Goal: Contribute content: Add original content to the website for others to see

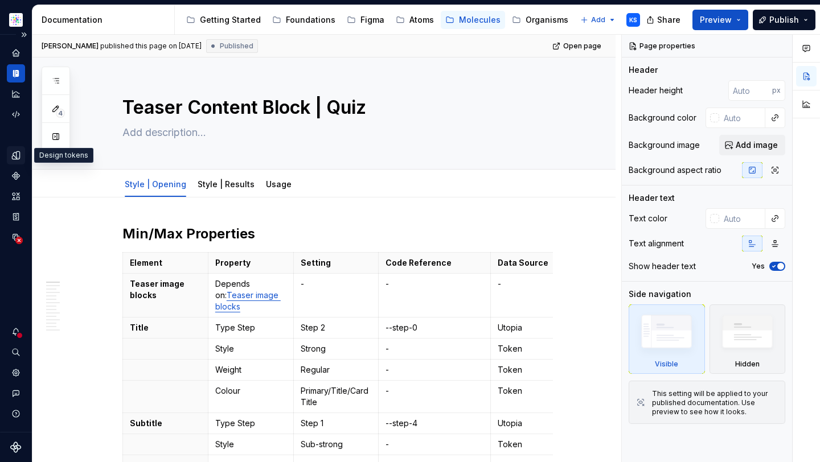
click at [9, 148] on div "Design tokens" at bounding box center [16, 155] width 18 height 18
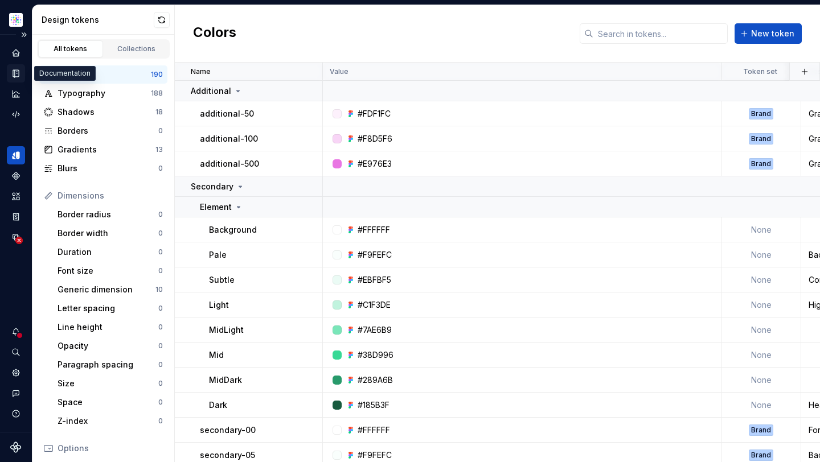
click at [13, 75] on icon "Documentation" at bounding box center [16, 73] width 6 height 7
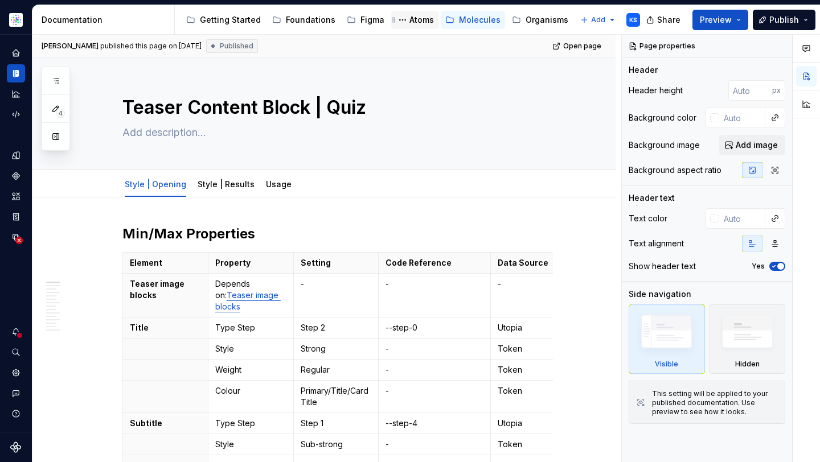
click at [413, 22] on div "Atoms" at bounding box center [421, 19] width 24 height 11
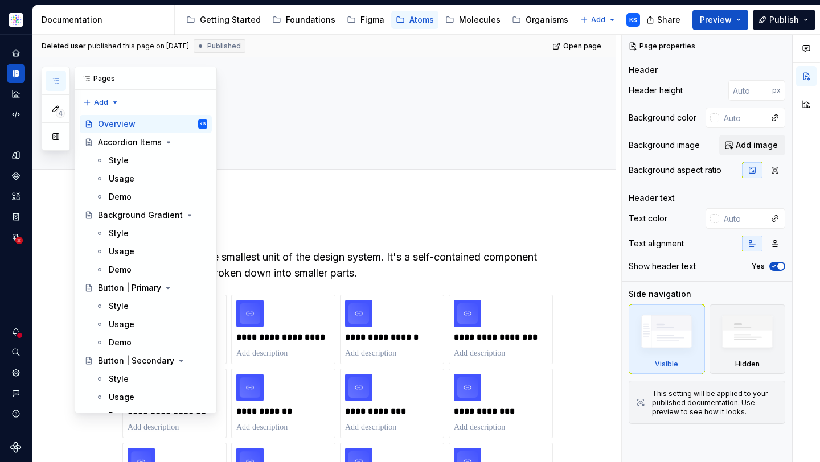
click at [57, 84] on icon "button" at bounding box center [55, 80] width 9 height 9
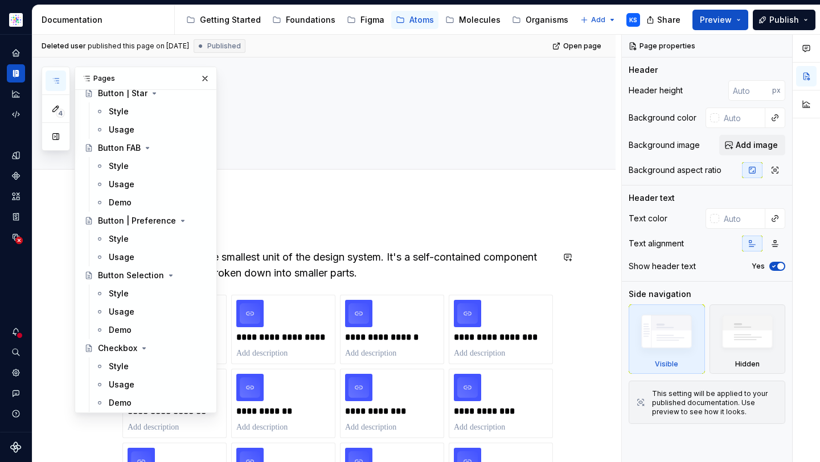
scroll to position [829, 0]
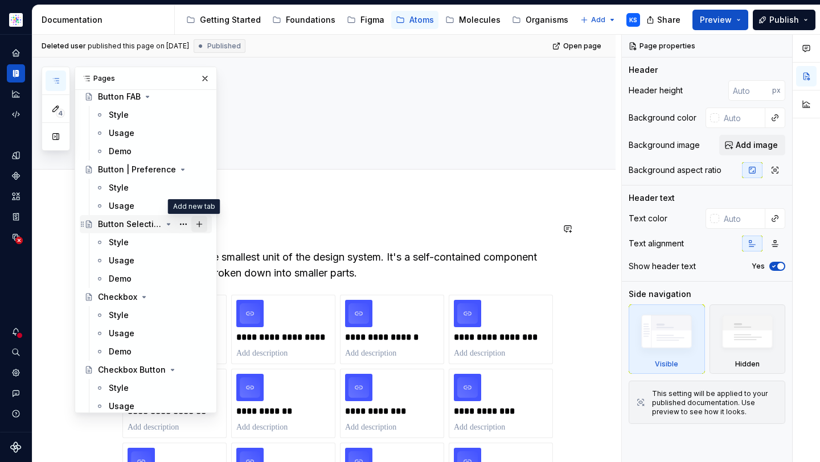
click at [194, 223] on button "Page tree" at bounding box center [199, 224] width 16 height 16
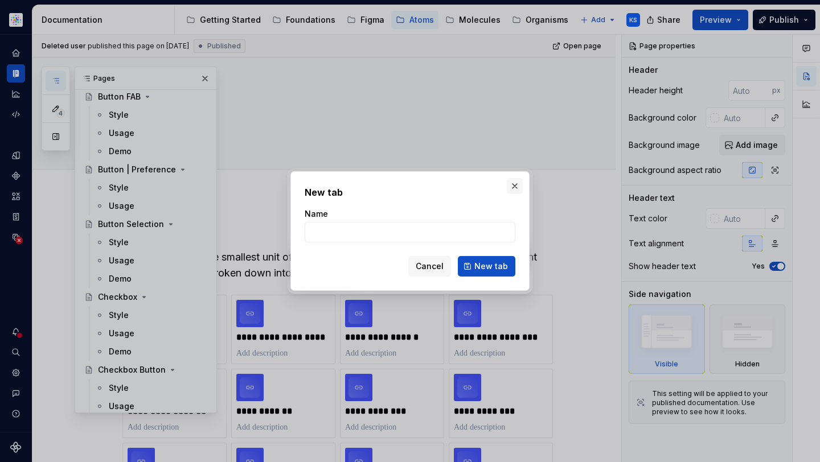
click at [519, 190] on button "button" at bounding box center [515, 186] width 16 height 16
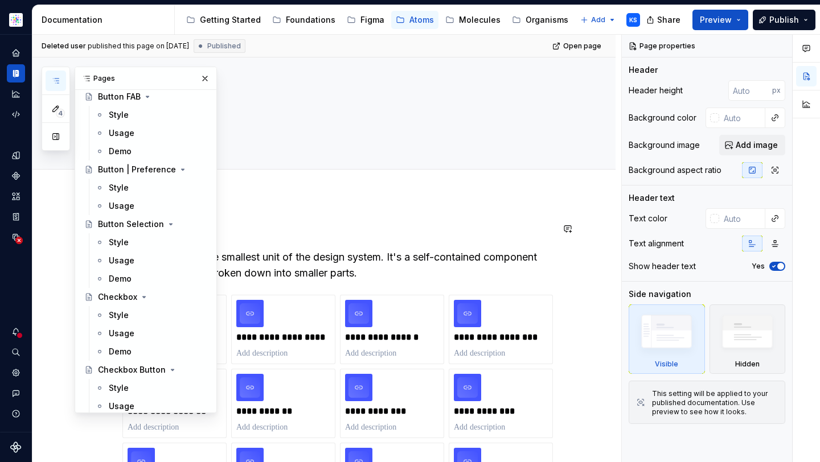
click at [0, 0] on button "Page tree" at bounding box center [0, 0] width 0 height 0
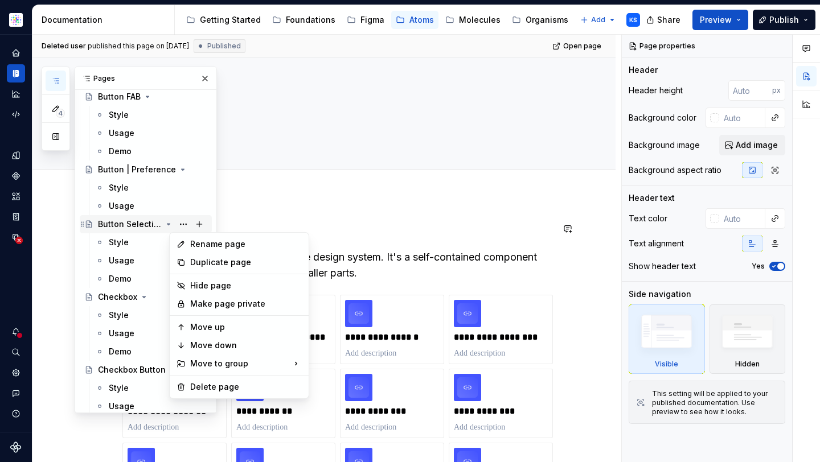
click at [147, 220] on div "4 Pages Add Accessibility guide for tree Page tree. Navigate the tree with the …" at bounding box center [129, 240] width 175 height 347
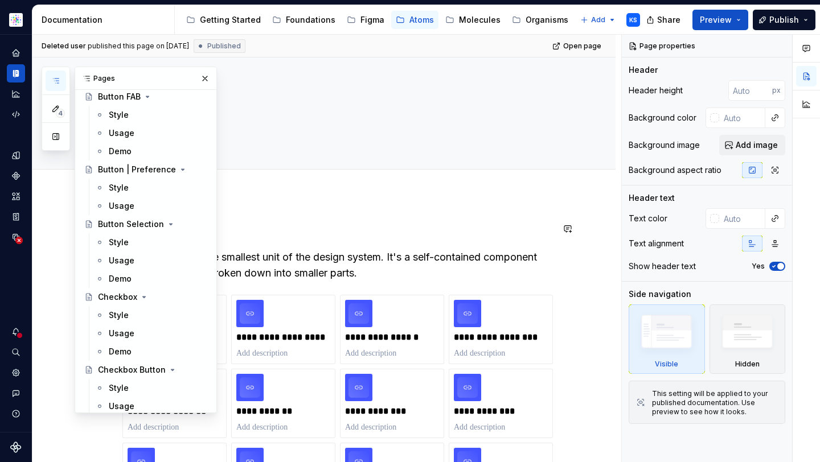
click at [0, 0] on button "Page tree" at bounding box center [0, 0] width 0 height 0
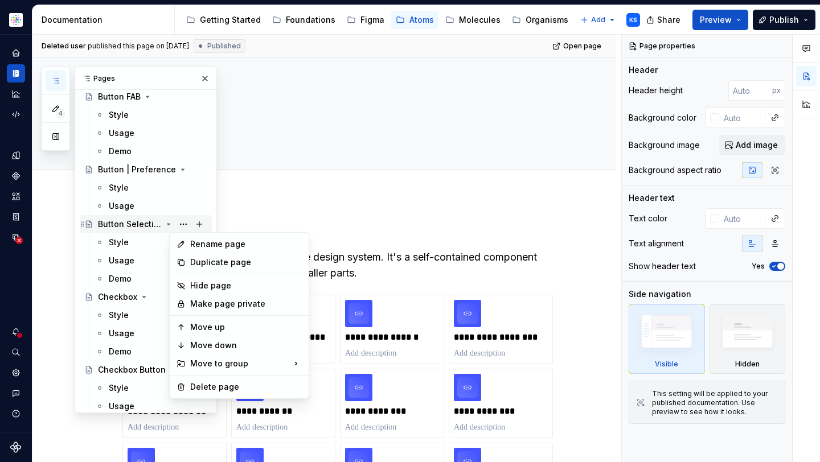
click at [121, 223] on div "4 Pages Add Accessibility guide for tree Page tree. Navigate the tree with the …" at bounding box center [129, 240] width 175 height 347
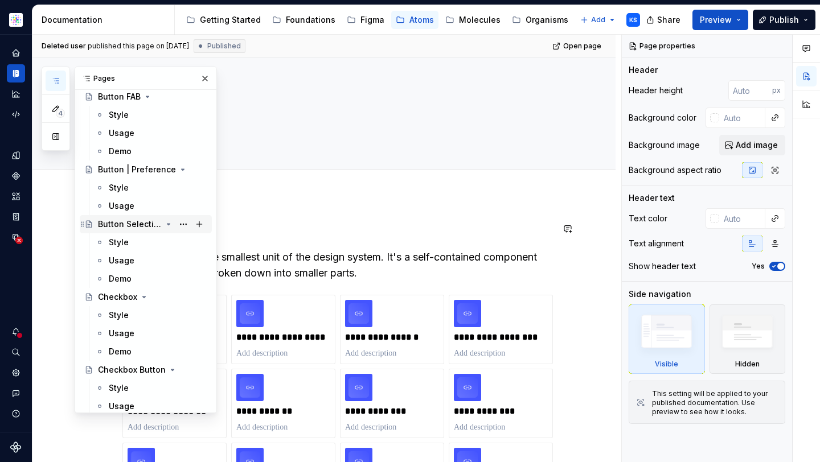
click at [136, 223] on div "Button Selection" at bounding box center [130, 224] width 64 height 11
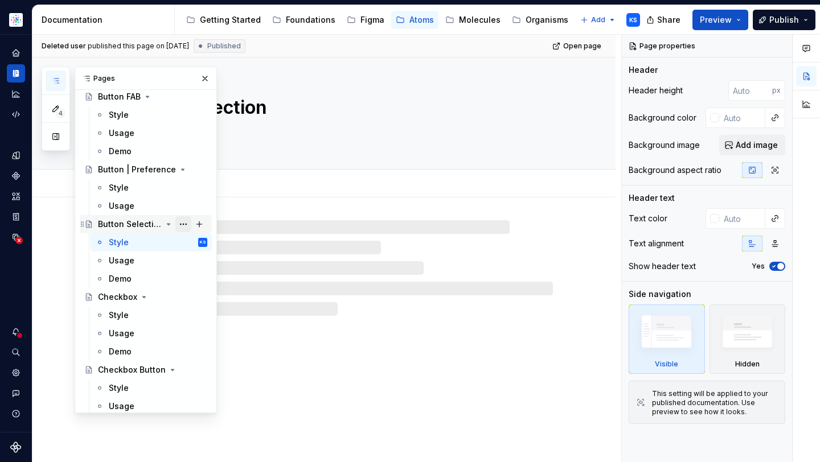
click at [180, 222] on button "Page tree" at bounding box center [183, 224] width 16 height 16
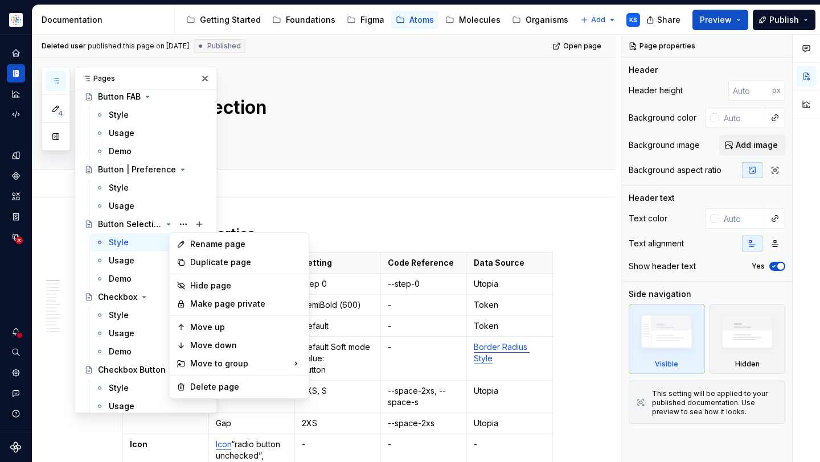
click at [248, 206] on html "Astellas Elements KS Dataset Core Documentation Accessibility guide for tree Pa…" at bounding box center [410, 231] width 820 height 462
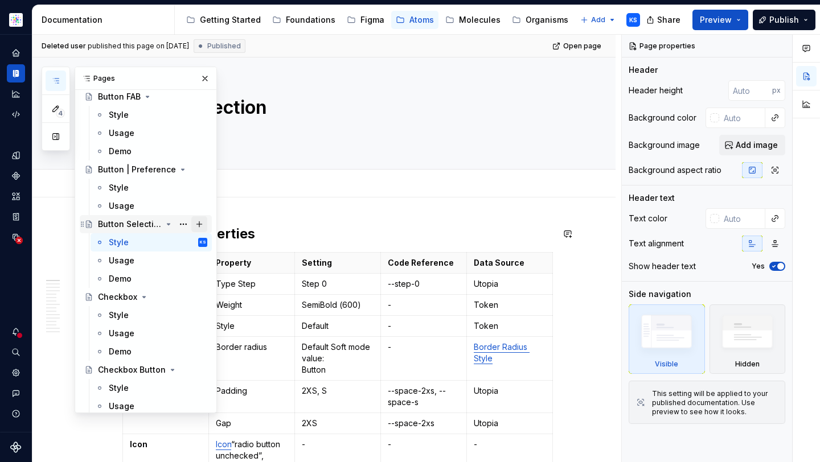
click at [191, 223] on button "Page tree" at bounding box center [199, 224] width 16 height 16
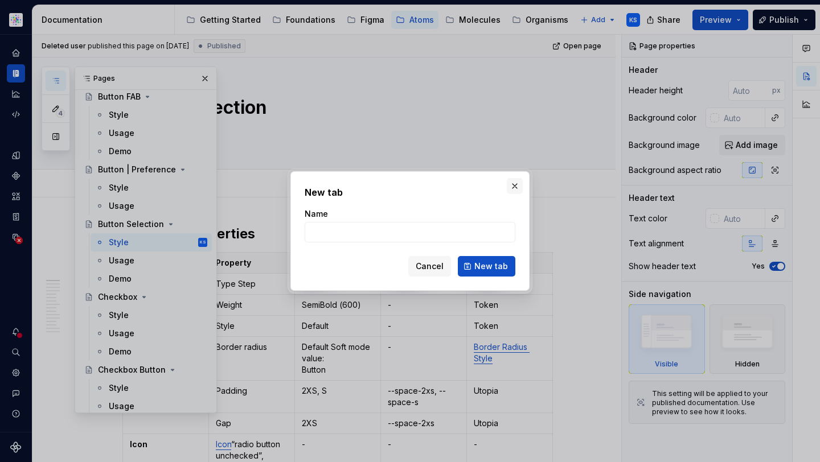
click at [522, 182] on button "button" at bounding box center [515, 186] width 16 height 16
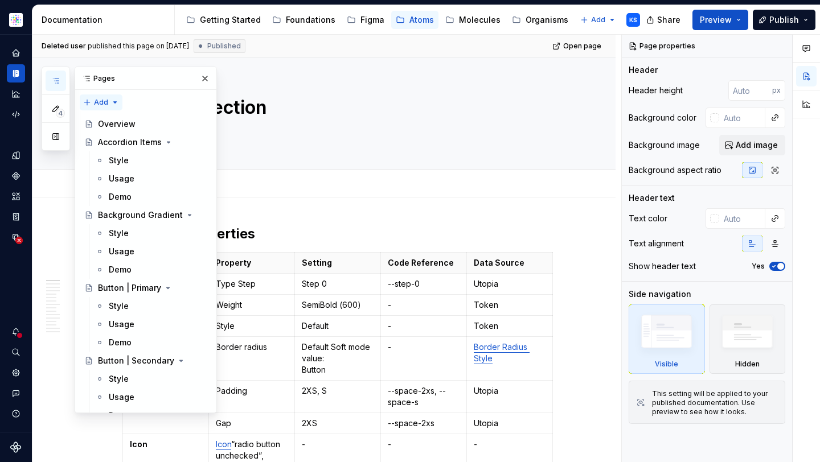
click at [110, 100] on div "4 Pages Add Accessibility guide for tree Page tree. Navigate the tree with the …" at bounding box center [129, 240] width 175 height 347
click at [112, 123] on div "New page" at bounding box center [138, 124] width 74 height 11
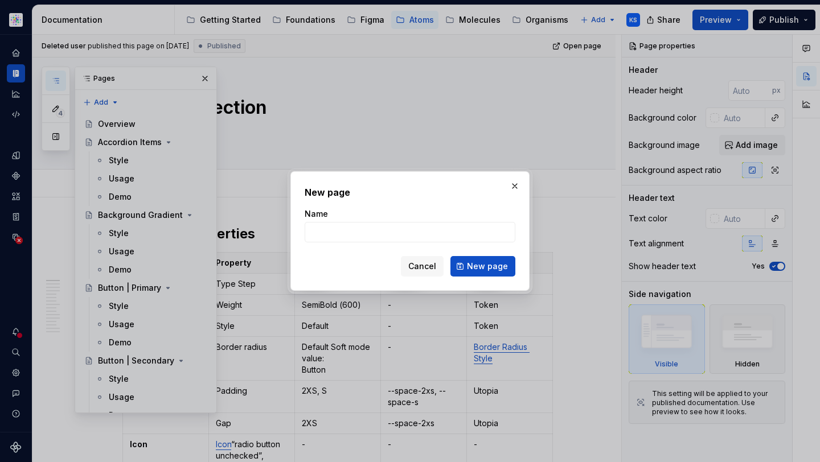
type textarea "*"
click at [341, 232] on input "Calendar|Cell" at bounding box center [410, 232] width 211 height 20
click at [342, 232] on input "Calendar|Cell" at bounding box center [410, 232] width 211 height 20
click at [344, 231] on input "Calendar|Cell" at bounding box center [410, 232] width 211 height 20
click at [349, 231] on input "Calendar |Cell" at bounding box center [410, 232] width 211 height 20
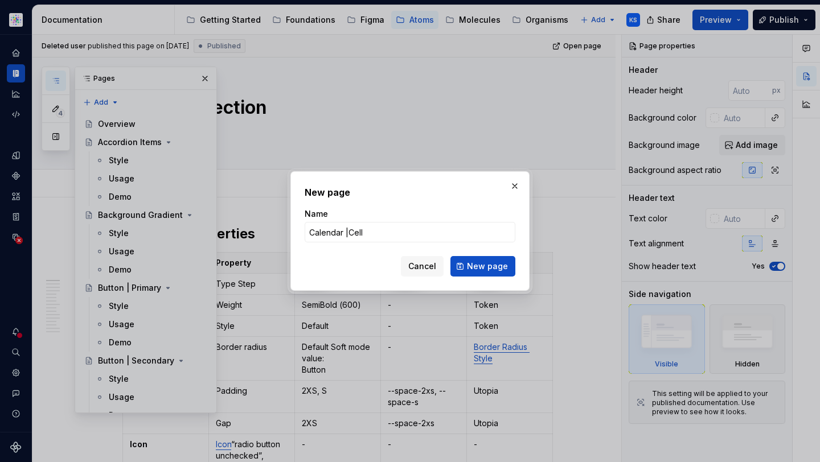
type input "Calendar | Cell"
drag, startPoint x: 465, startPoint y: 265, endPoint x: 419, endPoint y: 194, distance: 84.3
click at [465, 265] on button "New page" at bounding box center [482, 266] width 65 height 20
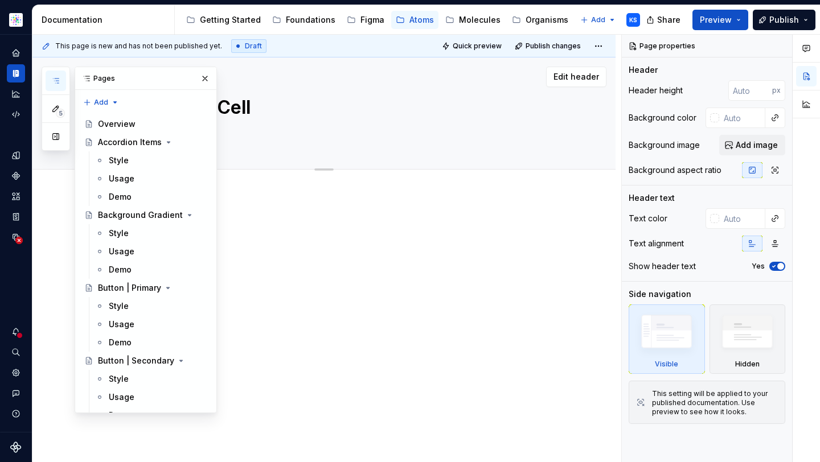
click at [197, 80] on button "button" at bounding box center [205, 79] width 16 height 16
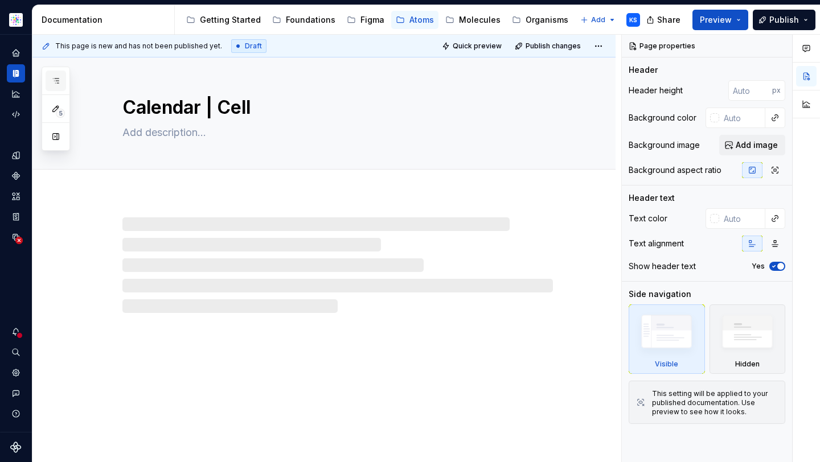
click at [57, 81] on icon "button" at bounding box center [55, 80] width 9 height 9
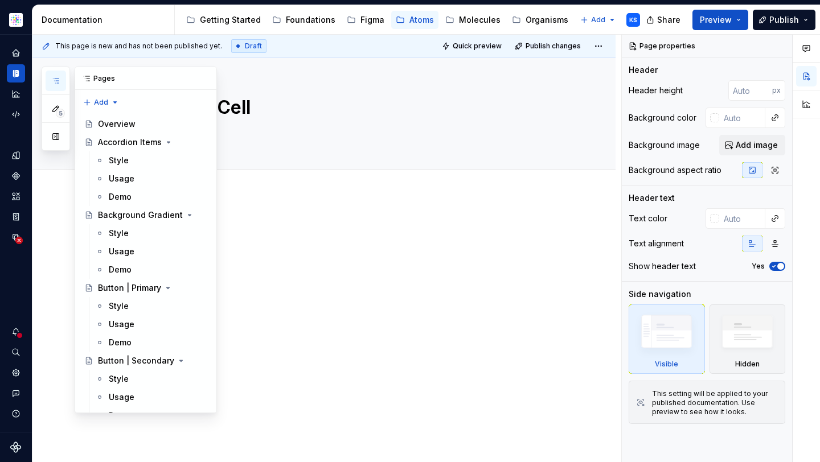
click at [52, 80] on icon "button" at bounding box center [55, 80] width 9 height 9
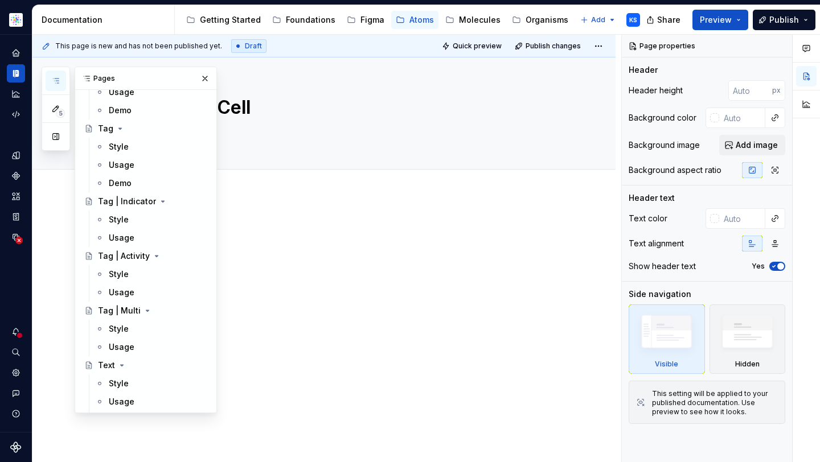
scroll to position [5588, 0]
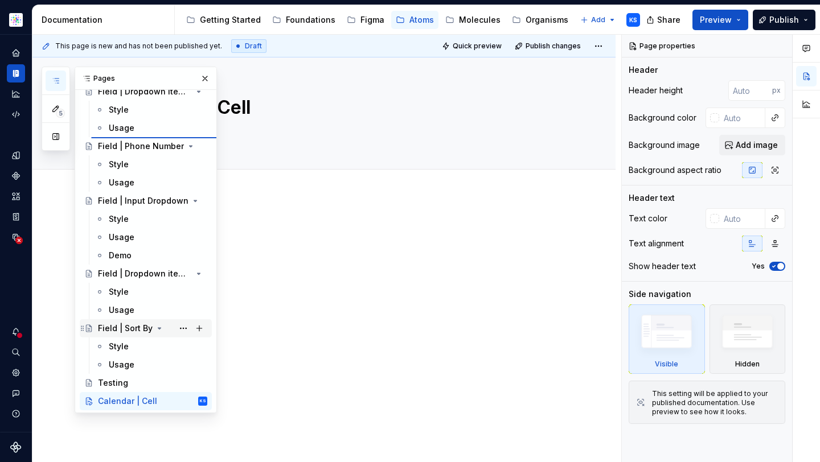
type textarea "*"
type textarea "Field | Dropdown items | Single-select"
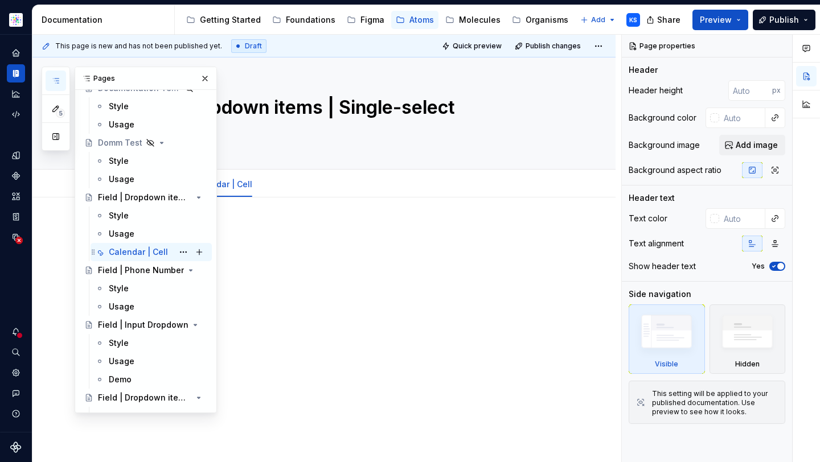
scroll to position [5458, 0]
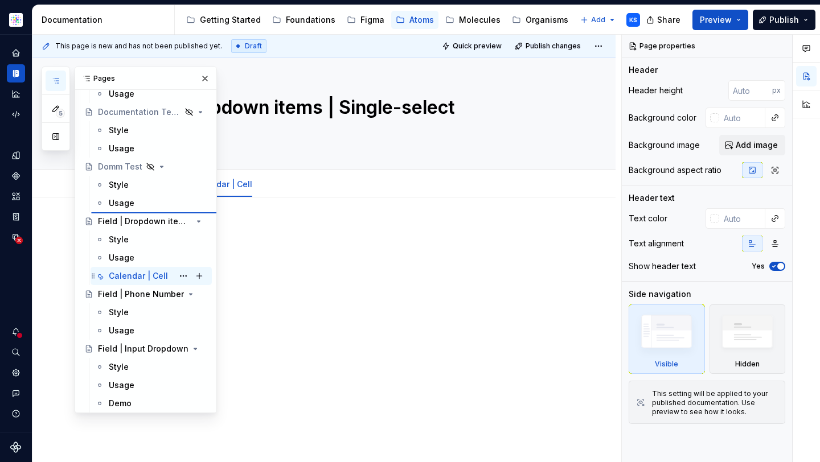
type textarea "*"
type textarea "Domm Test"
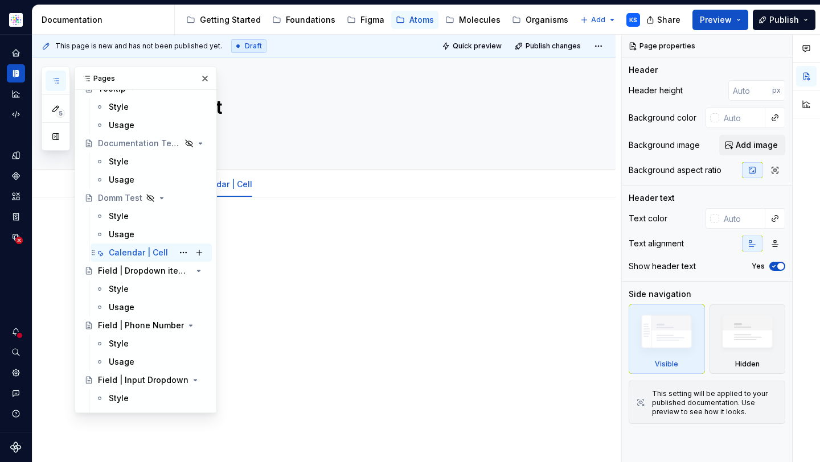
scroll to position [5423, 0]
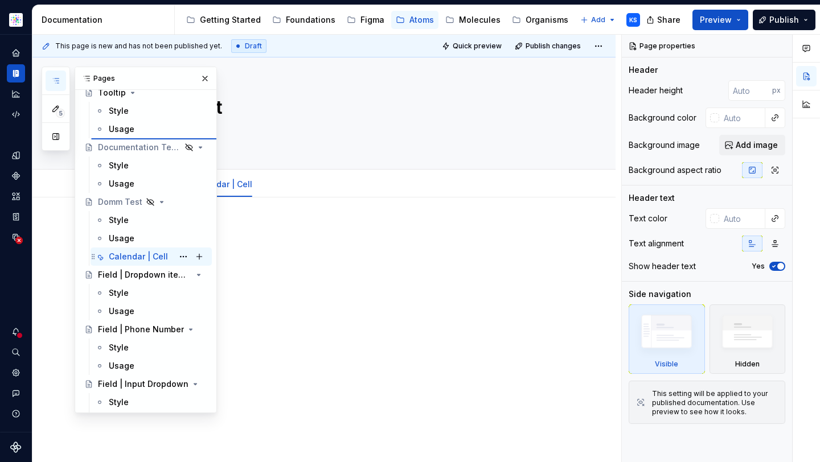
type textarea "*"
type textarea "Tooltip"
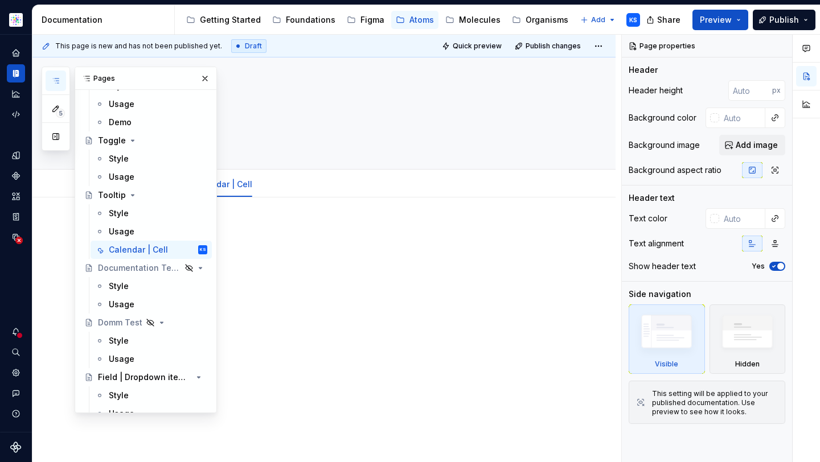
scroll to position [5278, 0]
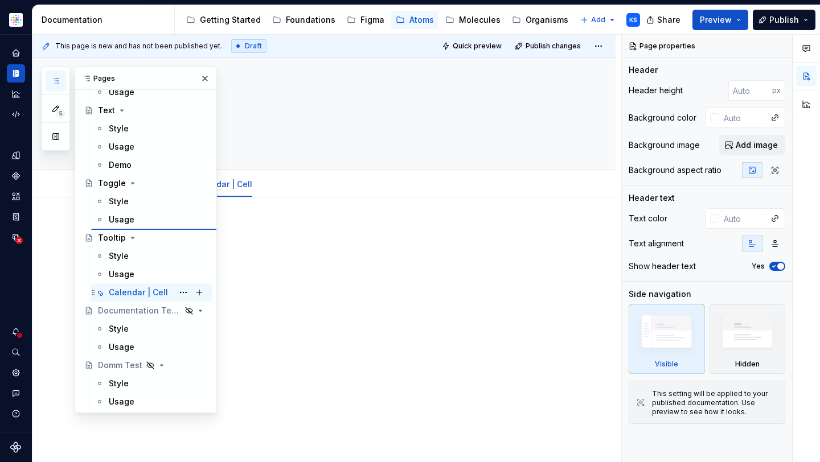
type textarea "*"
type textarea "Toggle"
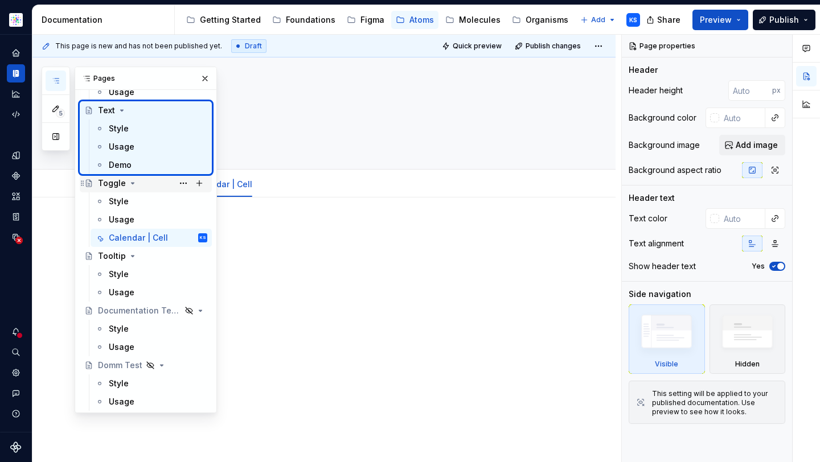
type textarea "*"
type textarea "Text"
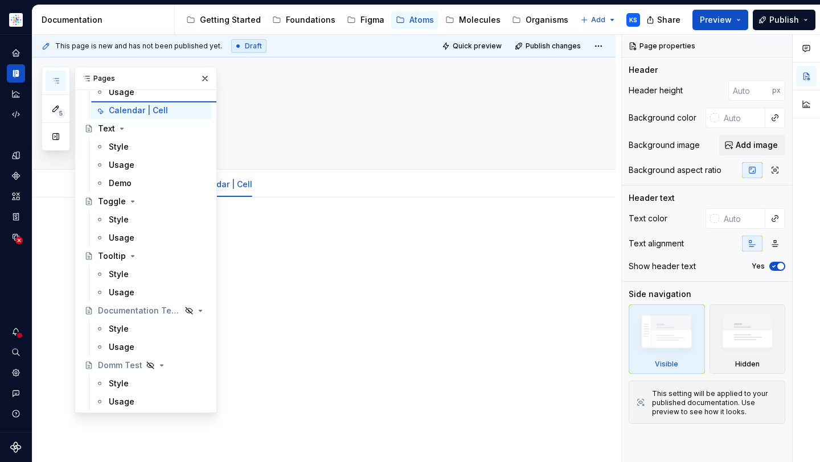
type textarea "*"
type textarea "Tag | Multi"
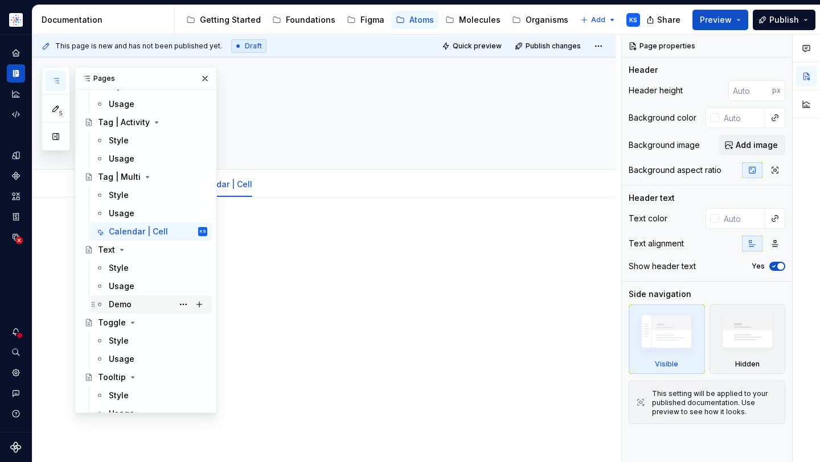
scroll to position [5154, 0]
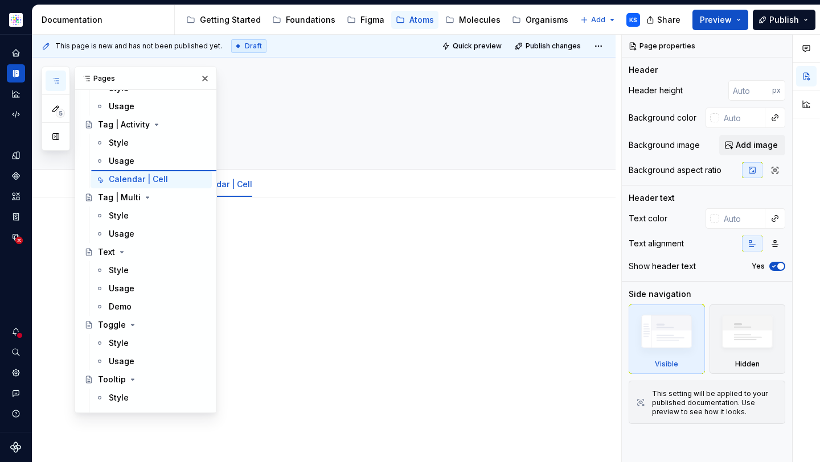
type textarea "*"
type textarea "Tag | Activity"
click at [177, 177] on button "Page tree" at bounding box center [183, 179] width 16 height 16
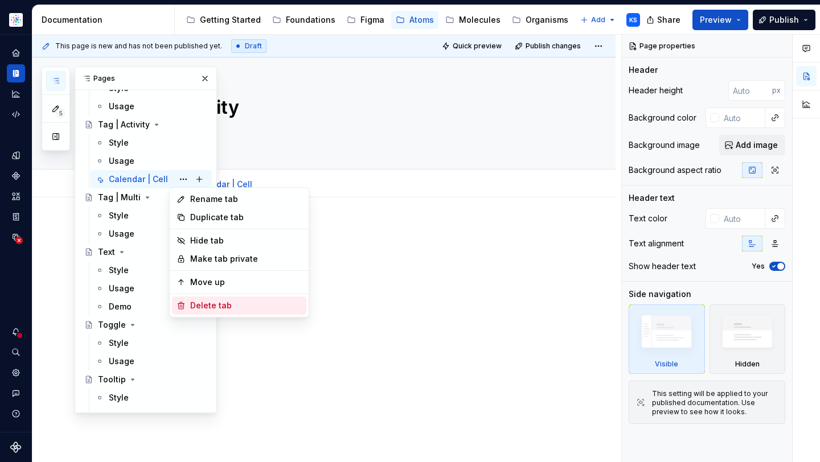
click at [222, 307] on div "Delete tab" at bounding box center [246, 305] width 112 height 11
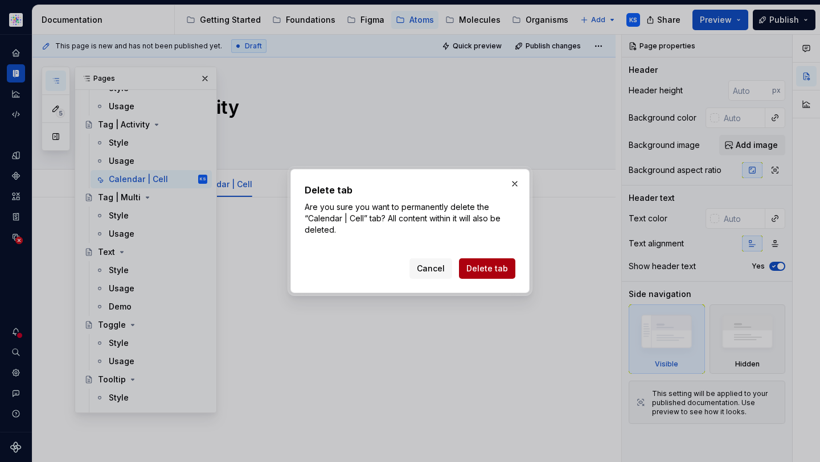
click at [486, 275] on button "Delete tab" at bounding box center [487, 268] width 56 height 20
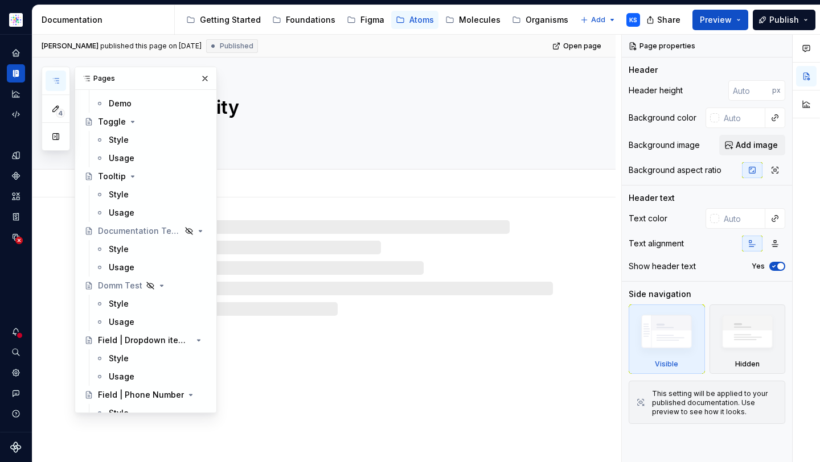
scroll to position [5570, 0]
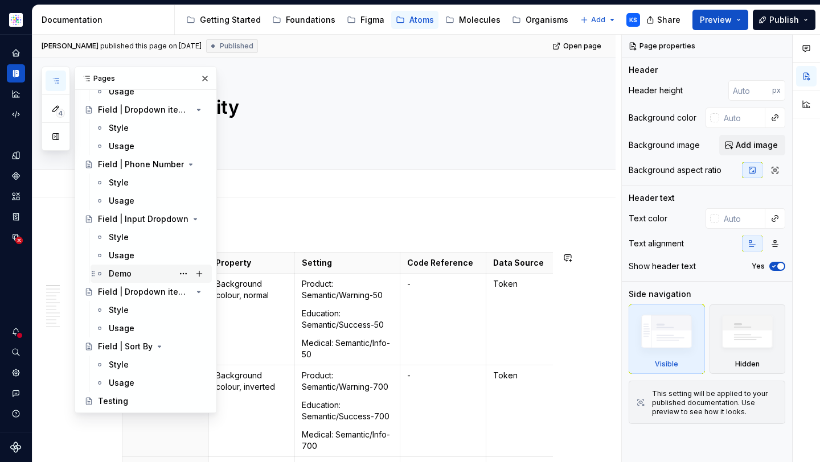
type textarea "*"
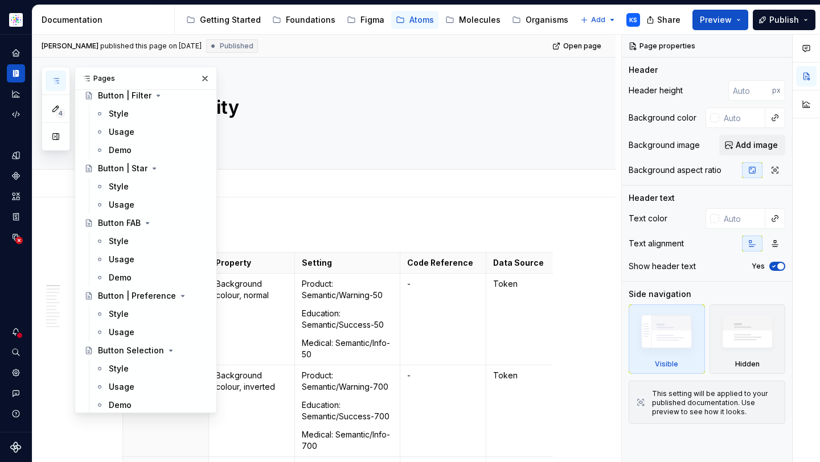
scroll to position [0, 0]
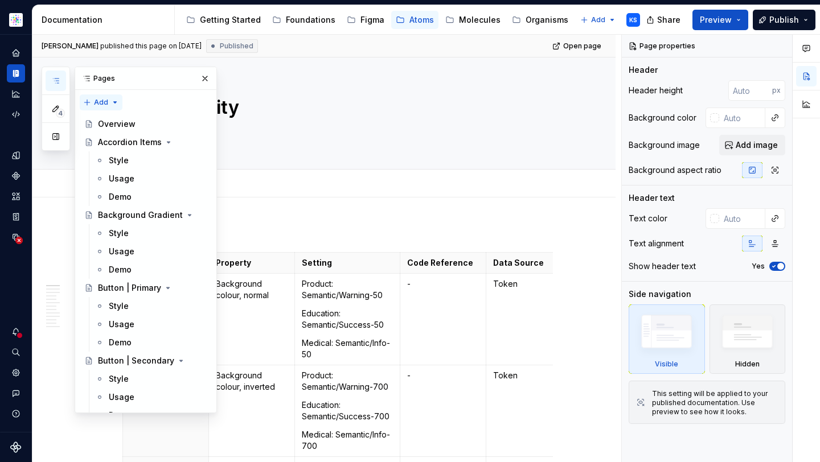
click at [111, 98] on div "4 Pages Add Accessibility guide for tree Page tree. Navigate the tree with the …" at bounding box center [129, 240] width 175 height 347
click at [123, 128] on div "New page" at bounding box center [138, 124] width 74 height 11
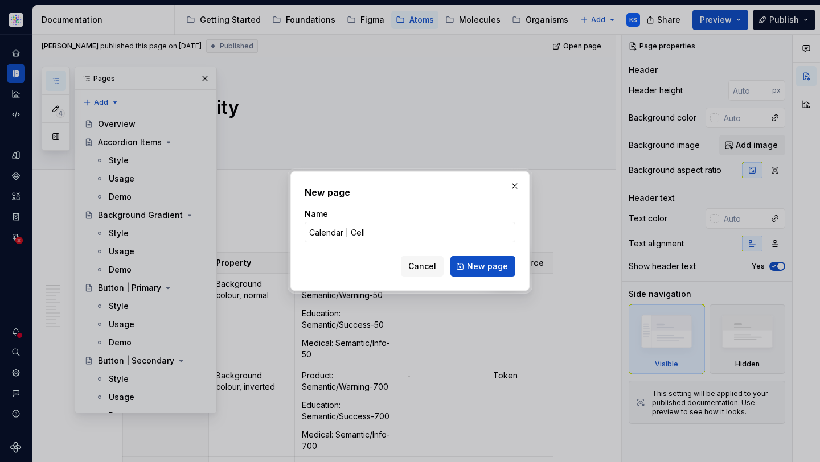
type input "Calendar | Cell"
click at [501, 254] on form "Name Calendar | Cell Cancel New page" at bounding box center [410, 242] width 211 height 68
click at [497, 258] on button "New page" at bounding box center [482, 266] width 65 height 20
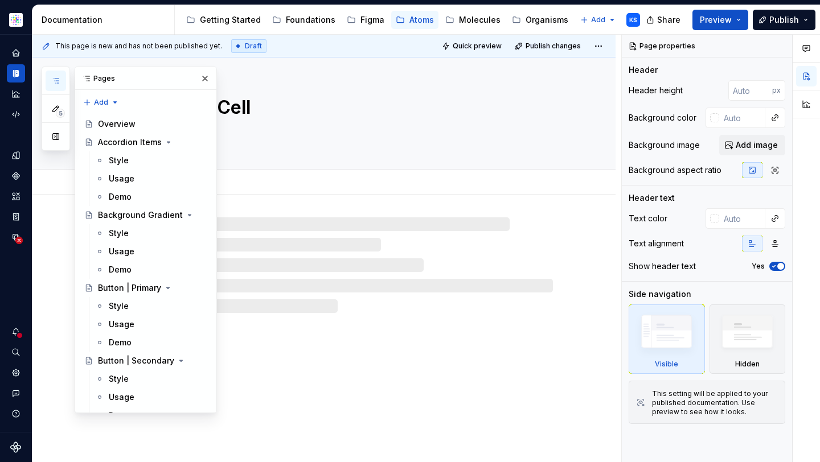
click at [278, 150] on div "Calendar | Cell" at bounding box center [337, 113] width 430 height 112
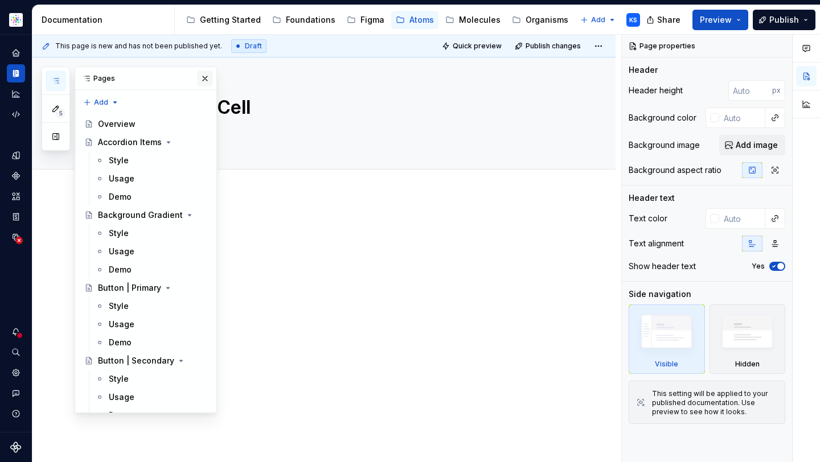
click at [201, 77] on button "button" at bounding box center [205, 79] width 16 height 16
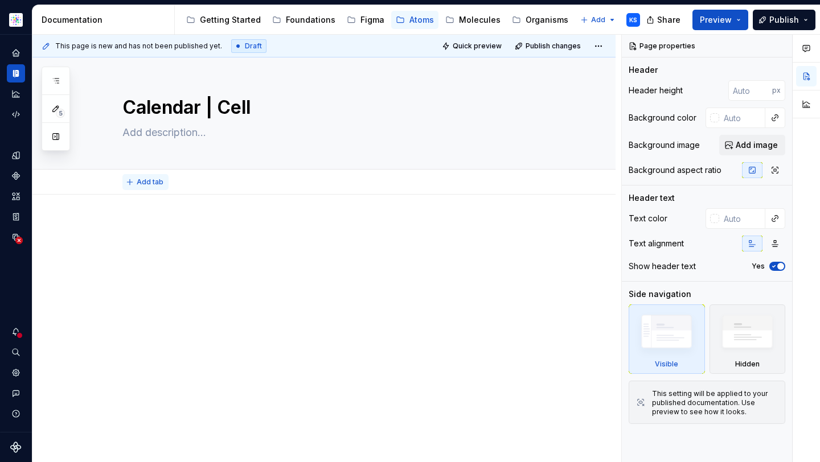
click at [143, 182] on span "Add tab" at bounding box center [150, 182] width 27 height 9
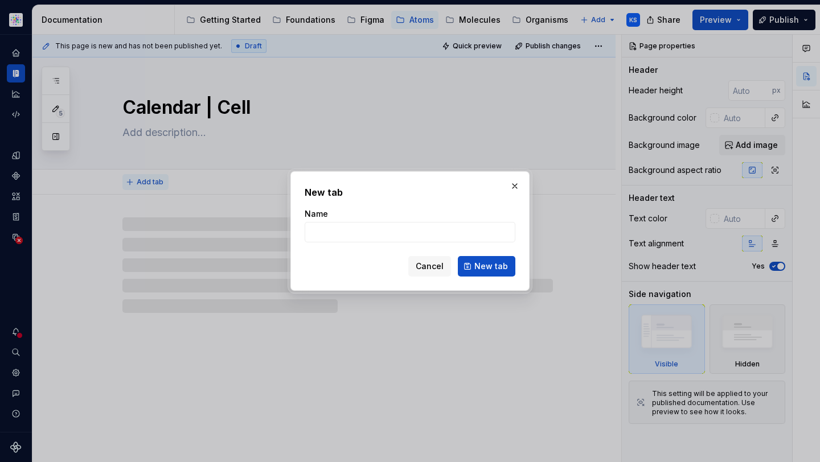
type textarea "*"
type input "S"
type textarea "*"
type input "Sty"
type textarea "*"
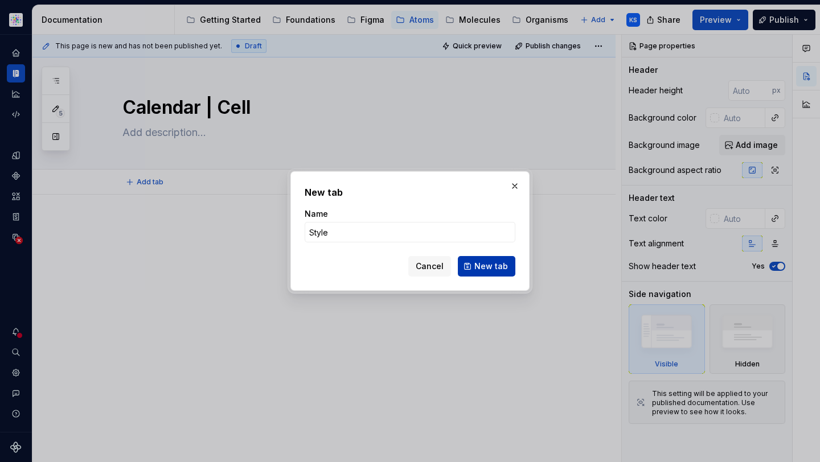
type input "Style"
click at [497, 268] on span "New tab" at bounding box center [491, 266] width 34 height 11
type textarea "*"
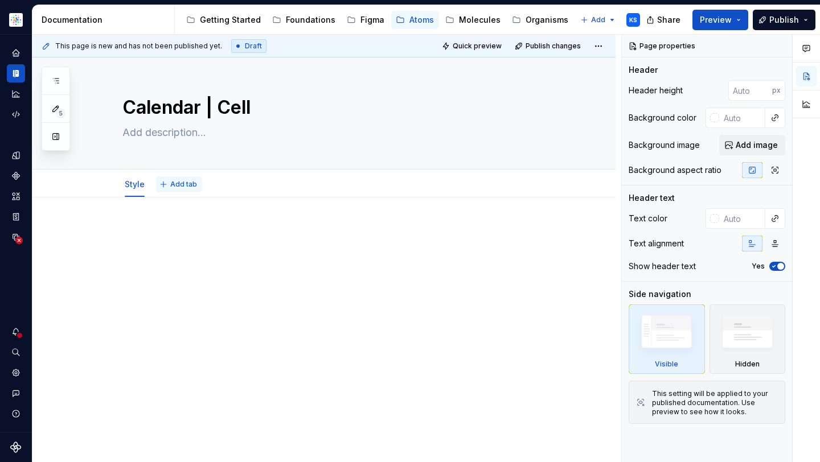
click at [170, 183] on span "Add tab" at bounding box center [183, 184] width 27 height 9
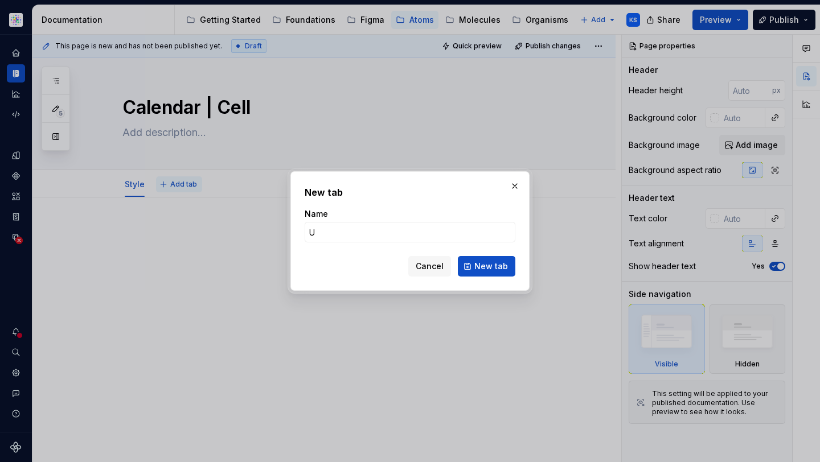
type input "Ud"
type textarea "*"
type input "Usage"
click button "New tab" at bounding box center [486, 266] width 57 height 20
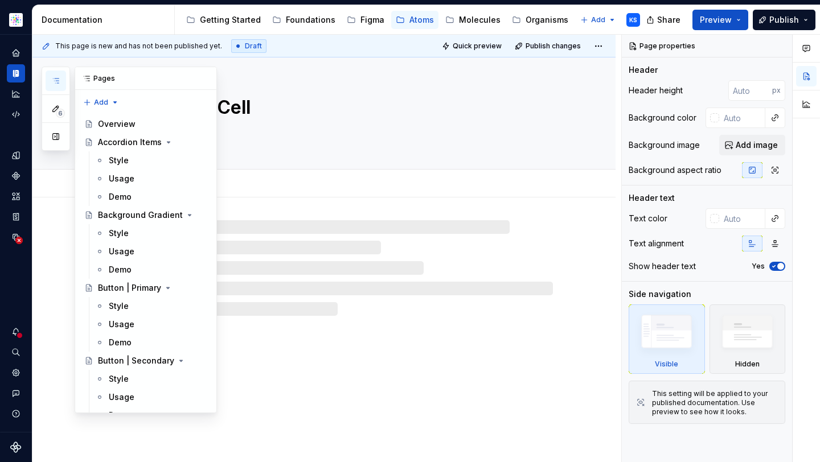
click at [55, 75] on button "button" at bounding box center [56, 81] width 20 height 20
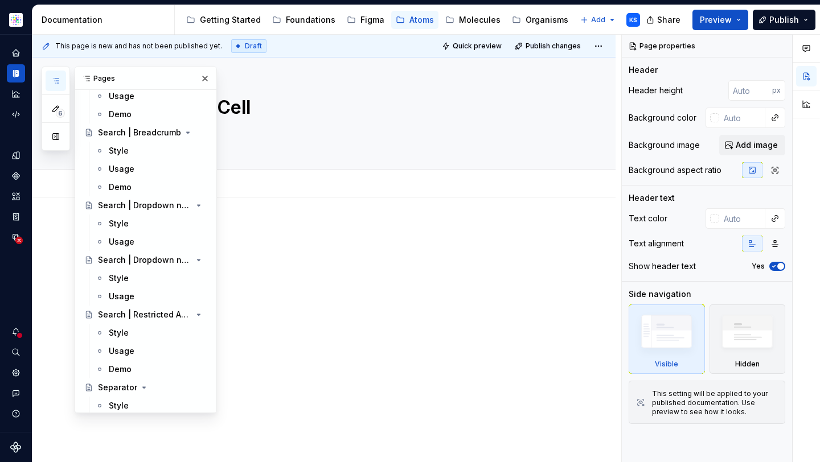
scroll to position [5624, 0]
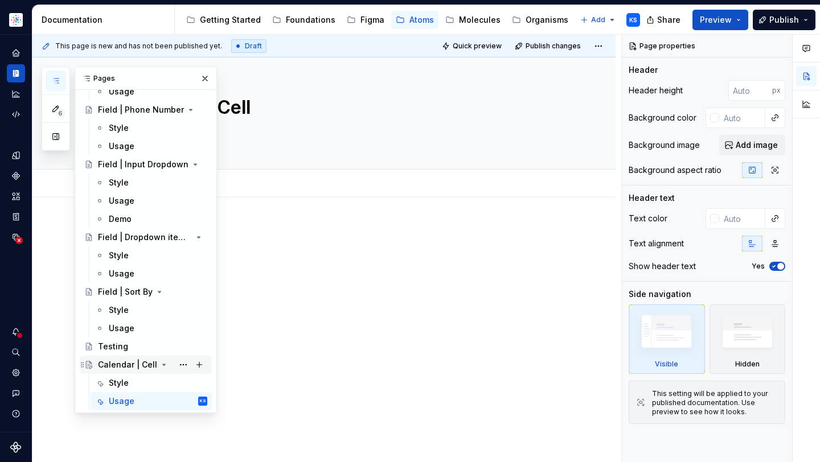
click at [163, 364] on icon "Page tree" at bounding box center [164, 364] width 3 height 1
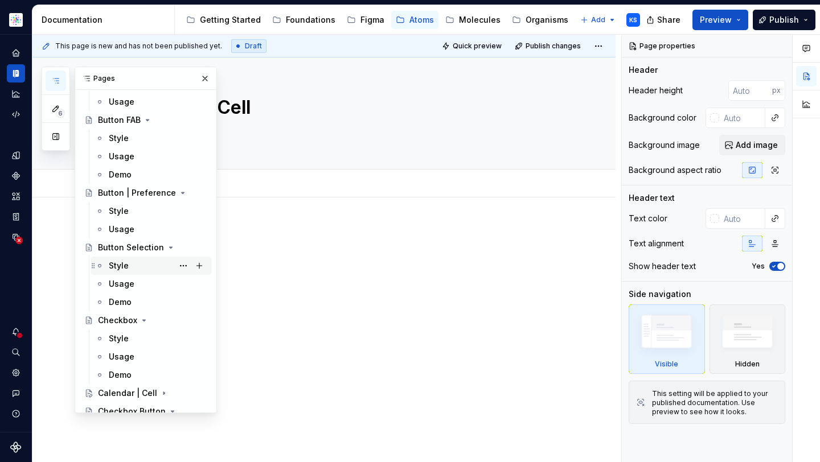
scroll to position [803, 0]
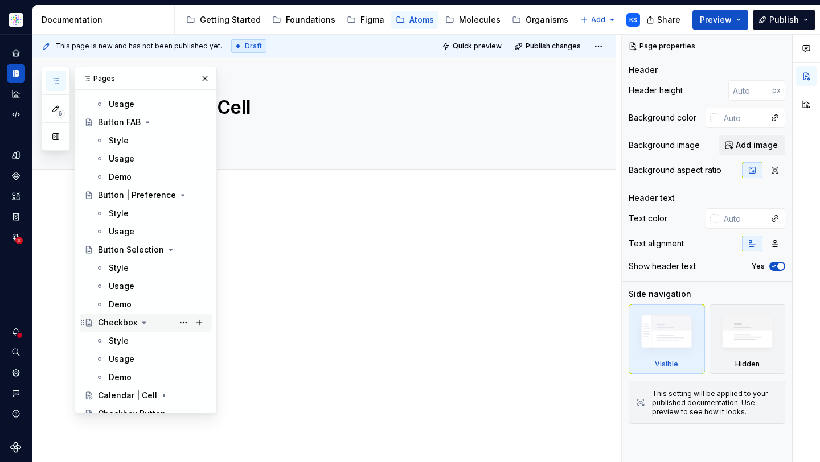
click at [141, 322] on icon "Page tree" at bounding box center [143, 322] width 9 height 9
click at [200, 73] on button "button" at bounding box center [205, 79] width 16 height 16
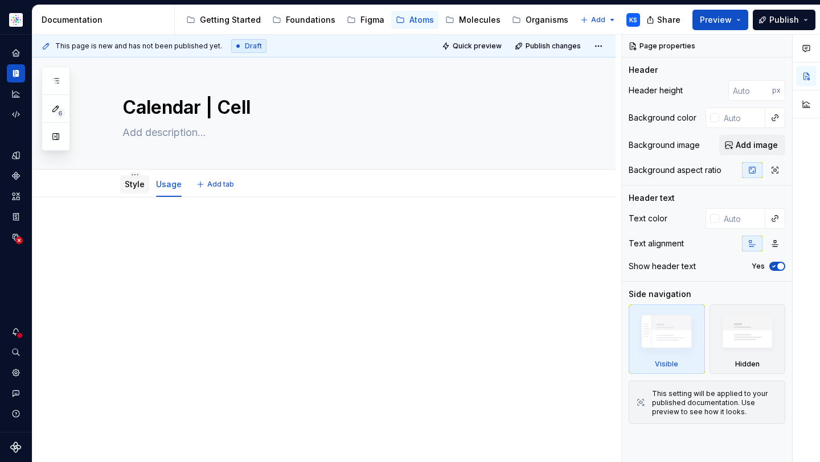
click at [129, 186] on link "Style" at bounding box center [135, 184] width 20 height 10
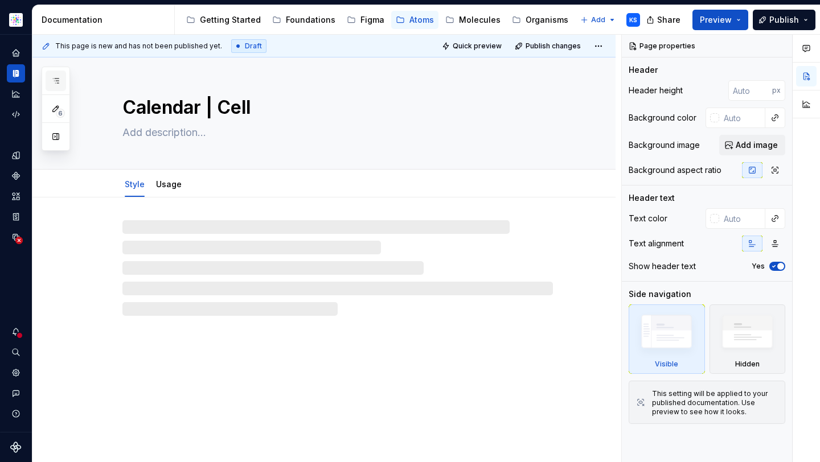
click at [53, 78] on icon "button" at bounding box center [55, 80] width 9 height 9
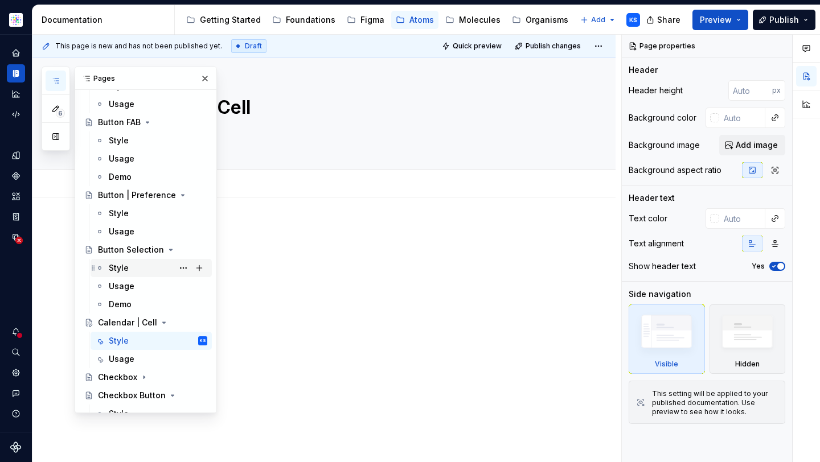
click at [138, 264] on div "Style" at bounding box center [158, 268] width 98 height 16
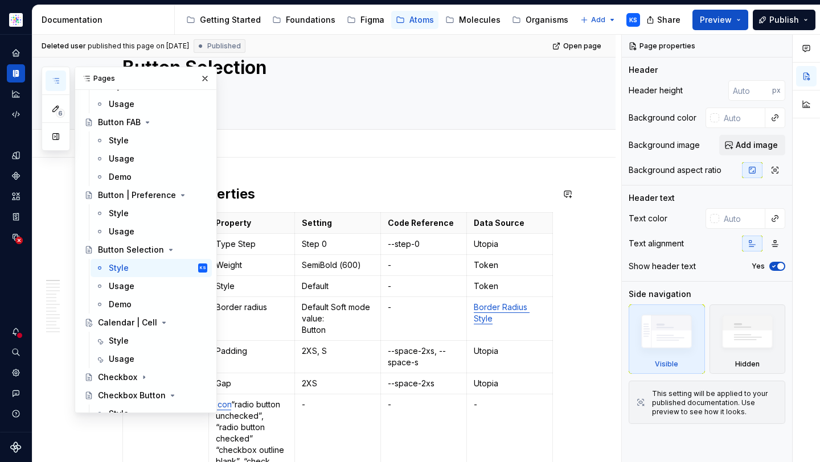
scroll to position [40, 0]
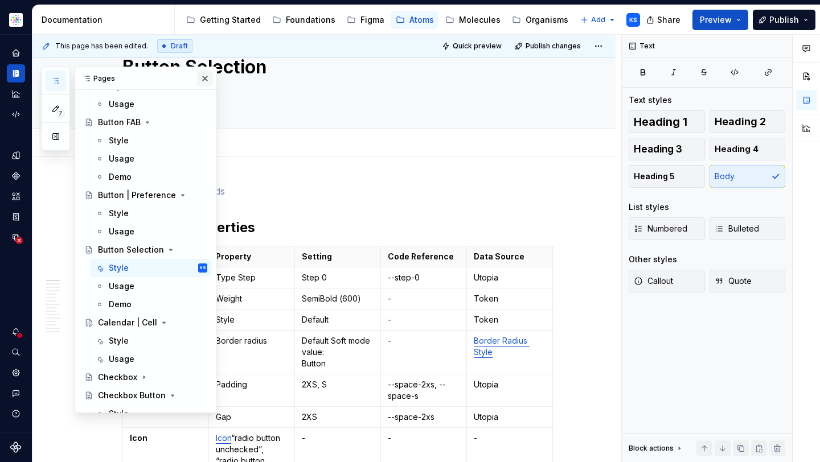
click at [199, 81] on button "button" at bounding box center [205, 79] width 16 height 16
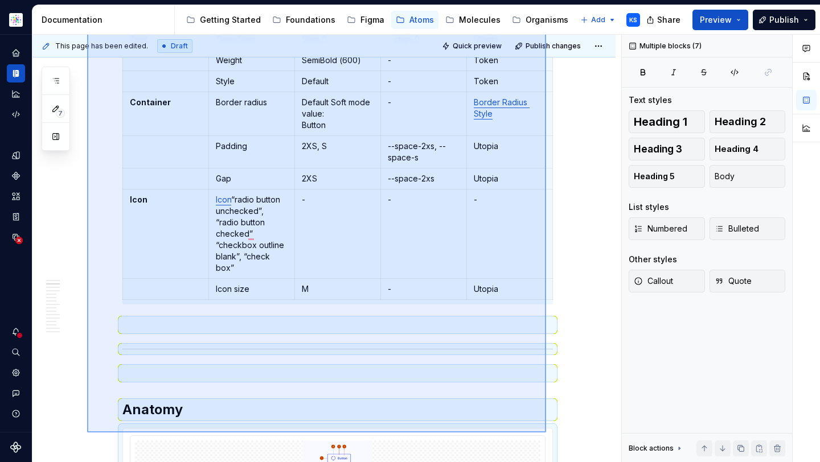
scroll to position [0, 0]
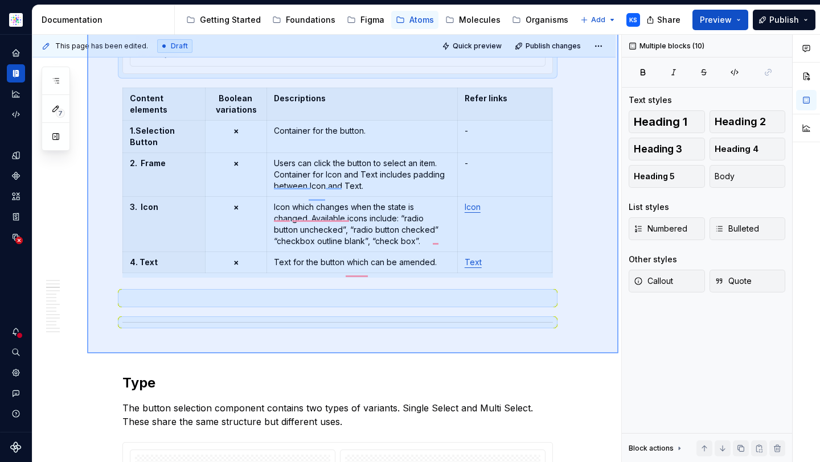
drag, startPoint x: 87, startPoint y: 76, endPoint x: 618, endPoint y: 353, distance: 599.3
click at [618, 353] on div "**********" at bounding box center [326, 249] width 589 height 428
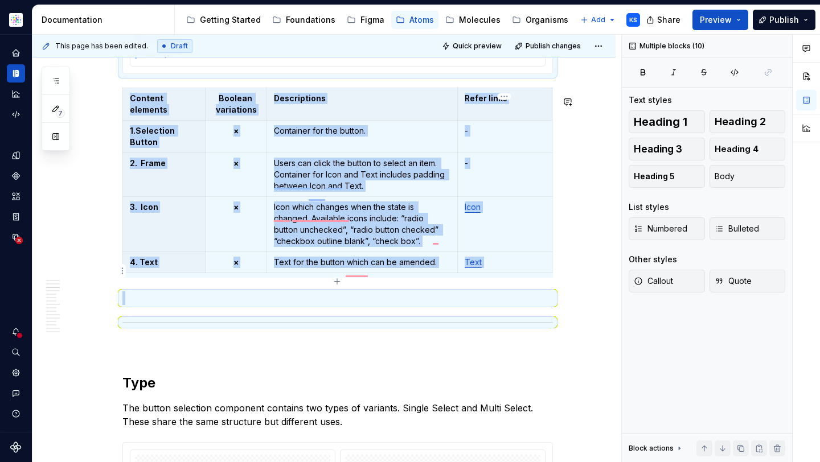
copy div "Min/Max Properties Element Property Setting Code Reference Data Source Text Typ…"
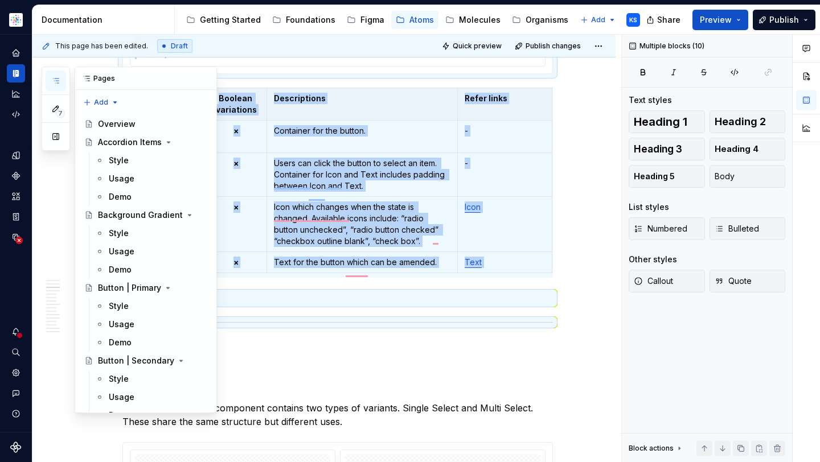
click at [55, 78] on icon "button" at bounding box center [55, 80] width 9 height 9
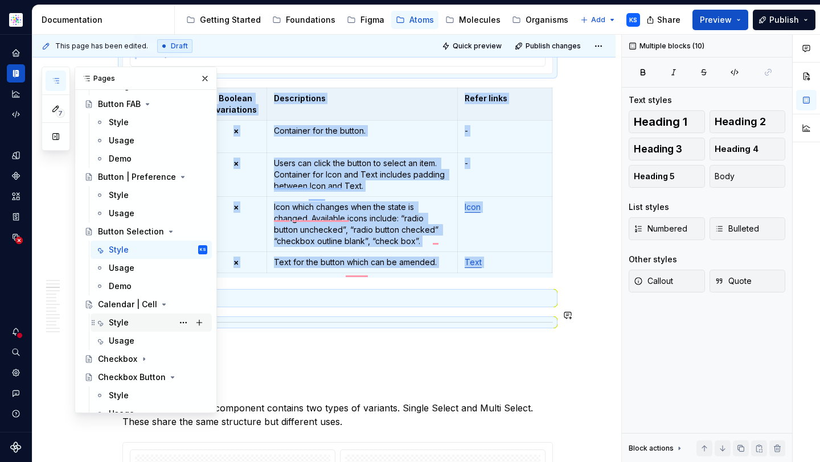
click at [140, 318] on div "Style" at bounding box center [158, 323] width 98 height 16
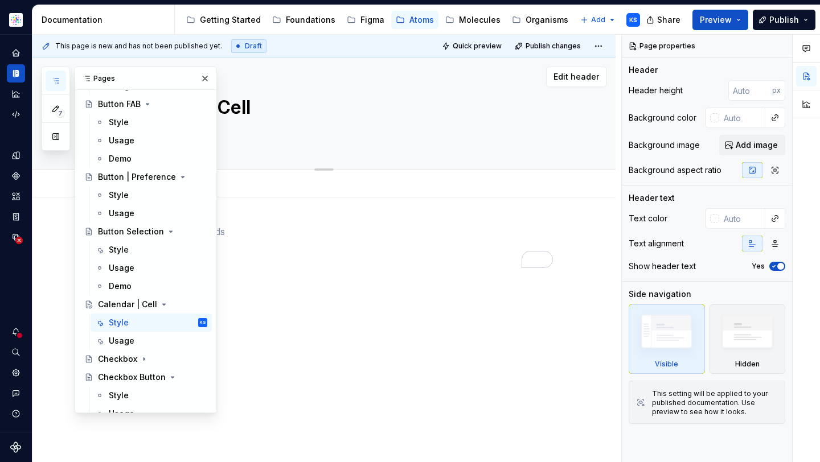
click at [197, 76] on button "button" at bounding box center [205, 79] width 16 height 16
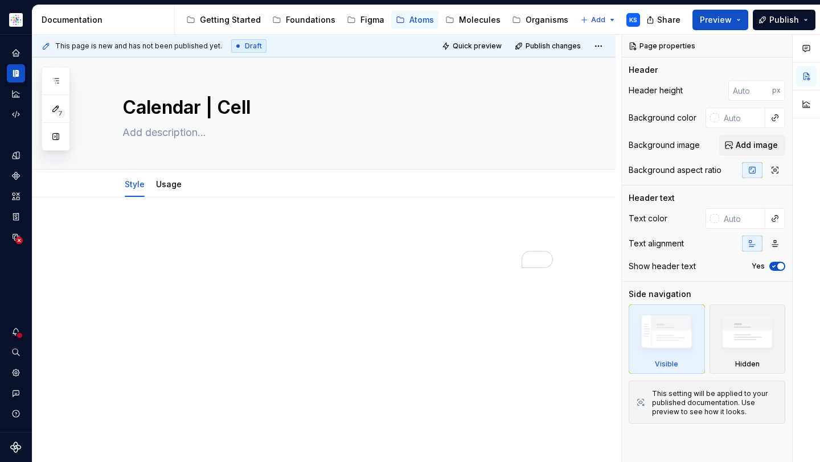
click at [191, 227] on p "To enrich screen reader interactions, please activate Accessibility in Grammarl…" at bounding box center [337, 232] width 430 height 14
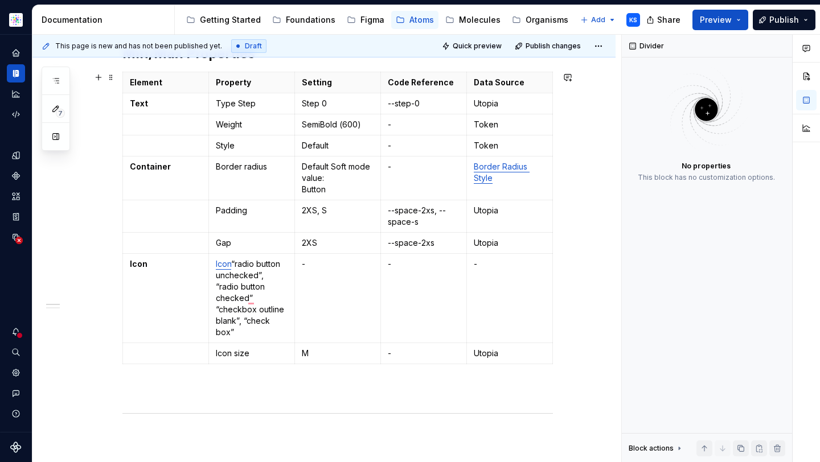
scroll to position [142, 0]
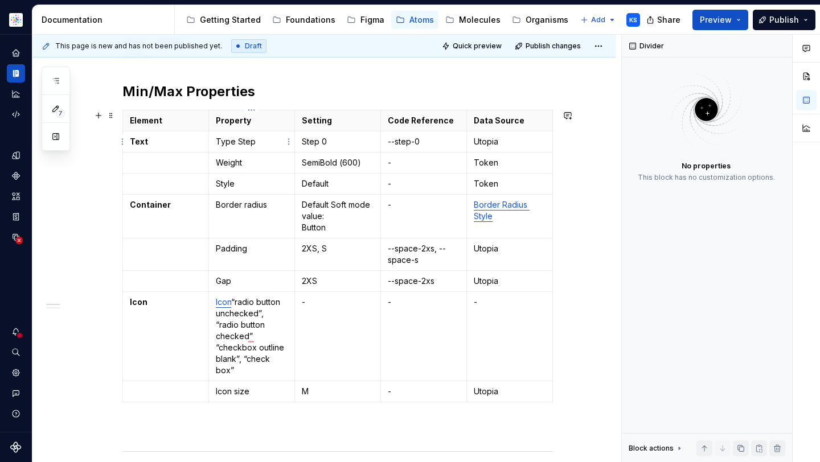
click at [240, 143] on p "Type Step" at bounding box center [252, 141] width 72 height 11
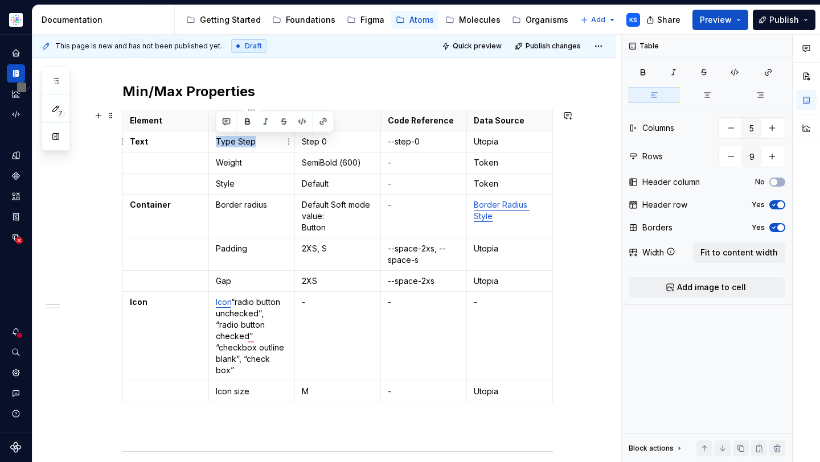
drag, startPoint x: 261, startPoint y: 143, endPoint x: 212, endPoint y: 142, distance: 49.0
click at [212, 142] on td "Type Step" at bounding box center [252, 141] width 86 height 21
click at [328, 227] on p "Default Soft mode value: Button" at bounding box center [338, 216] width 72 height 34
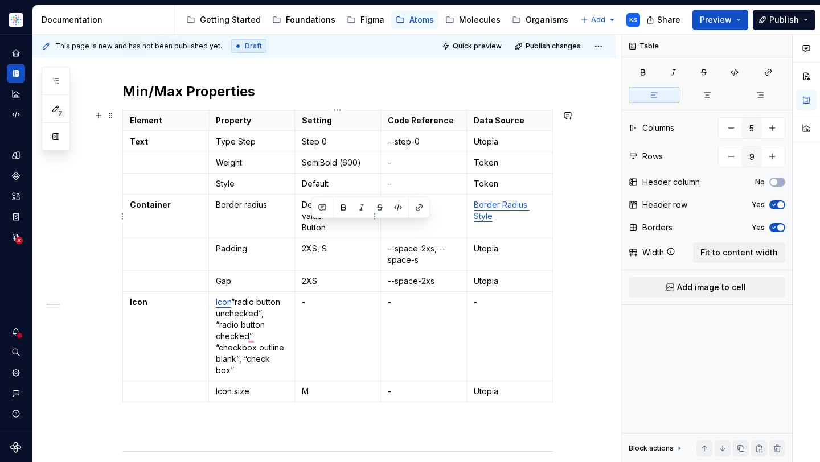
drag, startPoint x: 335, startPoint y: 227, endPoint x: 284, endPoint y: 225, distance: 51.3
click at [285, 226] on tr "Container Border radius Default Soft mode value: Button - Border Radius Style" at bounding box center [338, 217] width 430 height 44
click at [318, 229] on p "Default Soft mode value: Button" at bounding box center [338, 216] width 72 height 34
drag, startPoint x: 327, startPoint y: 227, endPoint x: 303, endPoint y: 225, distance: 23.4
click at [303, 225] on p "Default Soft mode value: Button" at bounding box center [338, 216] width 72 height 34
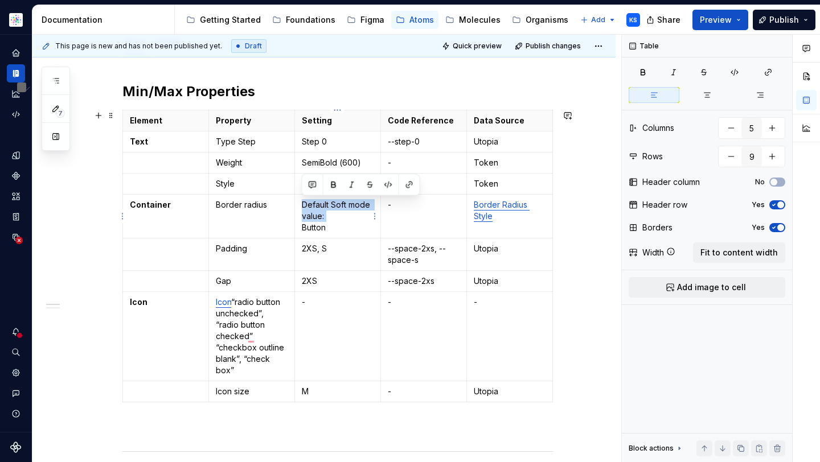
click at [303, 225] on p "Default Soft mode value: Button" at bounding box center [338, 216] width 72 height 34
click at [322, 225] on p "Default Soft mode value: Button" at bounding box center [338, 216] width 72 height 34
drag, startPoint x: 326, startPoint y: 225, endPoint x: 302, endPoint y: 225, distance: 23.9
click at [302, 225] on p "Default Soft mode value: Button" at bounding box center [338, 216] width 72 height 34
click at [242, 140] on p "Type Step" at bounding box center [252, 141] width 72 height 11
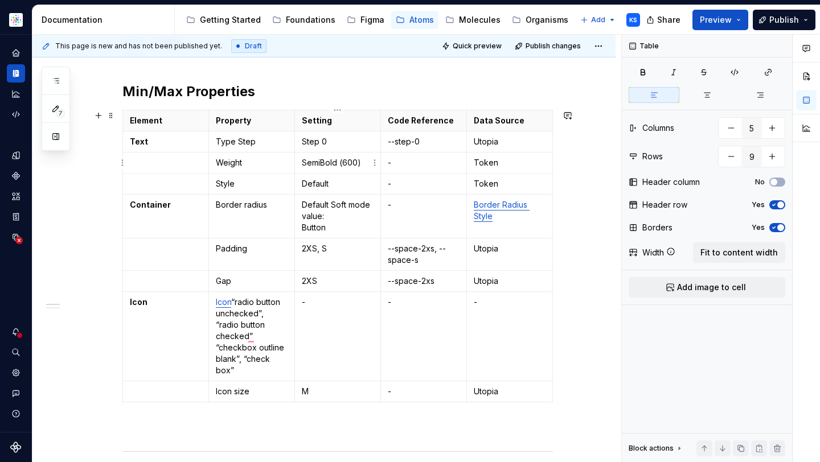
type textarea "*"
drag, startPoint x: 331, startPoint y: 139, endPoint x: 322, endPoint y: 139, distance: 9.1
click at [322, 139] on p "Step 0" at bounding box center [338, 141] width 72 height 11
click at [413, 143] on p "--step-0" at bounding box center [424, 141] width 72 height 11
click at [419, 143] on p "--step-0" at bounding box center [424, 141] width 72 height 11
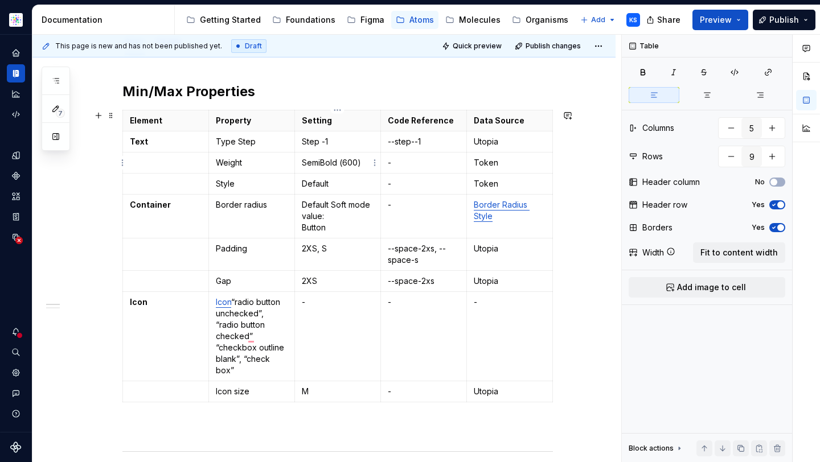
click at [326, 161] on p "SemiBold (600)" at bounding box center [338, 162] width 72 height 11
drag, startPoint x: 337, startPoint y: 162, endPoint x: 299, endPoint y: 162, distance: 38.1
click at [299, 162] on td "SemiBold (600)" at bounding box center [338, 163] width 86 height 21
click at [59, 78] on icon "button" at bounding box center [55, 80] width 9 height 9
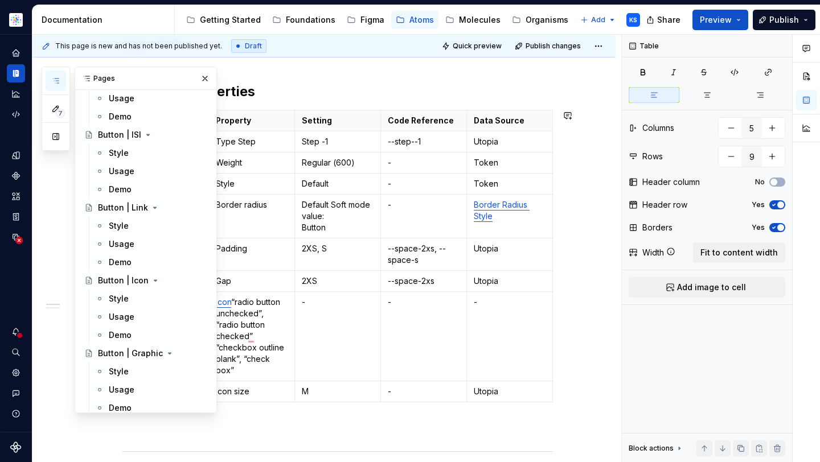
scroll to position [370, 0]
click at [124, 225] on div "Style" at bounding box center [119, 227] width 20 height 11
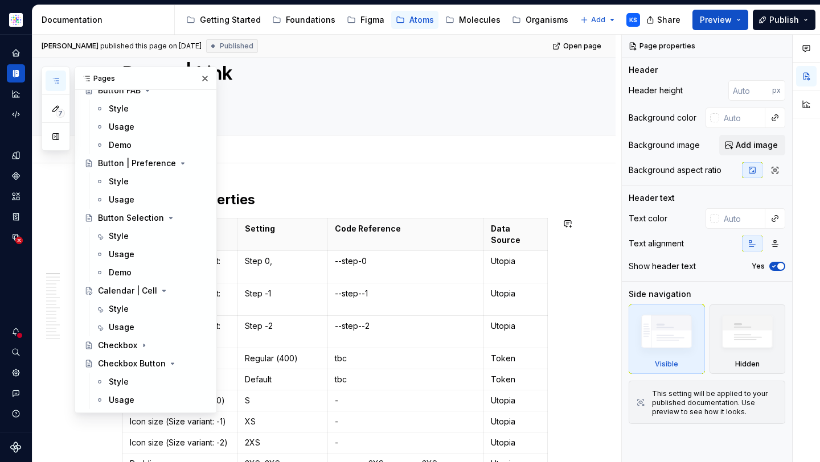
scroll to position [838, 0]
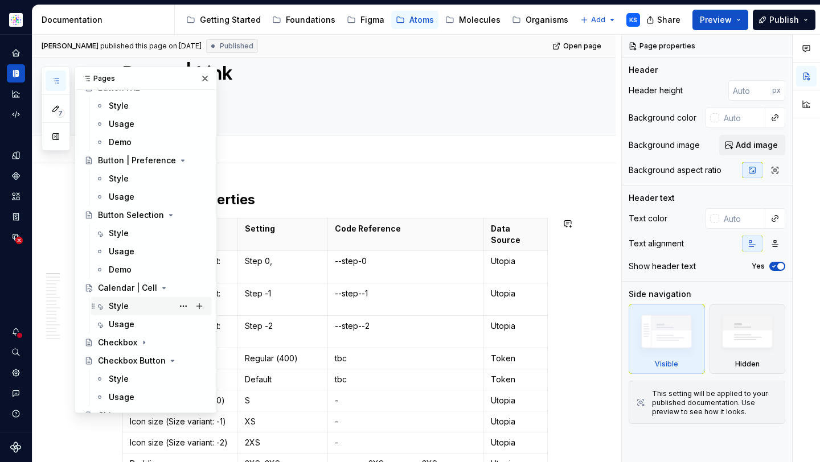
click at [146, 299] on div "Style" at bounding box center [158, 306] width 98 height 16
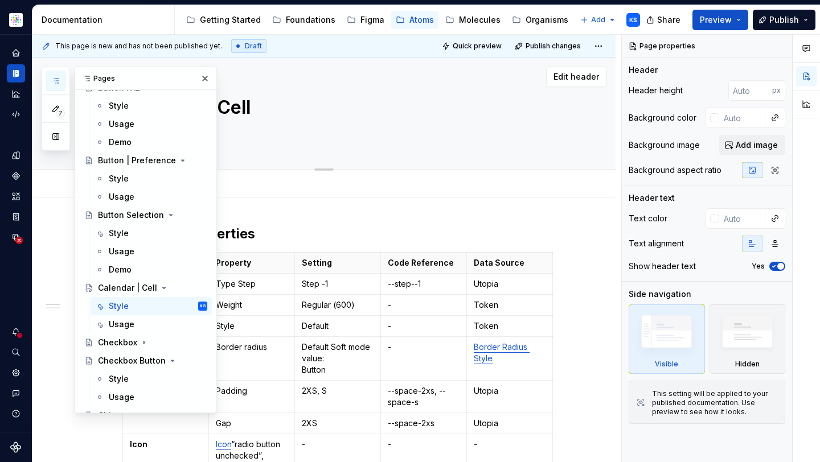
click at [197, 76] on button "button" at bounding box center [205, 79] width 16 height 16
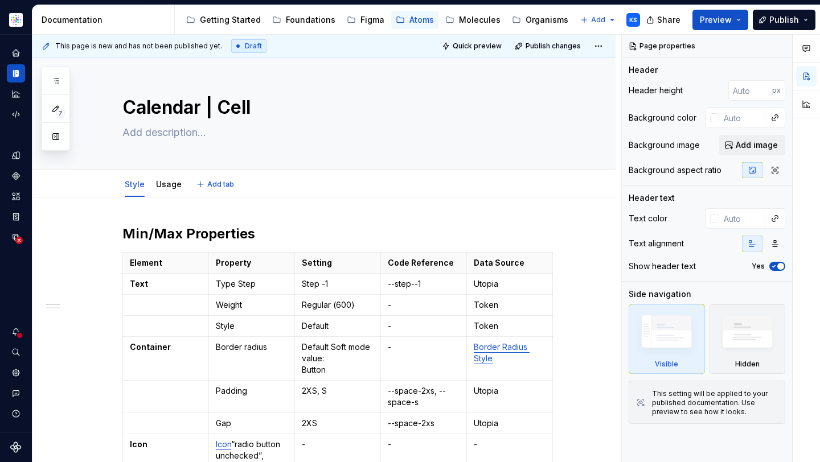
type textarea "*"
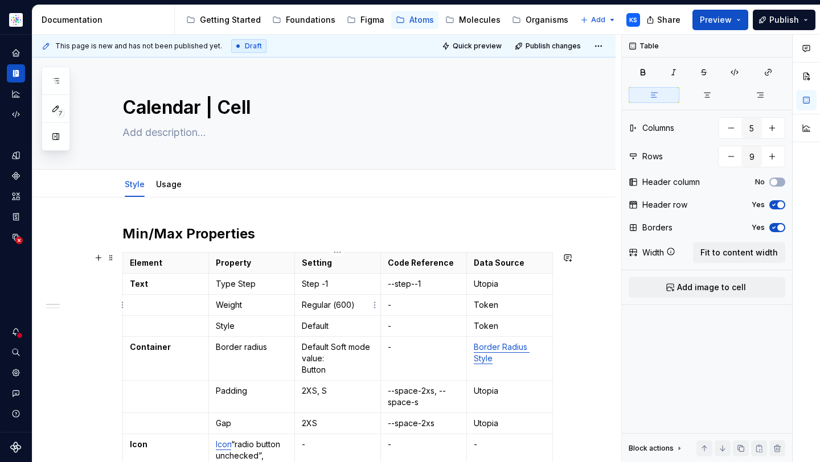
click at [338, 305] on p "Regular (600)" at bounding box center [338, 304] width 72 height 11
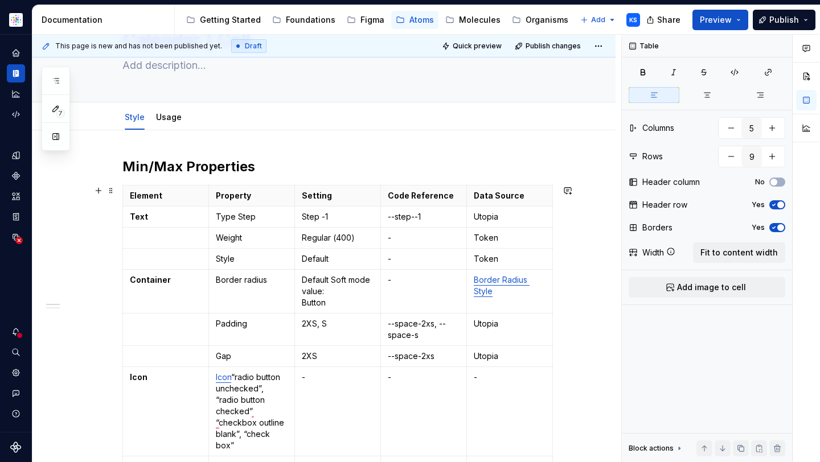
scroll to position [112, 0]
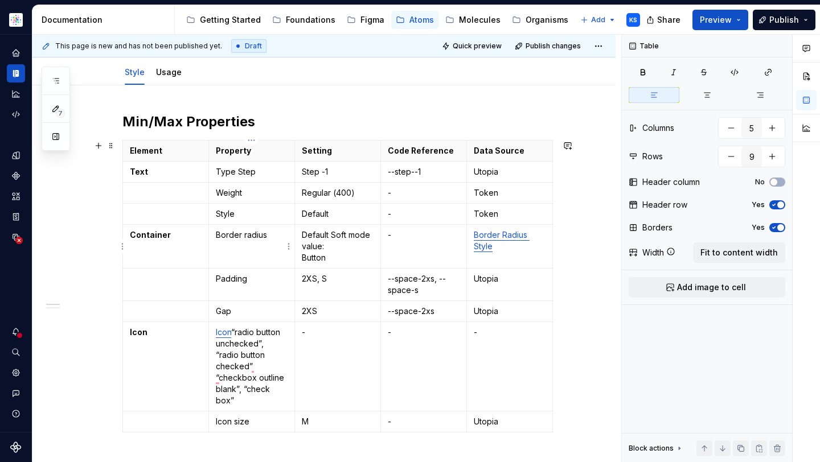
click at [252, 232] on p "Border radius" at bounding box center [252, 234] width 72 height 11
click at [277, 233] on p "Border radius" at bounding box center [252, 234] width 72 height 11
click at [335, 237] on p "Default Soft mode value: Button" at bounding box center [338, 246] width 72 height 34
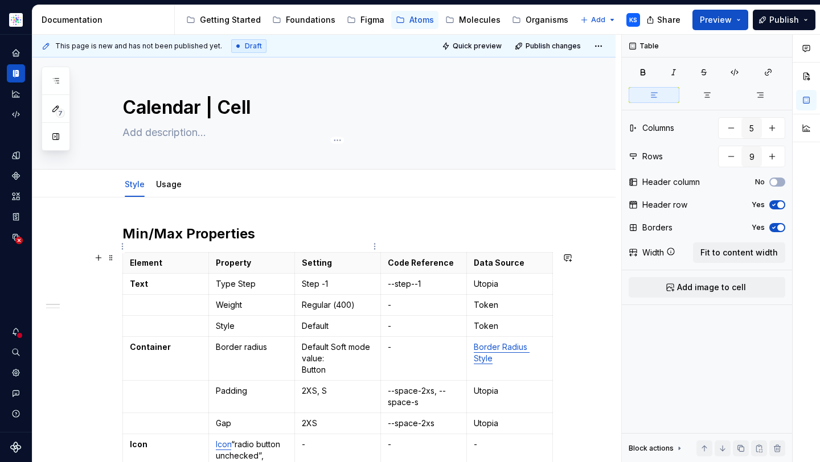
scroll to position [112, 0]
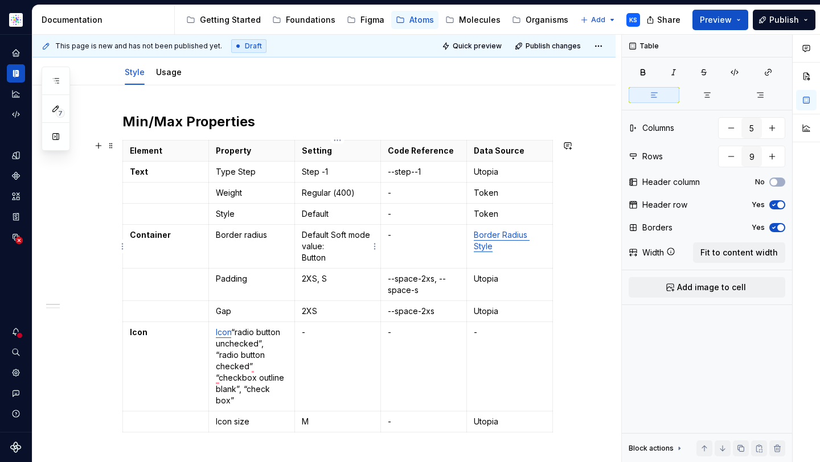
click at [339, 261] on p "Default Soft mode value: Button" at bounding box center [338, 246] width 72 height 34
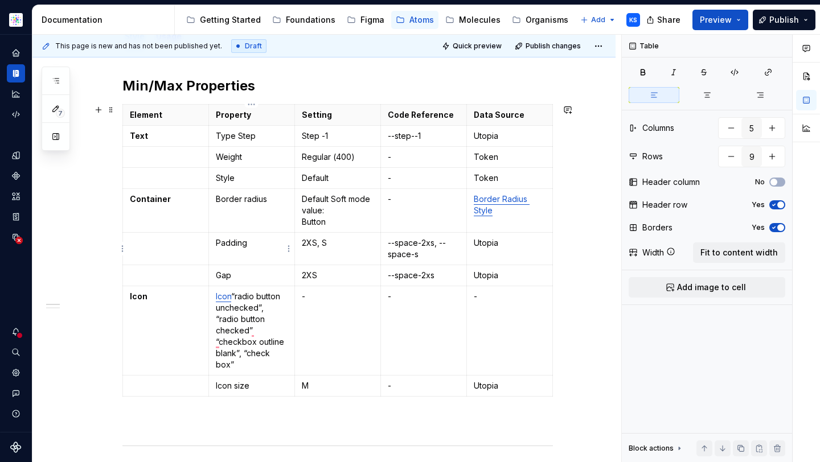
click at [248, 244] on p "Padding" at bounding box center [252, 242] width 72 height 11
type textarea "*"
drag, startPoint x: 332, startPoint y: 242, endPoint x: 317, endPoint y: 242, distance: 14.8
click at [317, 242] on p "2XS, S" at bounding box center [338, 242] width 72 height 11
click at [264, 239] on p "Padding" at bounding box center [252, 242] width 72 height 11
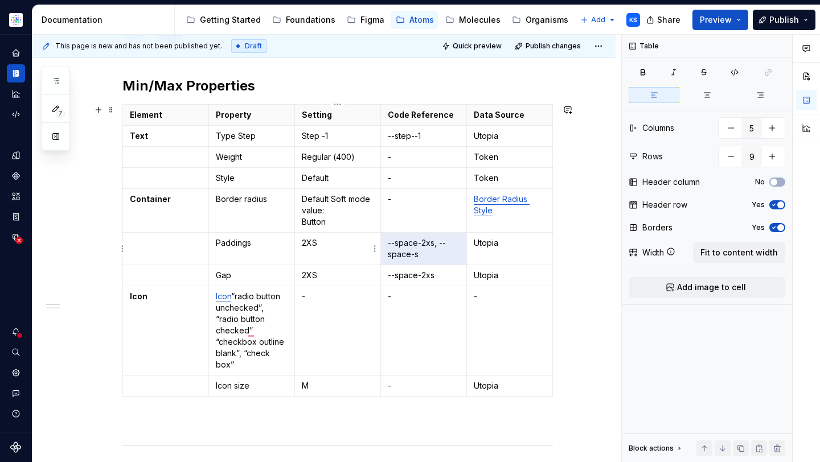
drag, startPoint x: 435, startPoint y: 253, endPoint x: 357, endPoint y: 253, distance: 78.0
click at [357, 253] on tr "Paddings 2XS --space-2xs, --space-s Utopia" at bounding box center [338, 249] width 430 height 32
click at [410, 252] on p "--space-2xs, --space-s" at bounding box center [424, 248] width 72 height 23
click at [423, 252] on p "--space-2xs, --space-s" at bounding box center [424, 248] width 72 height 23
drag, startPoint x: 432, startPoint y: 252, endPoint x: 388, endPoint y: 252, distance: 44.4
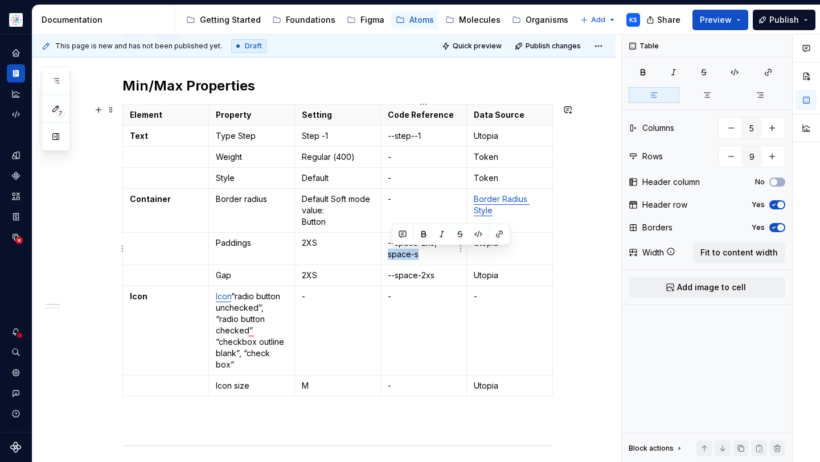
click at [388, 252] on p "--space-2xs, --space-s" at bounding box center [424, 248] width 72 height 23
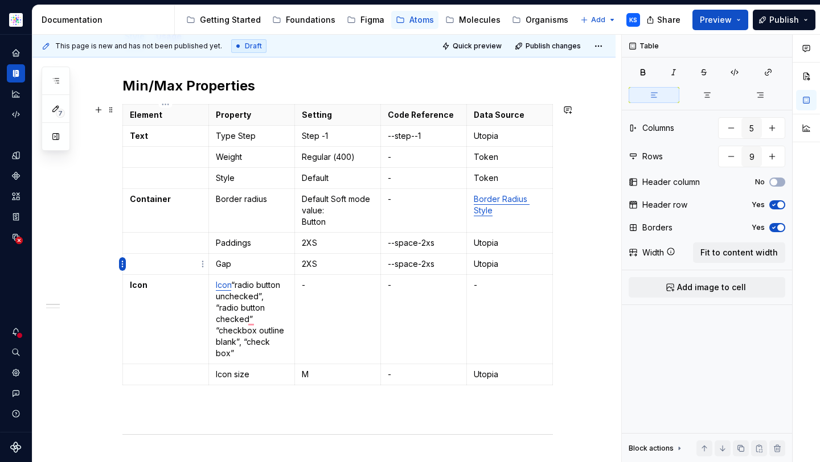
click at [121, 264] on html "Astellas Elements KS Dataset Core Documentation Accessibility guide for tree Pa…" at bounding box center [410, 231] width 820 height 462
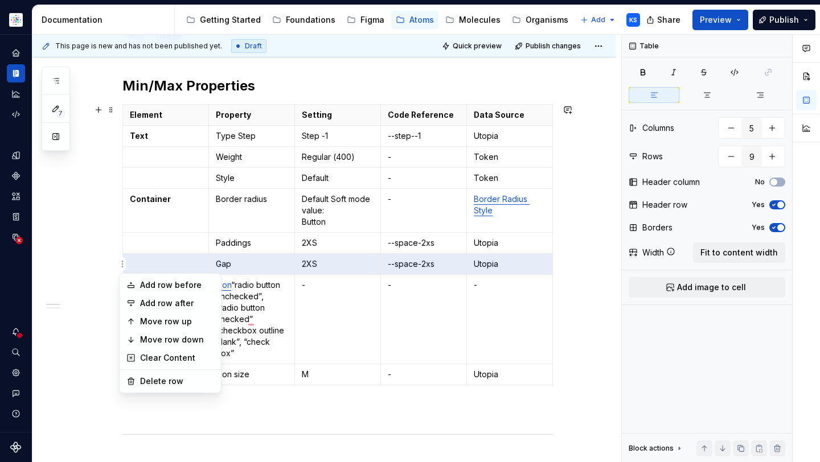
click at [579, 241] on html "Astellas Elements KS Dataset Core Documentation Accessibility guide for tree Pa…" at bounding box center [410, 231] width 820 height 462
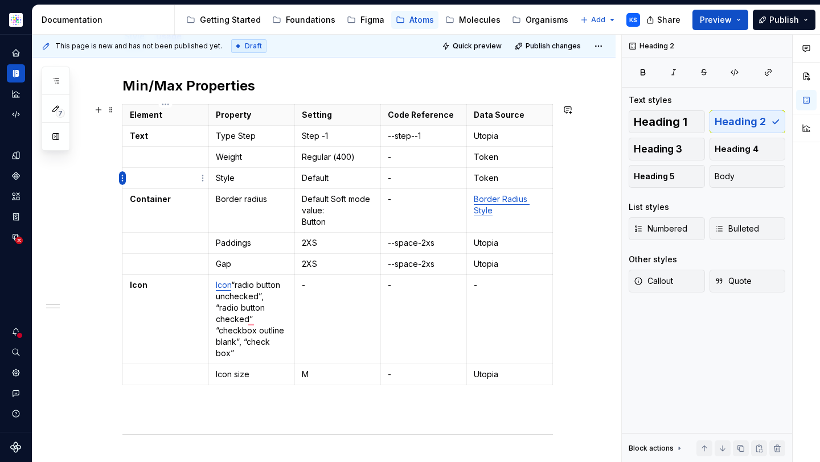
click at [121, 180] on html "Astellas Elements KS Dataset Core Documentation Accessibility guide for tree Pa…" at bounding box center [410, 231] width 820 height 462
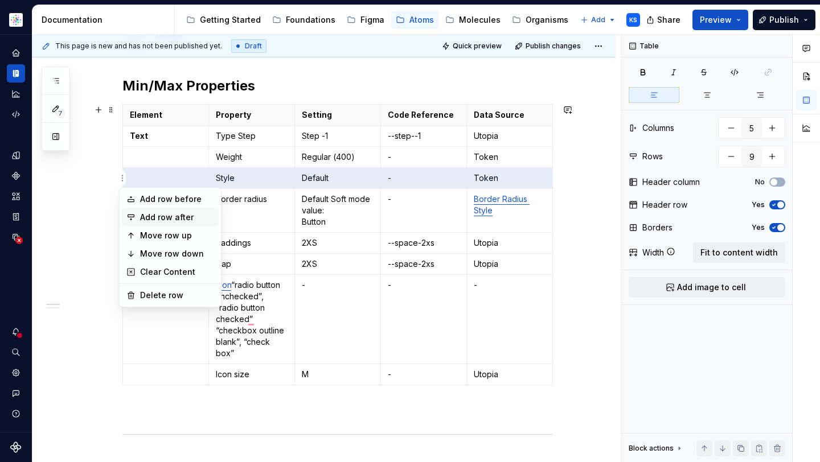
click at [143, 213] on div "Add row after" at bounding box center [177, 217] width 74 height 11
type input "10"
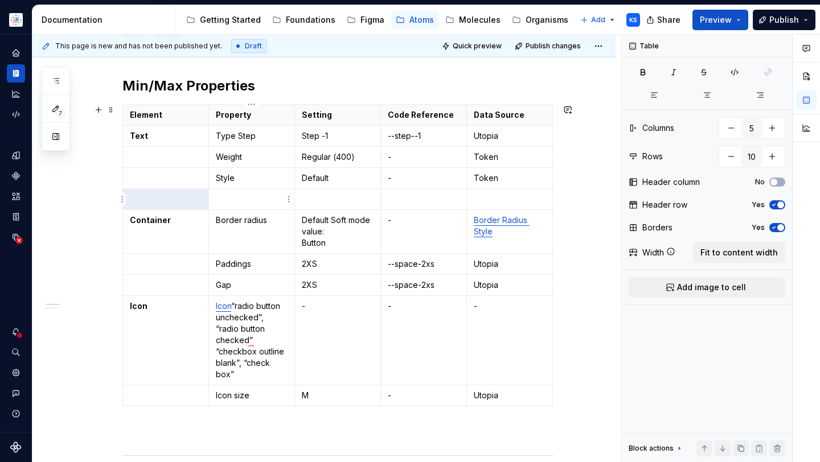
click at [238, 205] on td "To enrich screen reader interactions, please activate Accessibility in Grammarl…" at bounding box center [252, 199] width 86 height 21
click at [346, 201] on p "To enrich screen reader interactions, please activate Accessibility in Grammarl…" at bounding box center [338, 199] width 72 height 11
click at [255, 199] on p "Height" at bounding box center [252, 199] width 72 height 11
click at [326, 202] on p "22px" at bounding box center [338, 199] width 72 height 11
click at [258, 203] on p "Height" at bounding box center [252, 199] width 72 height 11
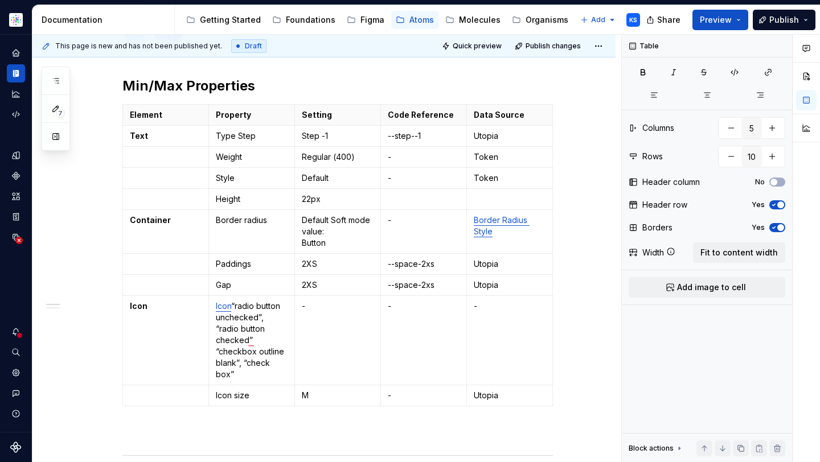
type textarea "*"
click at [204, 247] on td "Container" at bounding box center [166, 232] width 86 height 44
click at [246, 247] on td "Border radius" at bounding box center [252, 232] width 86 height 44
click at [240, 268] on p "Paddings" at bounding box center [252, 263] width 72 height 11
click at [261, 282] on p "Gap" at bounding box center [252, 284] width 72 height 11
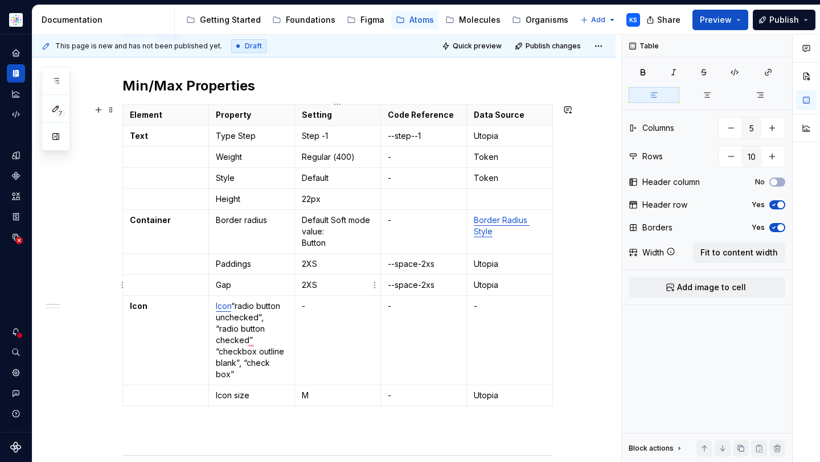
click at [338, 287] on p "2XS" at bounding box center [338, 284] width 72 height 11
click at [336, 263] on p "2XS" at bounding box center [338, 263] width 72 height 11
click at [340, 291] on td "2XS" at bounding box center [338, 285] width 86 height 21
click at [334, 262] on p "2XS" at bounding box center [338, 263] width 72 height 11
click at [335, 289] on p "2XS" at bounding box center [338, 284] width 72 height 11
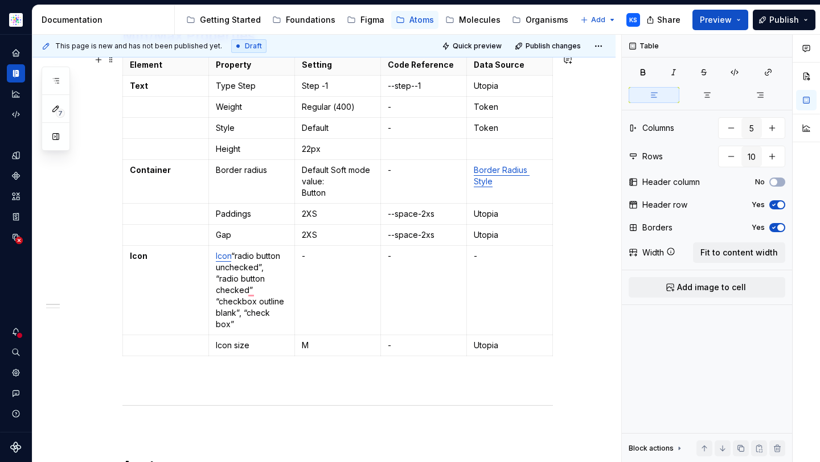
scroll to position [209, 0]
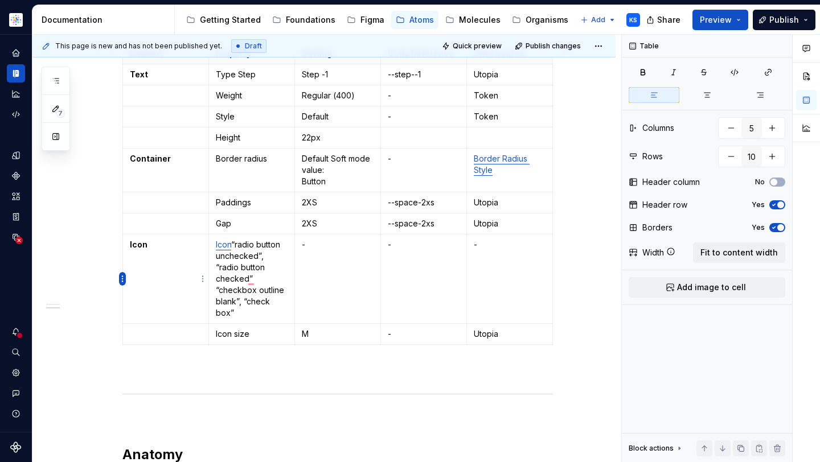
click at [124, 277] on html "Astellas Elements KS Dataset Core Documentation Accessibility guide for tree Pa…" at bounding box center [410, 231] width 820 height 462
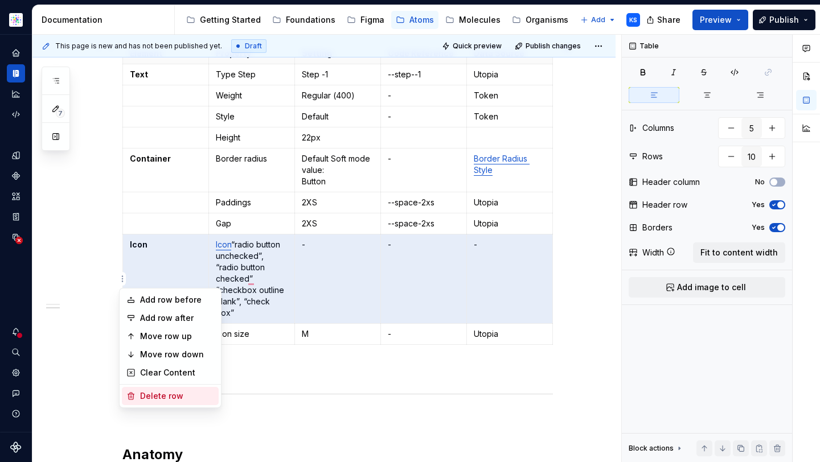
click at [186, 397] on div "Delete row" at bounding box center [177, 395] width 74 height 11
type input "9"
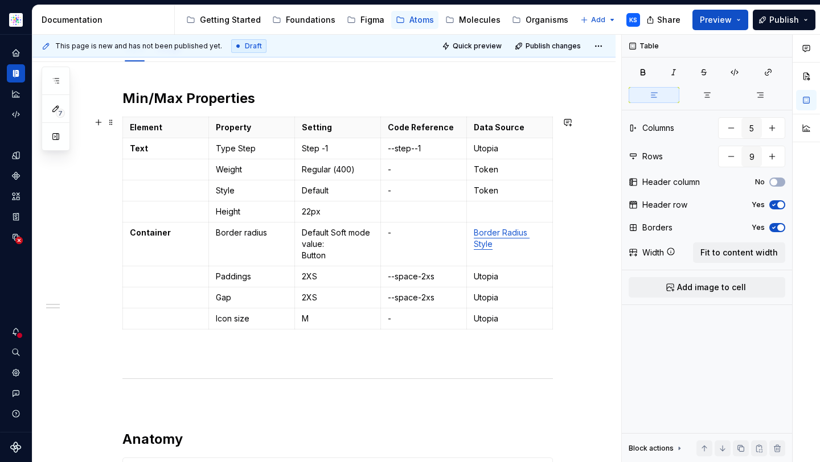
scroll to position [149, 0]
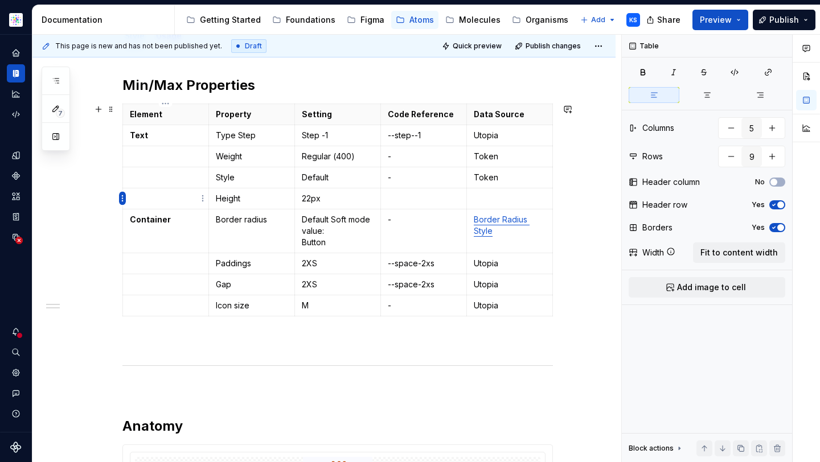
click at [121, 197] on html "Astellas Elements KS Dataset Core Documentation Accessibility guide for tree Pa…" at bounding box center [410, 231] width 820 height 462
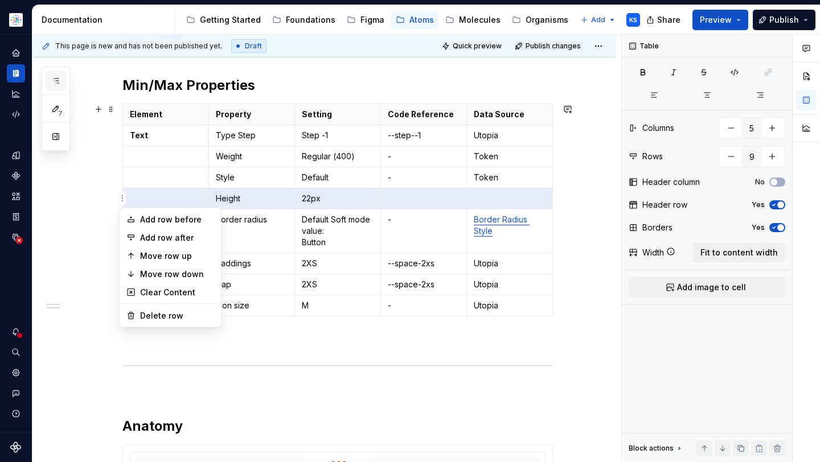
click at [57, 76] on div "7 Pages Add Accessibility guide for tree Page tree. Navigate the tree with the …" at bounding box center [56, 109] width 28 height 84
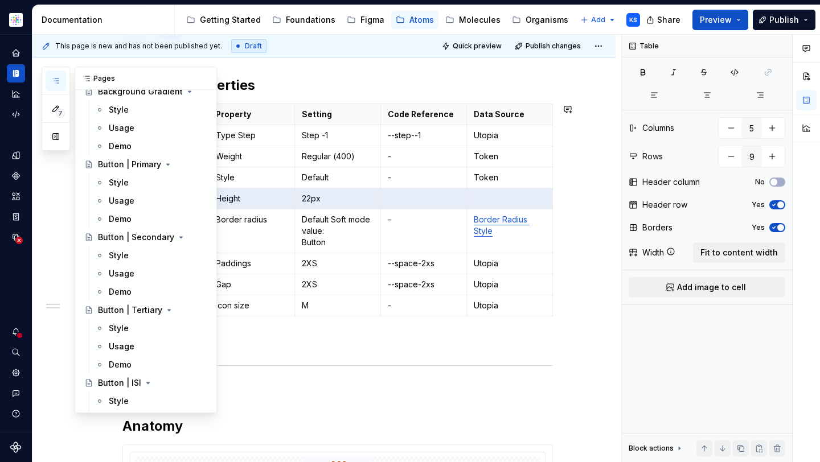
scroll to position [94, 0]
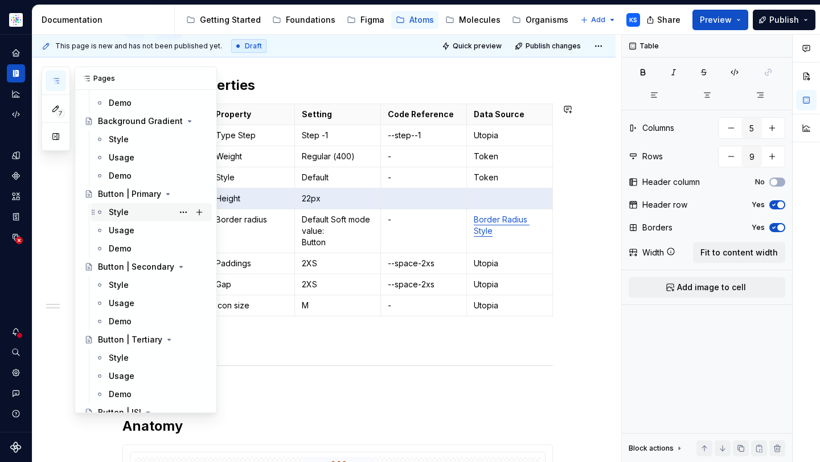
click at [135, 209] on div "Style" at bounding box center [158, 212] width 98 height 16
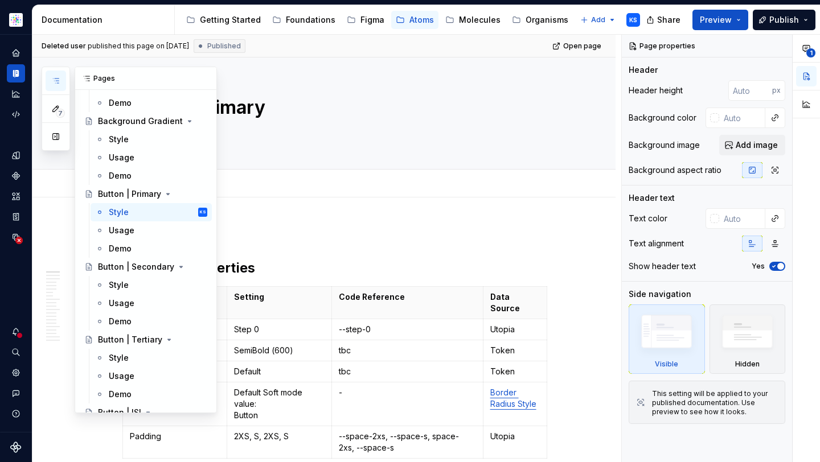
click at [58, 84] on icon "button" at bounding box center [55, 80] width 9 height 9
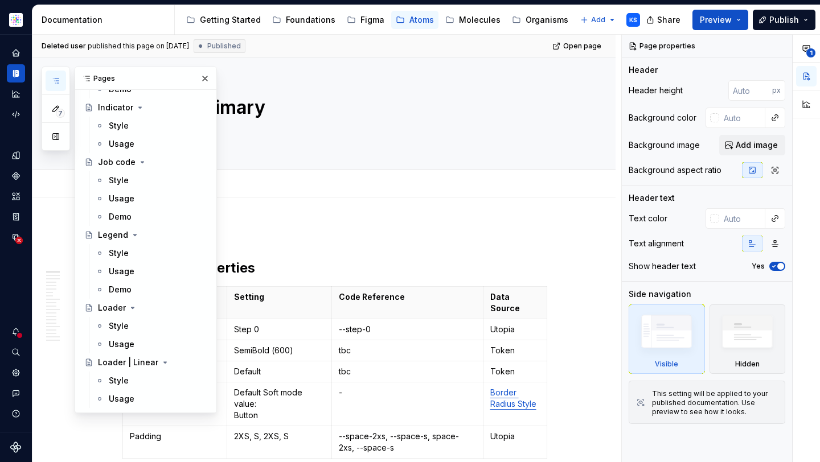
scroll to position [1928, 0]
click at [130, 250] on div "Style" at bounding box center [158, 254] width 98 height 16
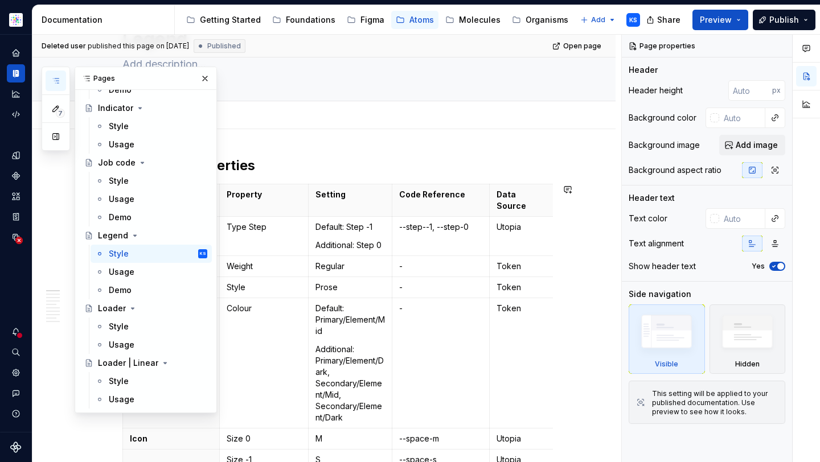
scroll to position [72, 0]
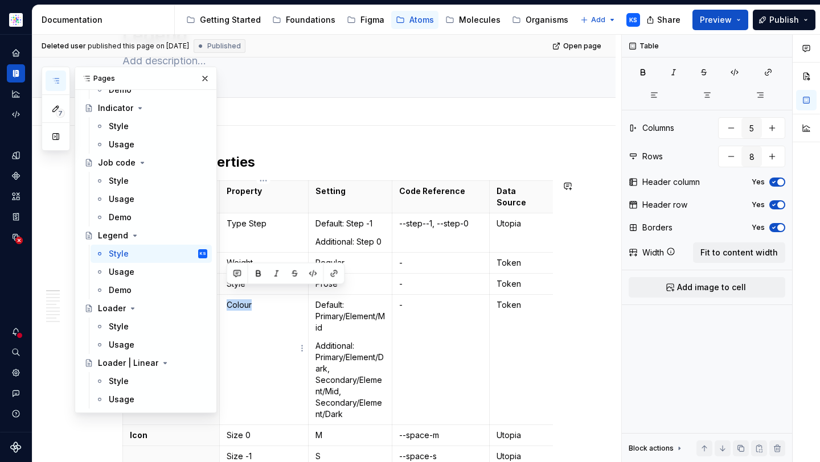
drag, startPoint x: 253, startPoint y: 295, endPoint x: 226, endPoint y: 292, distance: 26.9
click at [227, 299] on p "Colour" at bounding box center [264, 304] width 75 height 11
click at [334, 320] on p "Default: Primary/Element/Mid" at bounding box center [350, 316] width 70 height 34
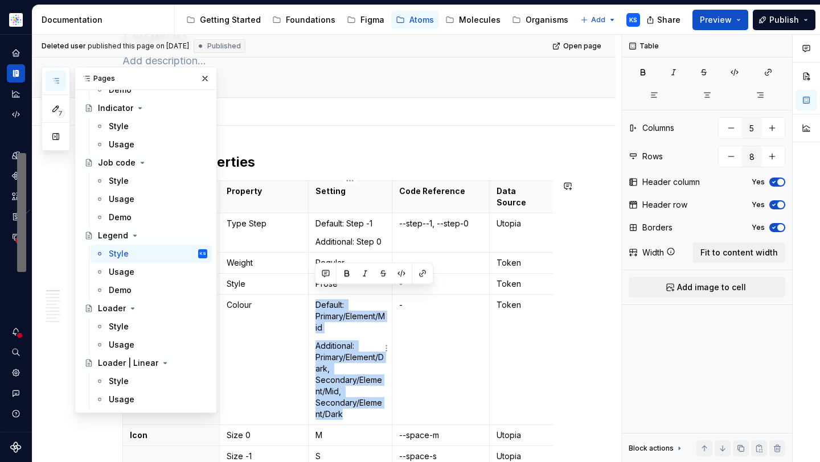
drag, startPoint x: 349, startPoint y: 406, endPoint x: 311, endPoint y: 296, distance: 116.3
click at [311, 296] on td "Default: Primary/Element/Mid Additional: Primary/Element/Dark, Secondary/Elemen…" at bounding box center [350, 360] width 84 height 130
copy td "Default: Primary/Element/Mid Additional: Primary/Element/Dark, Secondary/Elemen…"
click at [55, 77] on icon "button" at bounding box center [55, 80] width 9 height 9
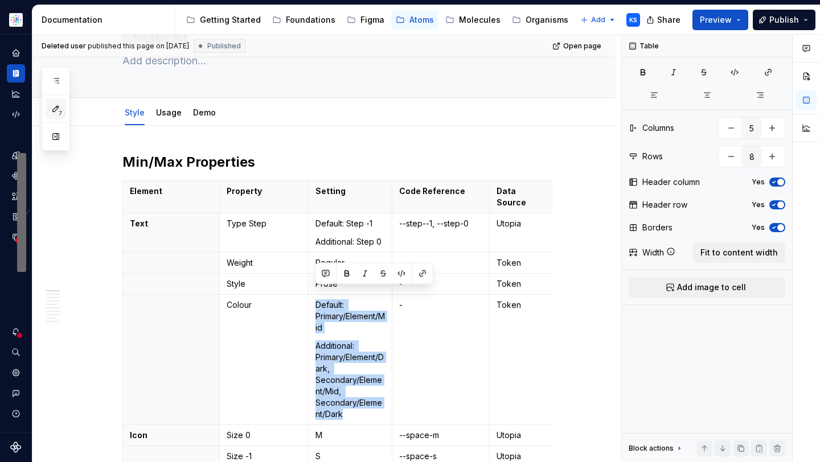
scroll to position [0, 0]
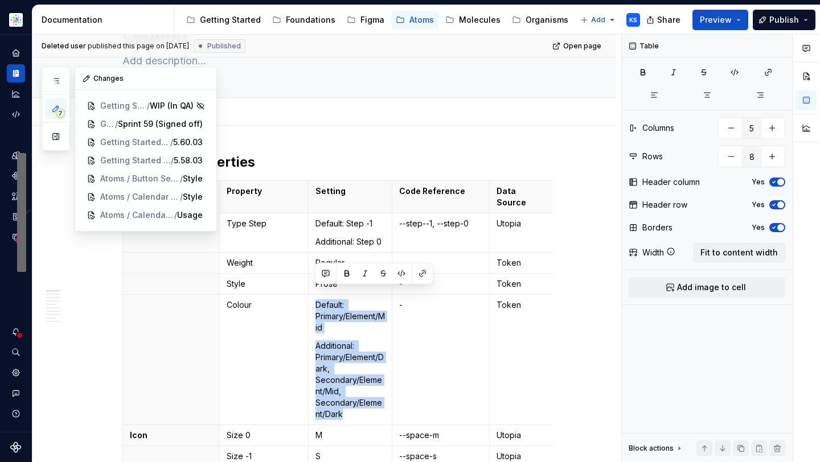
click at [55, 106] on icon "button" at bounding box center [55, 108] width 9 height 9
click at [141, 195] on span "Atoms / Calendar | Cell" at bounding box center [132, 196] width 64 height 11
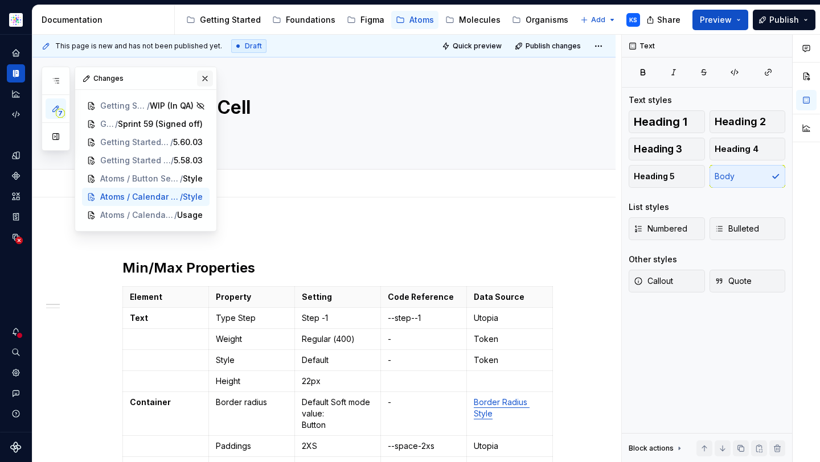
click at [205, 79] on button "button" at bounding box center [205, 79] width 16 height 16
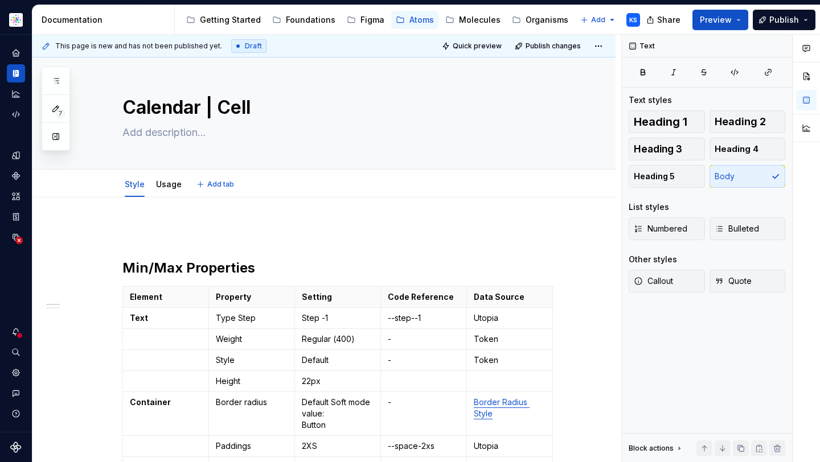
type textarea "*"
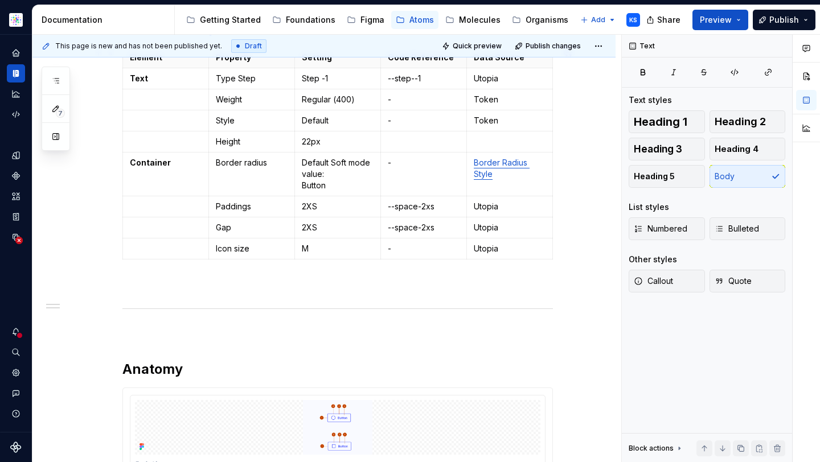
scroll to position [225, 0]
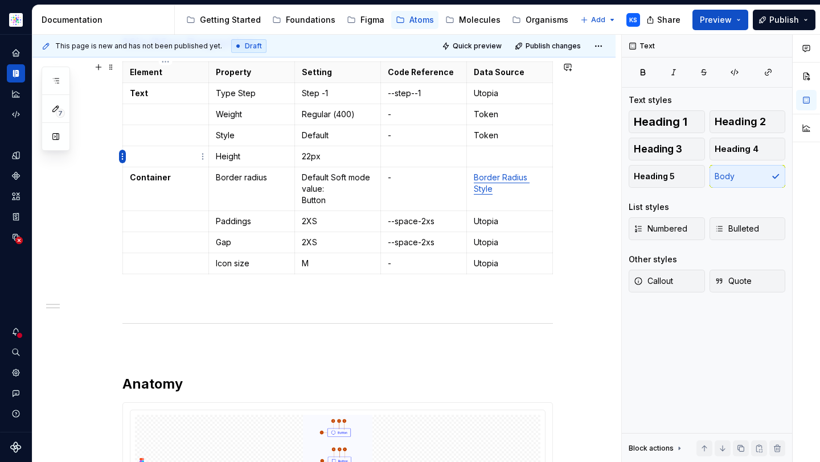
click at [122, 158] on html "Astellas Elements KS Dataset Core Documentation Accessibility guide for tree Pa…" at bounding box center [410, 231] width 820 height 462
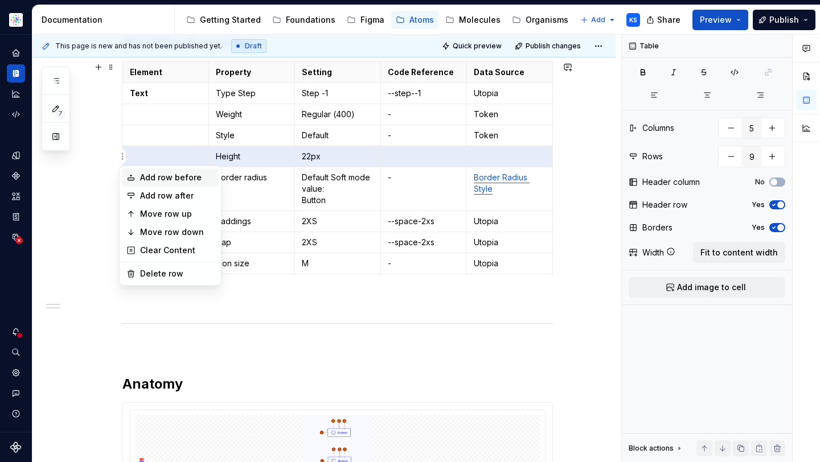
click at [146, 182] on div "Add row before" at bounding box center [177, 177] width 74 height 11
type input "10"
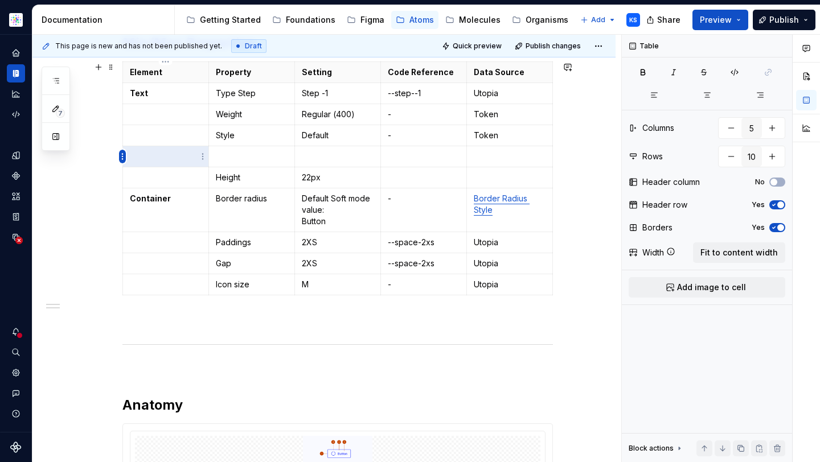
type textarea "*"
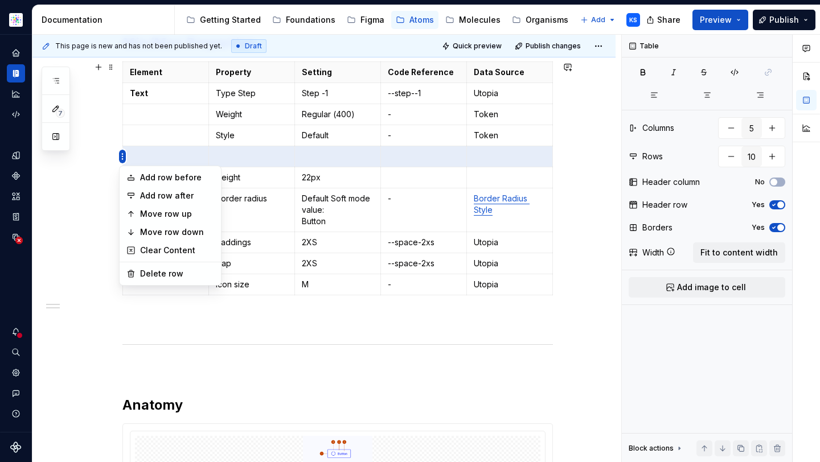
click at [121, 155] on html "Astellas Elements KS Dataset Core Documentation Accessibility guide for tree Pa…" at bounding box center [410, 231] width 820 height 462
click at [168, 273] on div "Delete row" at bounding box center [177, 273] width 74 height 11
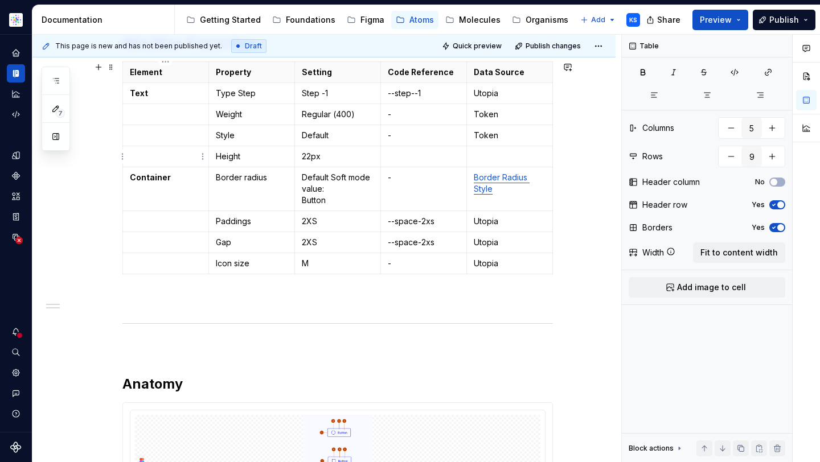
click at [120, 157] on html "Astellas Elements KS Dataset Core Documentation Accessibility guide for tree Pa…" at bounding box center [410, 231] width 820 height 462
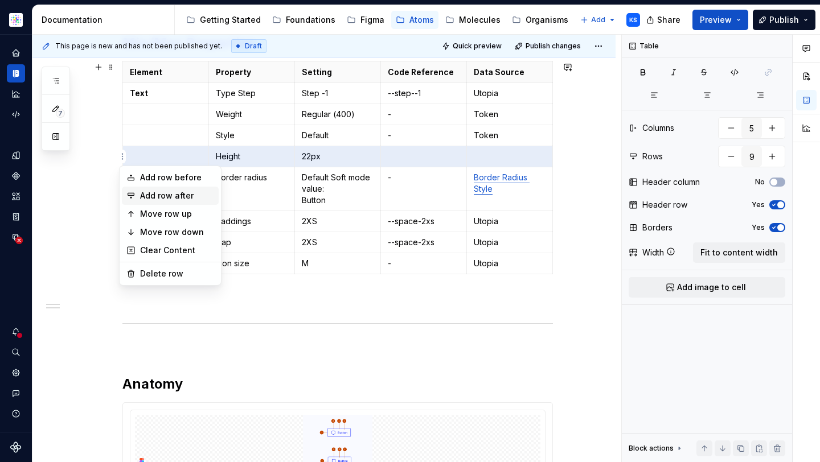
click at [142, 193] on div "Add row after" at bounding box center [177, 195] width 74 height 11
type input "10"
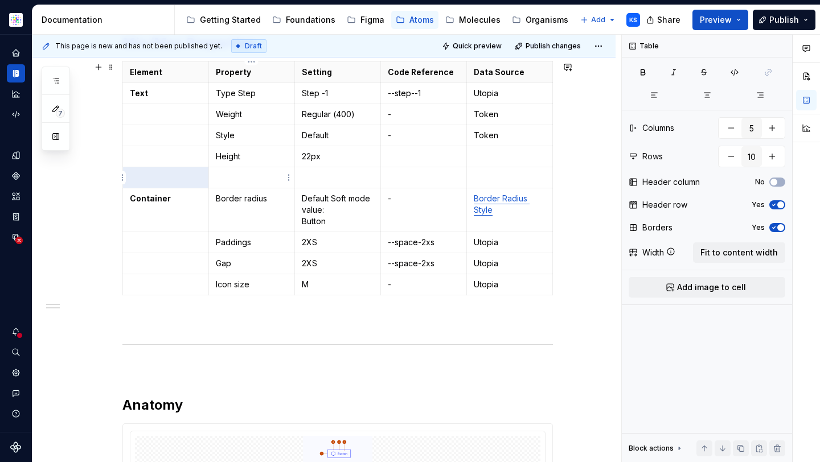
click at [244, 175] on p "To enrich screen reader interactions, please activate Accessibility in Grammarl…" at bounding box center [252, 177] width 72 height 11
click at [311, 179] on p "To enrich screen reader interactions, please activate Accessibility in Grammarl…" at bounding box center [338, 177] width 72 height 11
paste div "To enrich screen reader interactions, please activate Accessibility in Grammarl…"
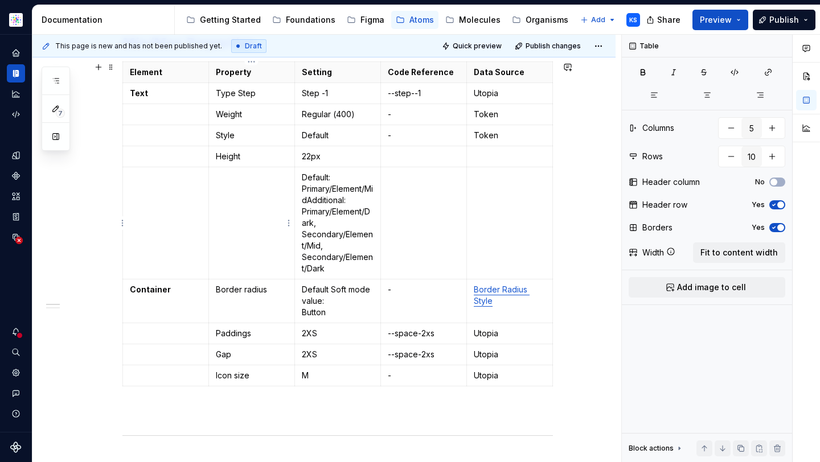
click at [256, 176] on p "To enrich screen reader interactions, please activate Accessibility in Grammarl…" at bounding box center [252, 177] width 72 height 11
click at [302, 199] on p "Default: Primary/Element/MidAdditional: Primary/Element/Dark, Secondary/Element…" at bounding box center [338, 223] width 72 height 102
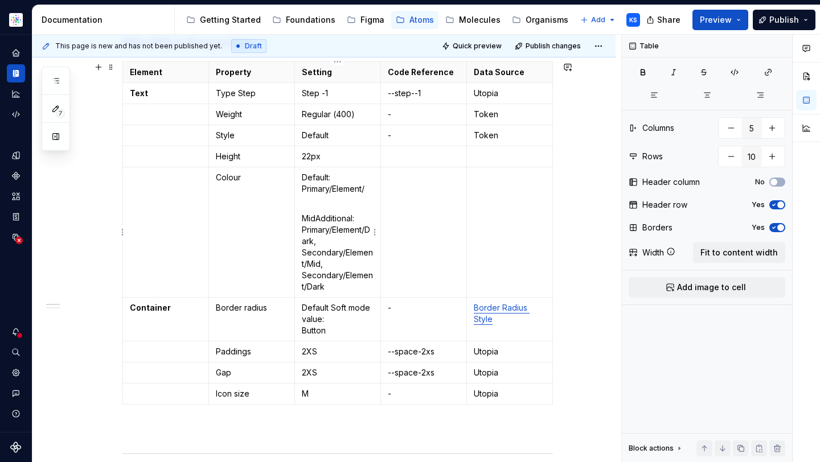
click at [301, 253] on td "Default: Primary/Element/ MidAdditional: Primary/Element/Dark, Secondary/Elemen…" at bounding box center [338, 232] width 86 height 130
click at [324, 191] on p "Default: Primary/Element/" at bounding box center [338, 189] width 72 height 34
drag, startPoint x: 368, startPoint y: 190, endPoint x: 294, endPoint y: 188, distance: 74.6
click at [295, 188] on td "Default: Primary/Element/ MidAdditional: Primary/Element/Dark, Secondary/Elemen…" at bounding box center [338, 232] width 86 height 130
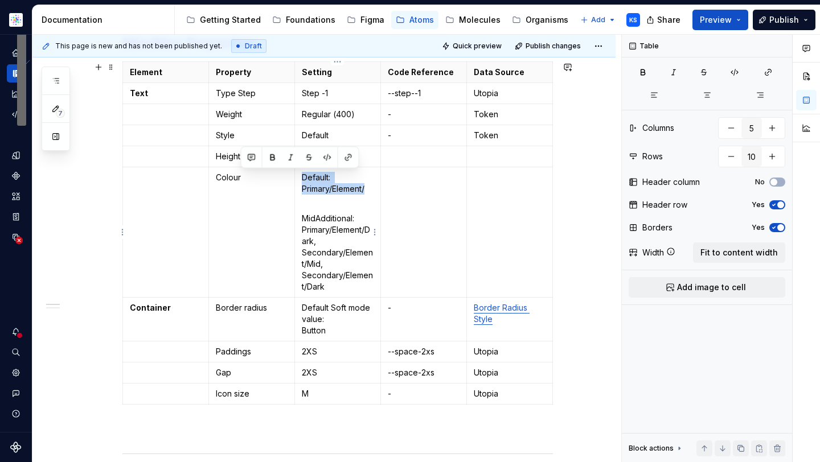
click at [329, 190] on p "Default: Primary/Element/" at bounding box center [338, 189] width 72 height 34
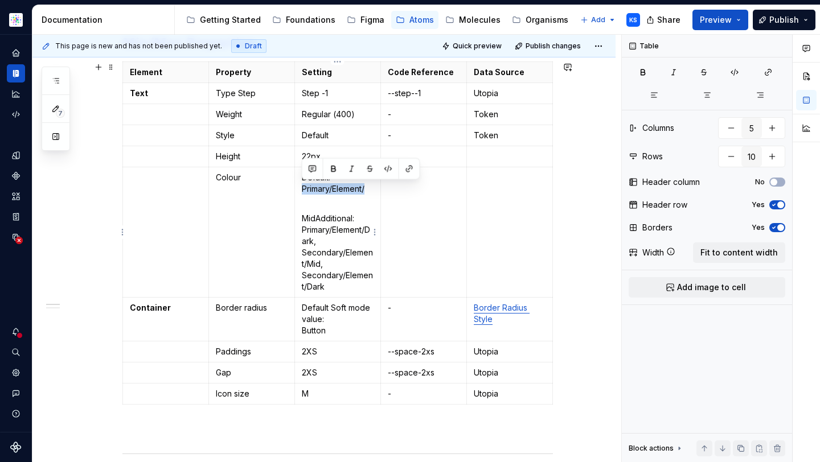
drag, startPoint x: 367, startPoint y: 190, endPoint x: 302, endPoint y: 190, distance: 64.9
click at [302, 190] on p "Default: Primary/Element/" at bounding box center [338, 189] width 72 height 34
click at [335, 175] on p "Default: Neutral-600" at bounding box center [338, 189] width 72 height 34
click at [324, 176] on p "Default: Neutral-600" at bounding box center [338, 189] width 72 height 34
drag, startPoint x: 328, startPoint y: 178, endPoint x: 294, endPoint y: 178, distance: 34.7
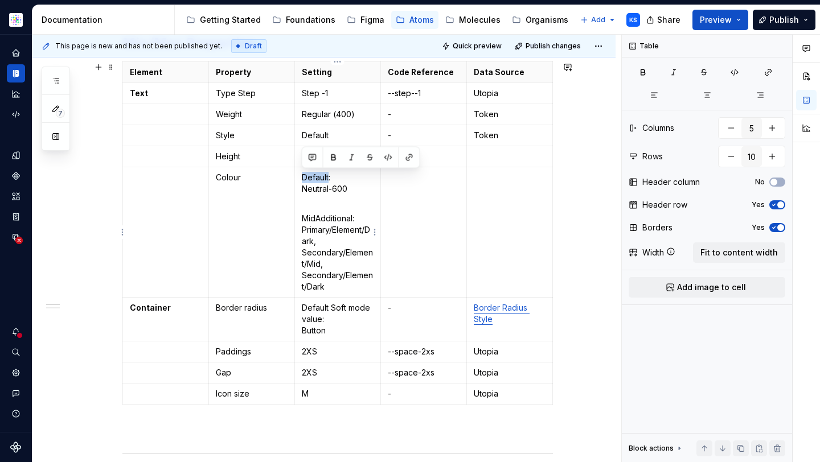
click at [294, 178] on tr "Colour Default: Neutral-600 MidAdditional: Primary/Element/Dark, Secondary/Elem…" at bounding box center [338, 232] width 430 height 130
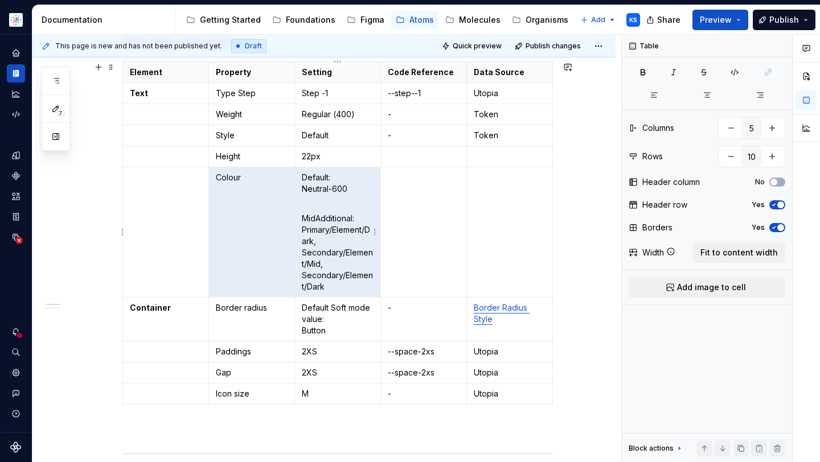
click at [312, 176] on p "Default: Neutral-600" at bounding box center [338, 189] width 72 height 34
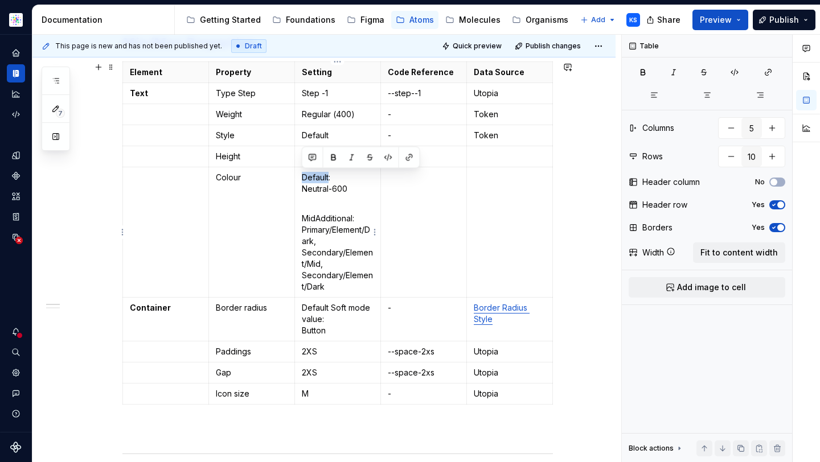
drag, startPoint x: 327, startPoint y: 176, endPoint x: 299, endPoint y: 176, distance: 28.5
click at [299, 176] on td "Default: Neutral-600 MidAdditional: Primary/Element/Dark, Secondary/Element/Mid…" at bounding box center [338, 232] width 86 height 130
click at [334, 215] on p "MidAdditional: Primary/Element/Dark, Secondary/Element/Mid, Secondary/Element/D…" at bounding box center [338, 253] width 72 height 80
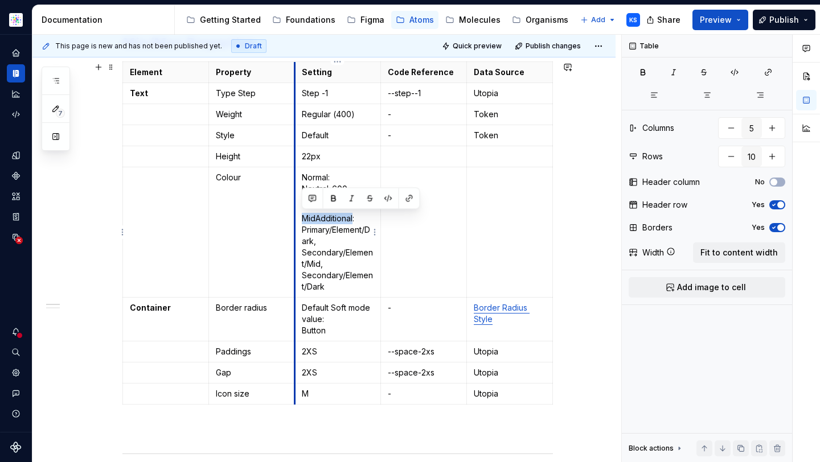
drag, startPoint x: 354, startPoint y: 217, endPoint x: 294, endPoint y: 217, distance: 59.8
click at [295, 217] on td "Normal: Neutral-600 MidAdditional: Primary/Element/Dark, Secondary/Element/Mid,…" at bounding box center [338, 232] width 86 height 130
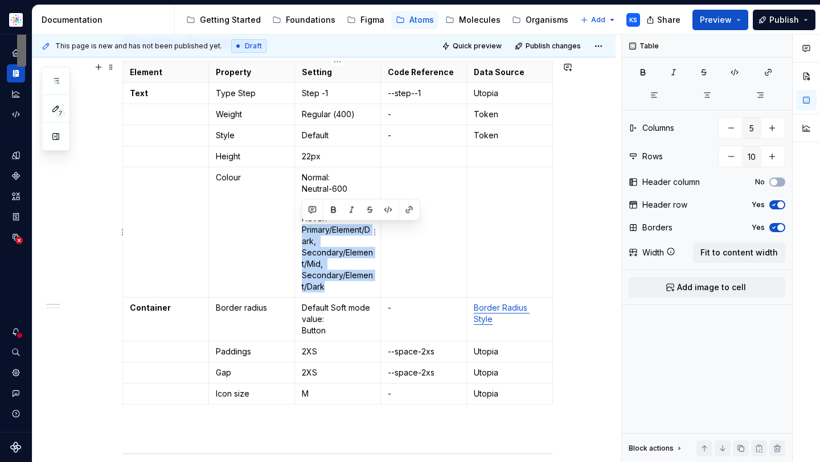
drag, startPoint x: 327, startPoint y: 285, endPoint x: 302, endPoint y: 233, distance: 57.5
click at [302, 233] on p "Hover: Primary/Element/Dark, Secondary/Element/Mid, Secondary/Element/Dark" at bounding box center [338, 253] width 72 height 80
click at [348, 241] on p "Hover: Primary/Element/Dark, Secondary/Element/Mid, Secondary/Element/Dark" at bounding box center [338, 253] width 72 height 80
drag, startPoint x: 335, startPoint y: 285, endPoint x: 301, endPoint y: 240, distance: 56.9
click at [302, 240] on p "Hover: Primary/Element/Dark, Secondary/Element/Mid, Secondary/Element/Dark" at bounding box center [338, 253] width 72 height 80
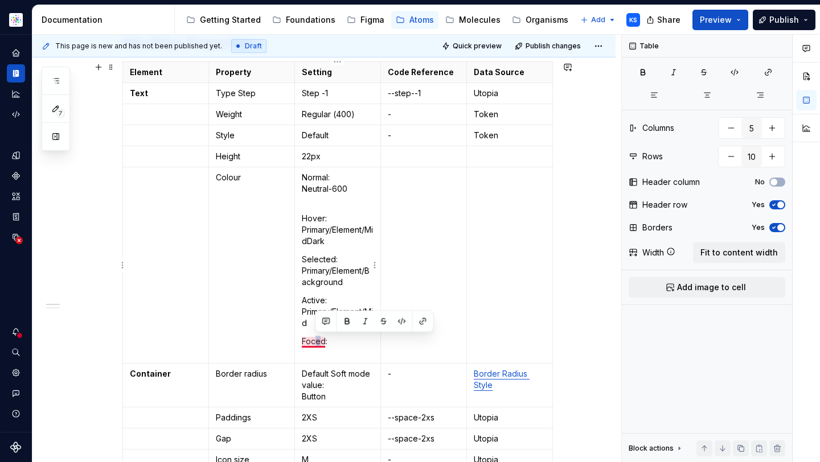
click at [315, 343] on p "Foced:" at bounding box center [338, 347] width 72 height 23
click at [323, 353] on p "Focused:" at bounding box center [338, 347] width 72 height 23
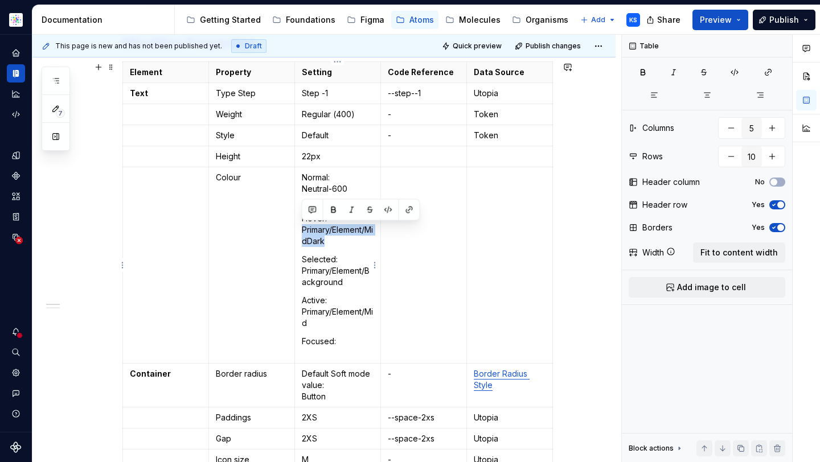
drag, startPoint x: 337, startPoint y: 243, endPoint x: 301, endPoint y: 233, distance: 37.8
click at [301, 233] on td "Normal: Neutral-600 Hover: Primary/Element/MidDark Selected: Primary/Element/Ba…" at bounding box center [338, 265] width 86 height 196
copy p "Primary/Element/MidDark"
click at [314, 344] on p "Focused:" at bounding box center [338, 347] width 72 height 23
click at [314, 351] on p "Focused:" at bounding box center [338, 347] width 72 height 23
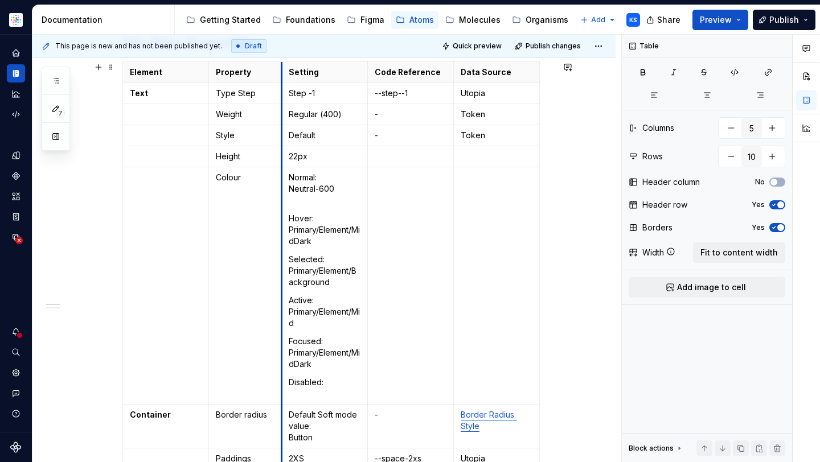
drag, startPoint x: 294, startPoint y: 67, endPoint x: 281, endPoint y: 67, distance: 13.1
click at [282, 67] on th "Setting" at bounding box center [325, 72] width 86 height 21
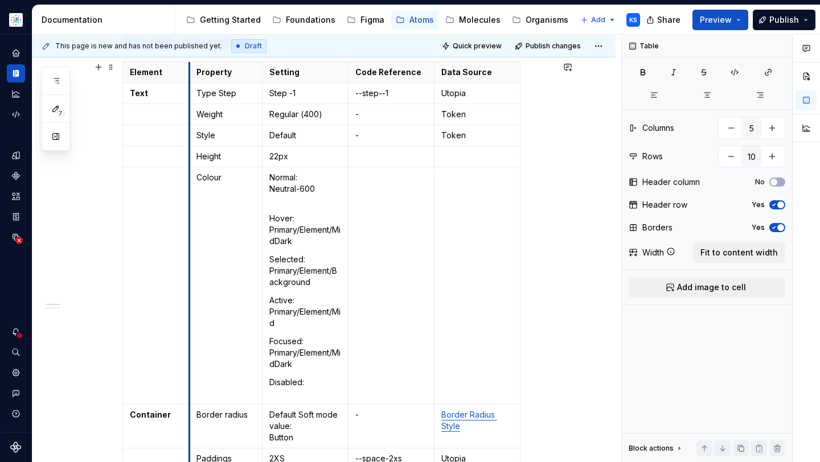
drag, startPoint x: 208, startPoint y: 70, endPoint x: 222, endPoint y: 67, distance: 14.6
click at [190, 70] on th "Property" at bounding box center [226, 72] width 73 height 21
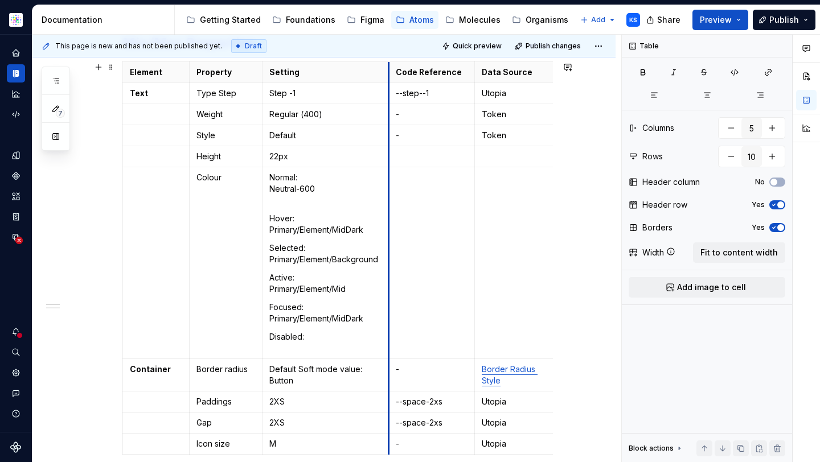
drag, startPoint x: 347, startPoint y: 72, endPoint x: 388, endPoint y: 72, distance: 40.4
click at [388, 72] on th "Code Reference" at bounding box center [431, 72] width 86 height 21
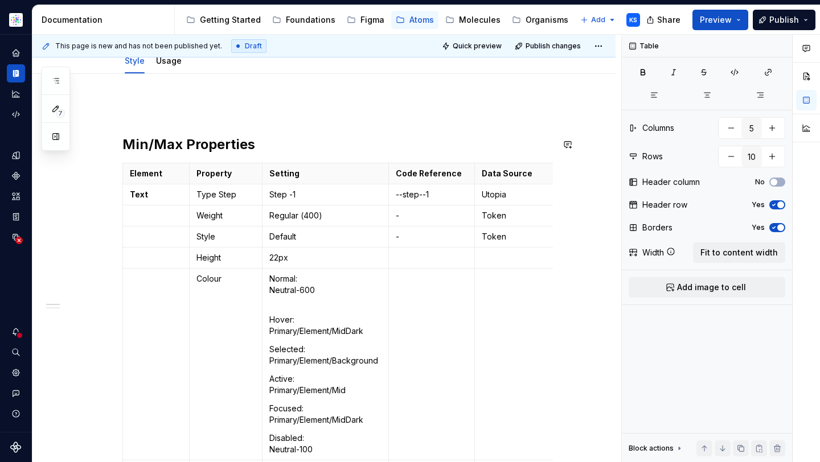
scroll to position [50, 0]
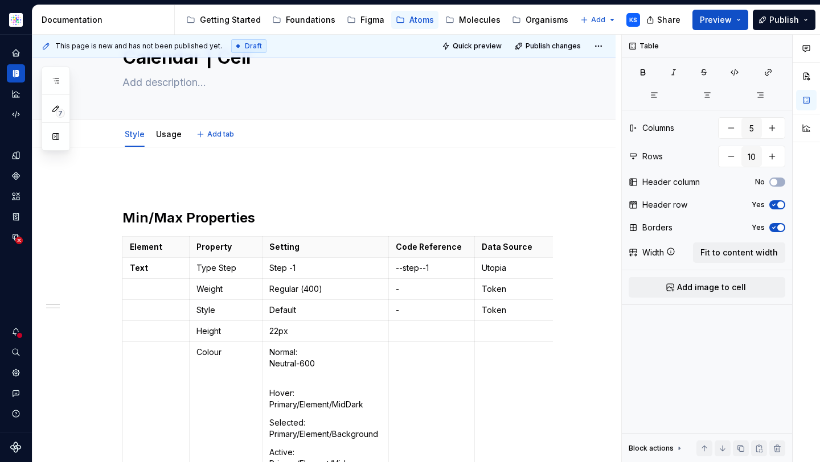
type textarea "*"
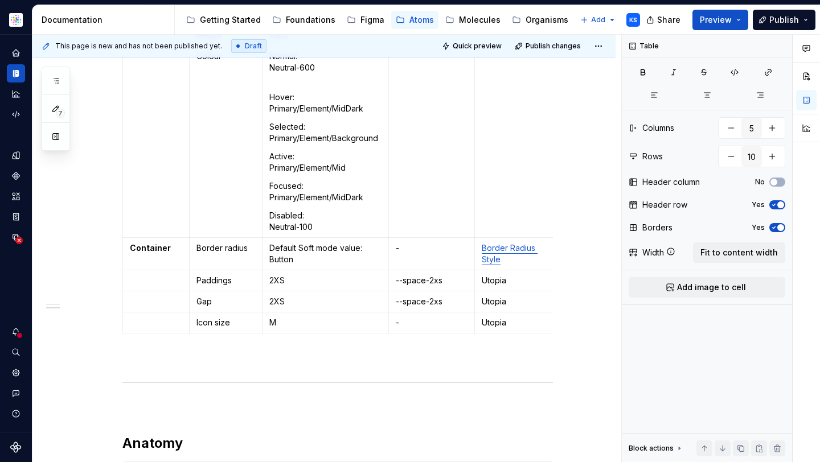
scroll to position [394, 0]
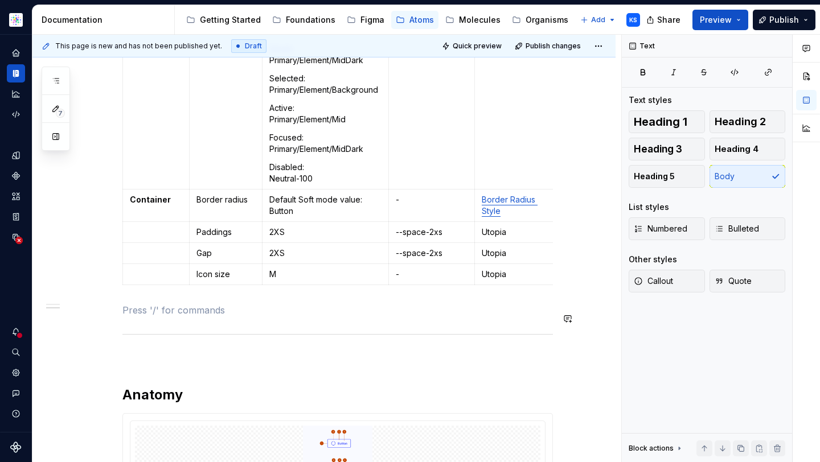
click at [259, 326] on div "Min/Max Properties Element Property Setting Code Reference Data Source Text Typ…" at bounding box center [337, 303] width 430 height 947
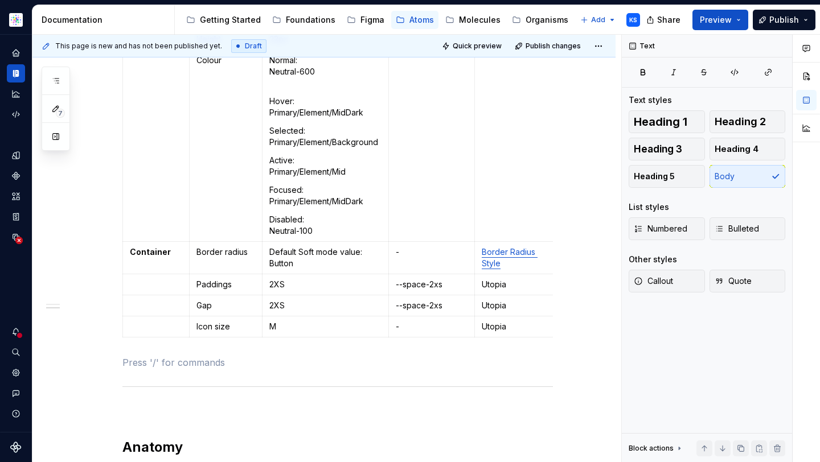
scroll to position [224, 0]
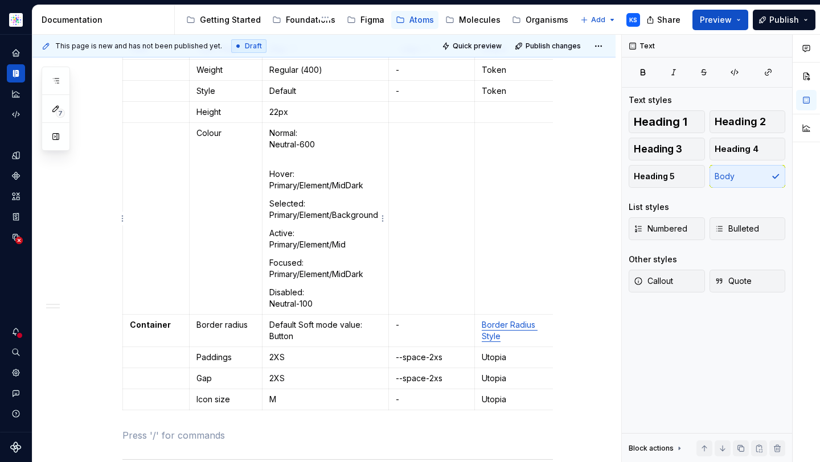
click at [296, 162] on td "Normal: Neutral-600 Hover: Primary/Element/MidDark Selected: Primary/Element/Ba…" at bounding box center [325, 219] width 126 height 192
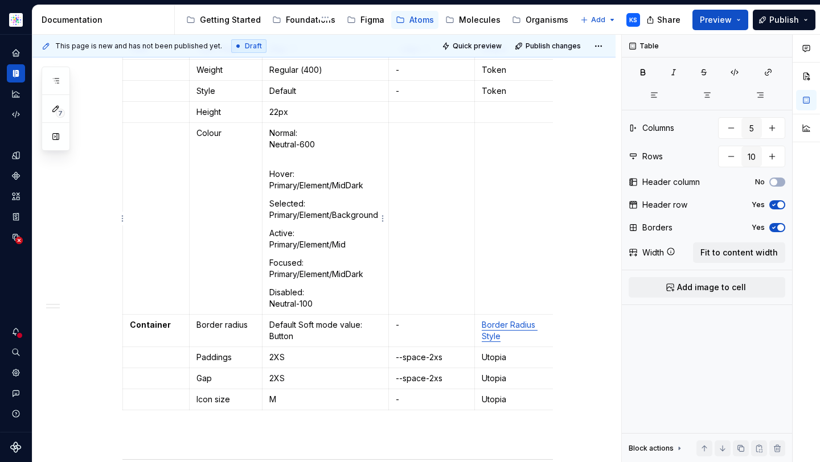
click at [289, 197] on td "Normal: Neutral-600 Hover: Primary/Element/MidDark Selected: Primary/Element/Ba…" at bounding box center [325, 219] width 126 height 192
click at [289, 157] on p "Normal: Neutral-600" at bounding box center [325, 145] width 112 height 34
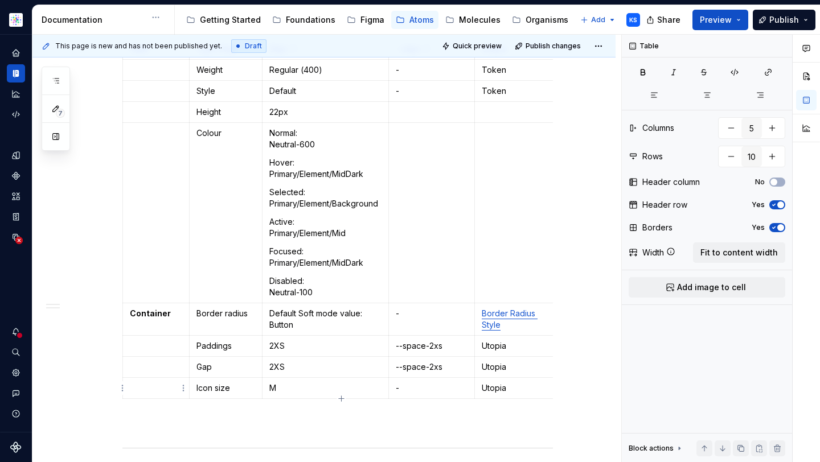
click at [121, 393] on html "Astellas Elements KS Dataset Core Documentation Accessibility guide for tree Pa…" at bounding box center [410, 231] width 820 height 462
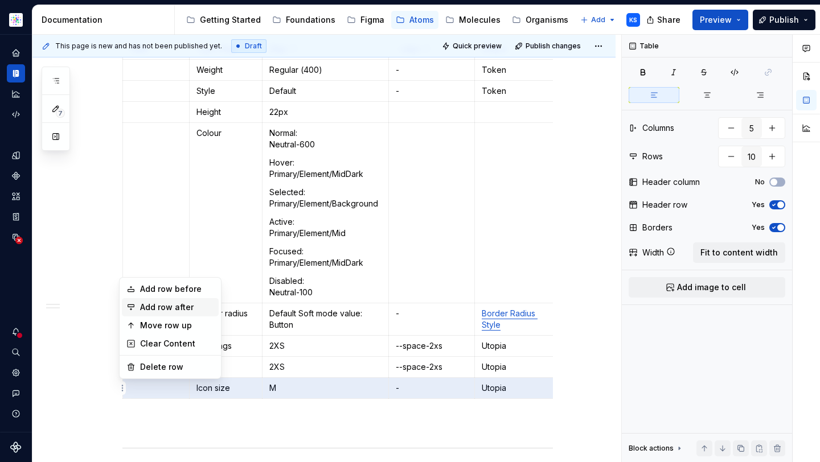
click at [158, 309] on div "Add row after" at bounding box center [177, 307] width 74 height 11
type input "11"
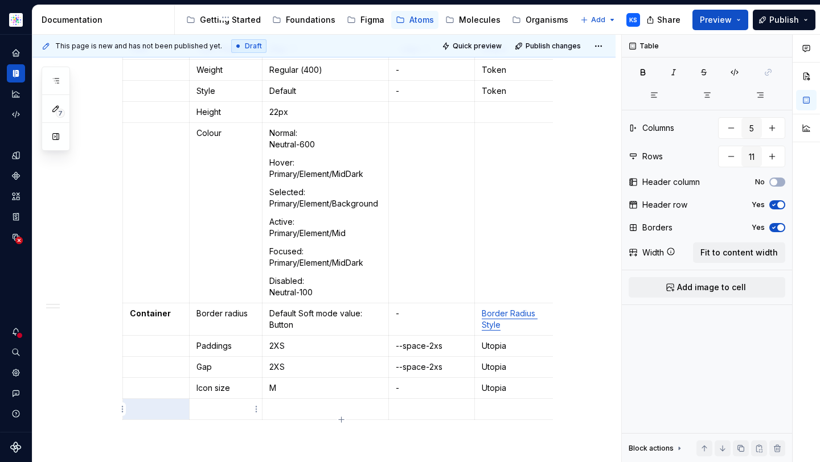
click at [214, 411] on p "To enrich screen reader interactions, please activate Accessibility in Grammarl…" at bounding box center [225, 409] width 59 height 11
click at [207, 402] on td "To enrich screen reader interactions, please activate Accessibility in Grammarl…" at bounding box center [226, 409] width 73 height 21
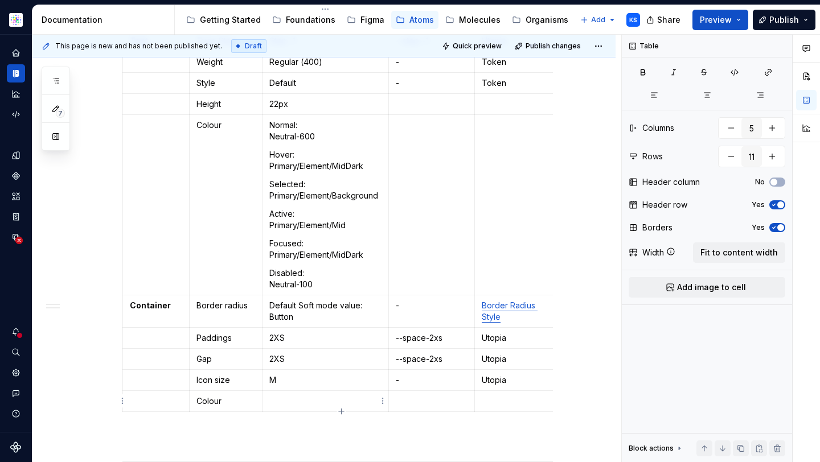
click at [295, 396] on p "To enrich screen reader interactions, please activate Accessibility in Grammarl…" at bounding box center [325, 401] width 112 height 11
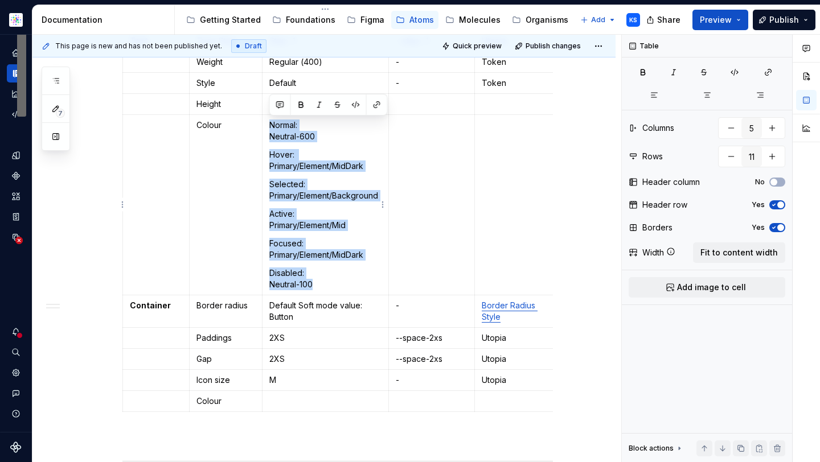
drag, startPoint x: 315, startPoint y: 283, endPoint x: 269, endPoint y: 125, distance: 165.5
click at [269, 125] on td "Normal: Neutral-600 Hover: Primary/Element/MidDark Selected: Primary/Element/Ba…" at bounding box center [325, 205] width 126 height 180
copy td "Normal: Neutral-600 Hover: Primary/Element/MidDark Selected: Primary/Element/Ba…"
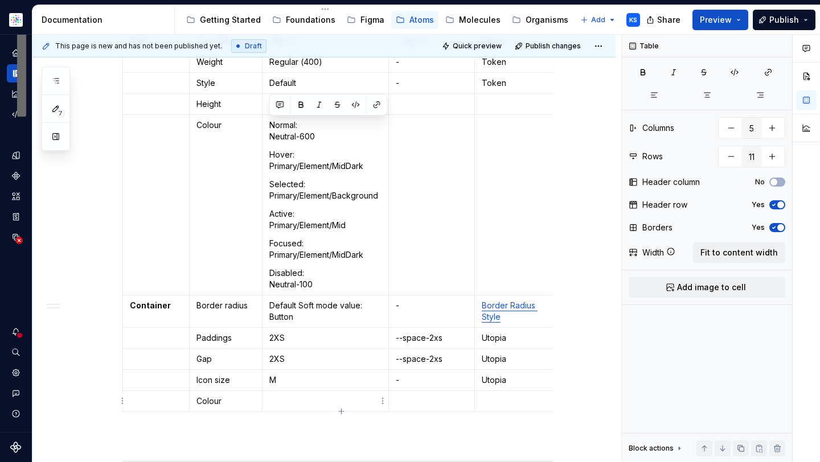
click at [281, 399] on p "To enrich screen reader interactions, please activate Accessibility in Grammarl…" at bounding box center [325, 401] width 112 height 11
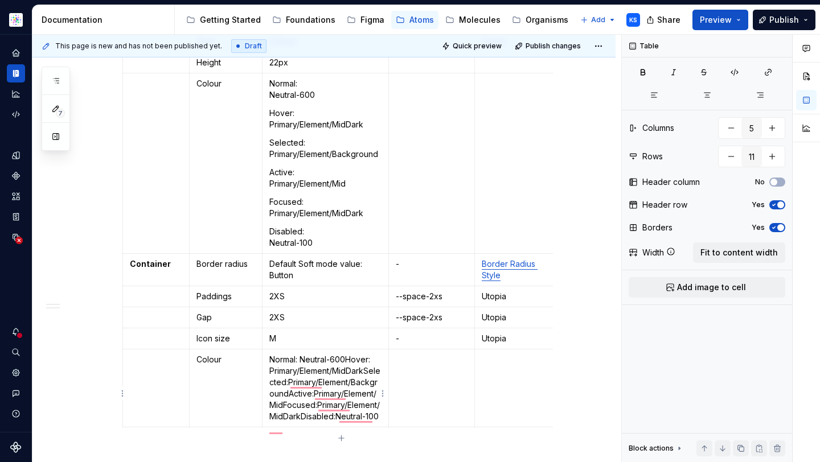
click at [347, 358] on p "Normal: Neutral-600Hover: Primary/Element/MidDarkSelected:Primary/Element/Backg…" at bounding box center [325, 388] width 112 height 68
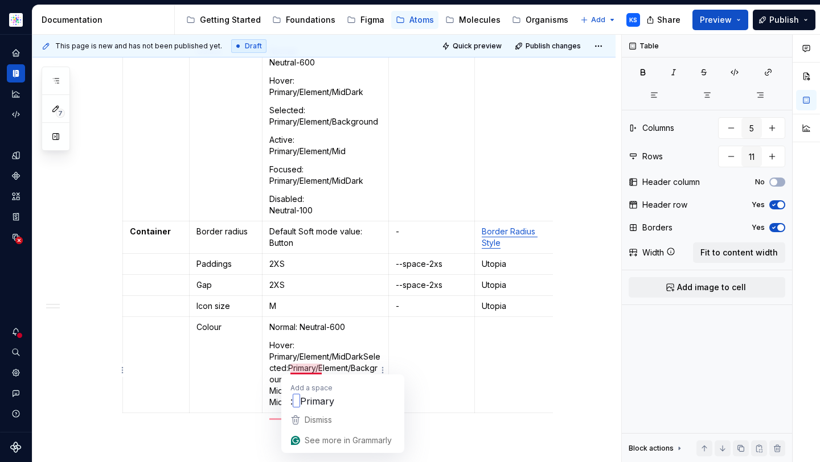
click at [293, 368] on p "Hover: Primary/Element/MidDarkSelected:Primary/Element/BackgroundActive:Primary…" at bounding box center [325, 374] width 112 height 68
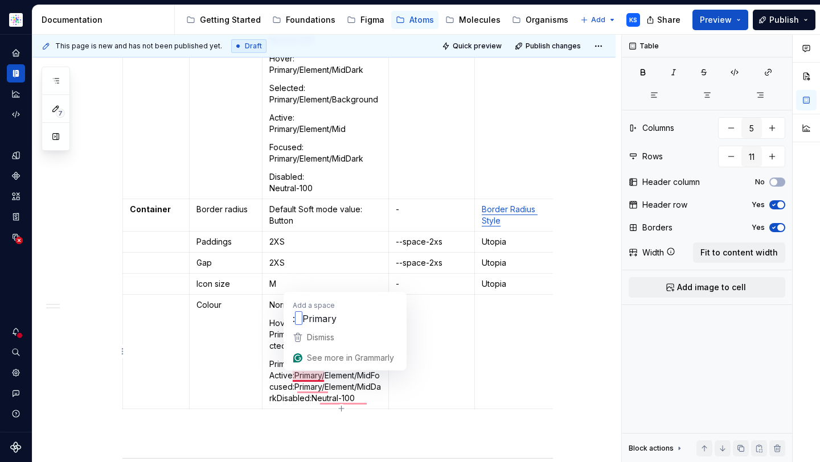
click at [295, 376] on p "Primary/Element/BackgroundActive:Primary/Element/MidFocused:Primary/Element/Mid…" at bounding box center [325, 382] width 112 height 46
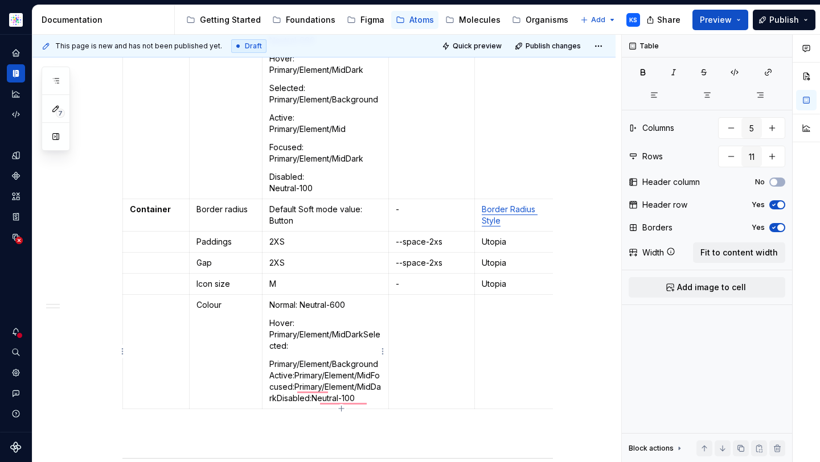
click at [271, 375] on p "Primary/Element/BackgroundActive:Primary/Element/MidFocused:Primary/Element/Mid…" at bounding box center [325, 382] width 112 height 46
click at [366, 334] on p "Hover: Primary/Element/MidDarkSelected:" at bounding box center [325, 335] width 112 height 34
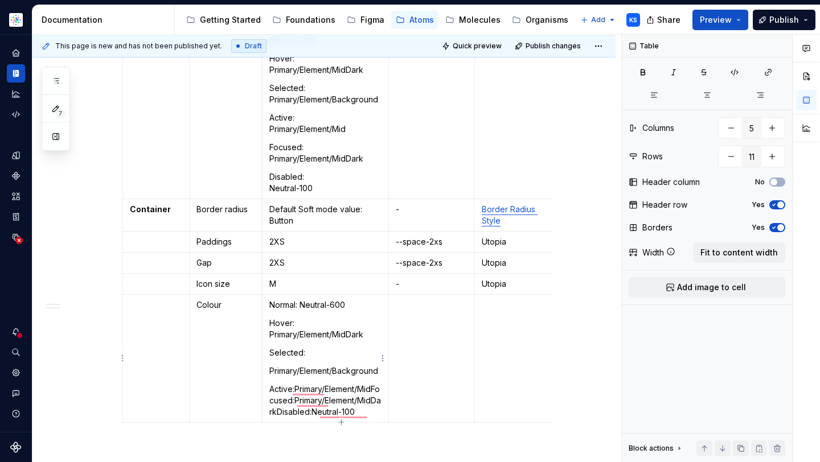
click at [270, 372] on p "Primary/Element/Background" at bounding box center [325, 370] width 112 height 11
click at [374, 381] on p "Active:Primary/Element/MidFocused:Primary/Element/MidDarkDisabled:Neutral-100" at bounding box center [325, 394] width 112 height 34
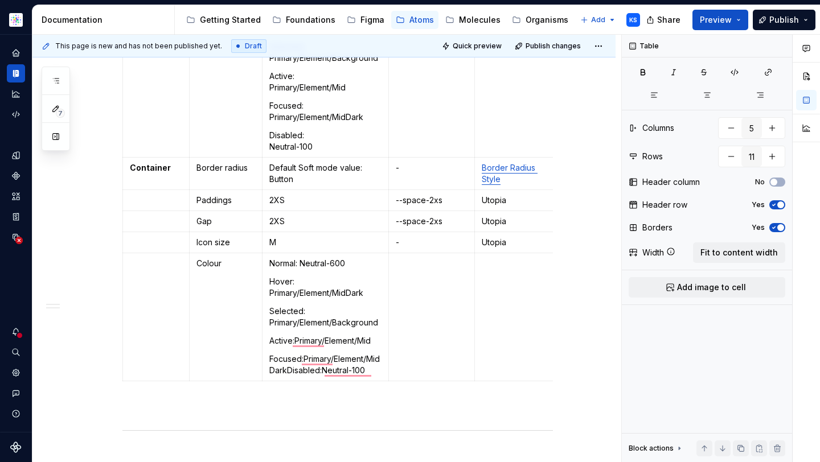
scroll to position [416, 0]
click at [291, 372] on p "Focused:Primary/Element/MidDarkDisabled:Neutral-100" at bounding box center [325, 363] width 112 height 23
click at [277, 369] on p "Focused:Primary/Element/MidDark" at bounding box center [325, 363] width 112 height 23
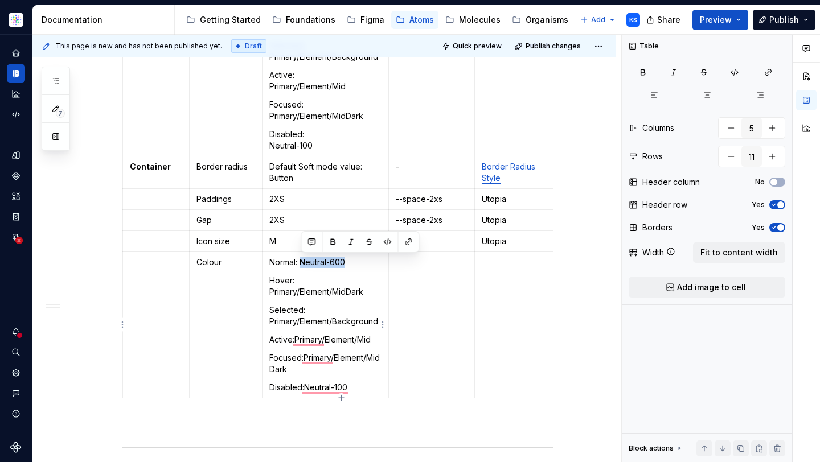
drag, startPoint x: 353, startPoint y: 259, endPoint x: 301, endPoint y: 258, distance: 51.8
click at [301, 258] on p "Normal: Neutral-600" at bounding box center [325, 262] width 112 height 11
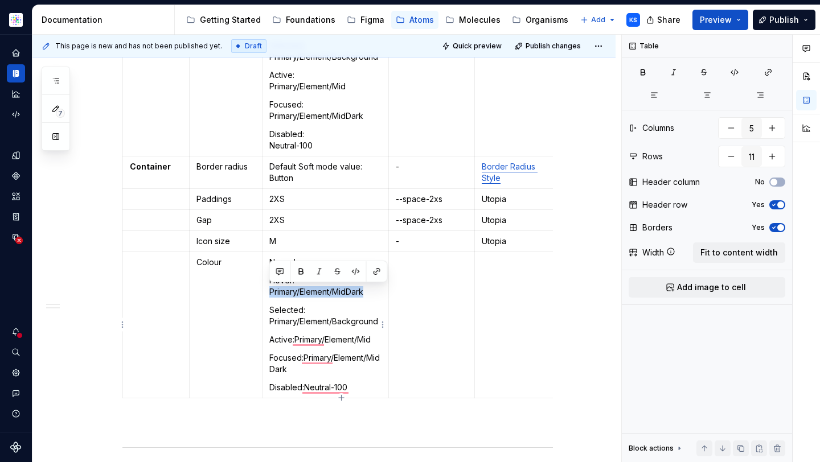
drag, startPoint x: 369, startPoint y: 291, endPoint x: 267, endPoint y: 292, distance: 102.5
click at [267, 292] on td "Normal: - Hover: Primary/Element/MidDark Selected: Primary/Element/Background A…" at bounding box center [325, 325] width 126 height 146
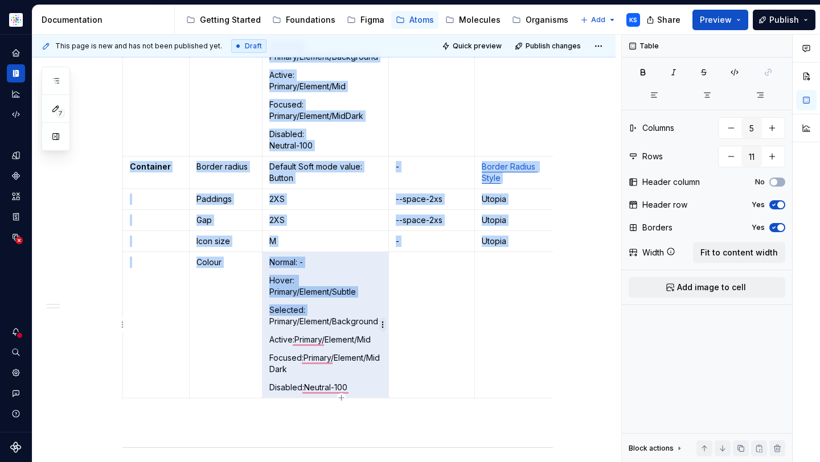
drag, startPoint x: 270, startPoint y: 321, endPoint x: 380, endPoint y: 321, distance: 110.4
click at [380, 321] on body "Astellas Elements KS Dataset Core Documentation Accessibility guide for tree Pa…" at bounding box center [410, 231] width 820 height 462
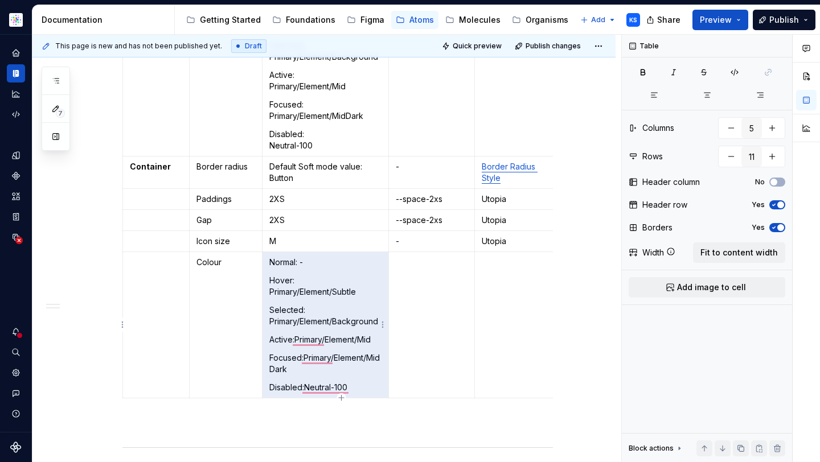
click at [347, 321] on p "Selected: Primary/Element/Background" at bounding box center [325, 316] width 112 height 23
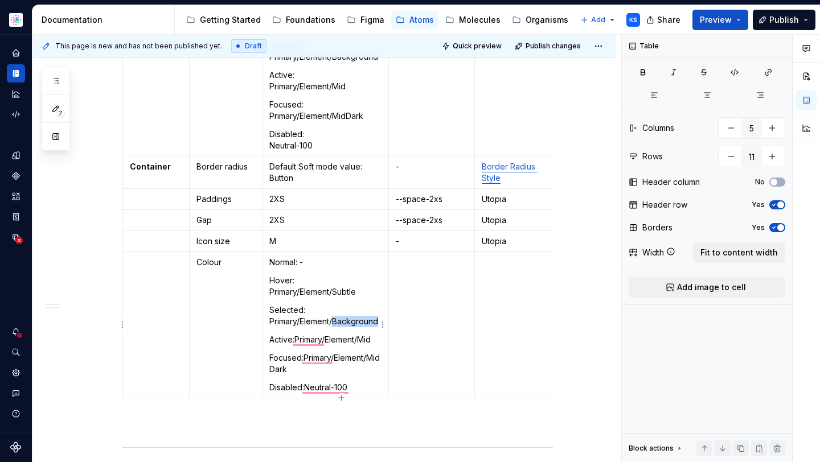
click at [347, 321] on p "Selected: Primary/Element/Background" at bounding box center [325, 316] width 112 height 23
click at [328, 320] on p "Selected: Primary/Element/Background" at bounding box center [325, 316] width 112 height 23
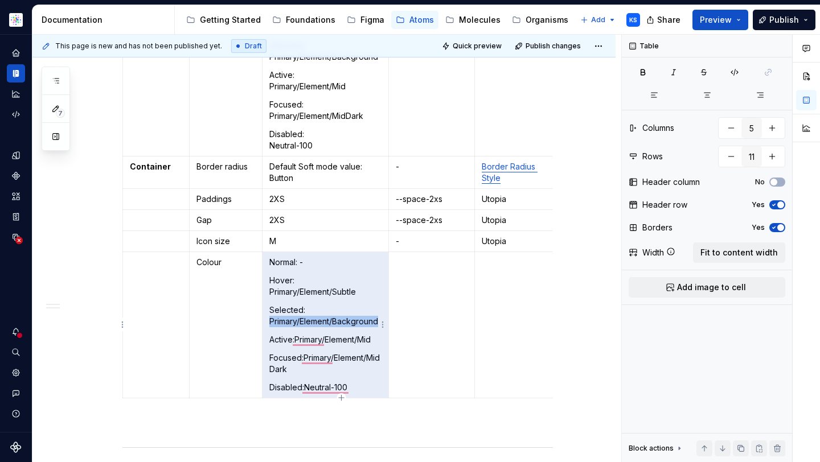
drag, startPoint x: 269, startPoint y: 322, endPoint x: 378, endPoint y: 320, distance: 108.7
click at [378, 320] on p "Selected: Primary/Element/Background" at bounding box center [325, 316] width 112 height 23
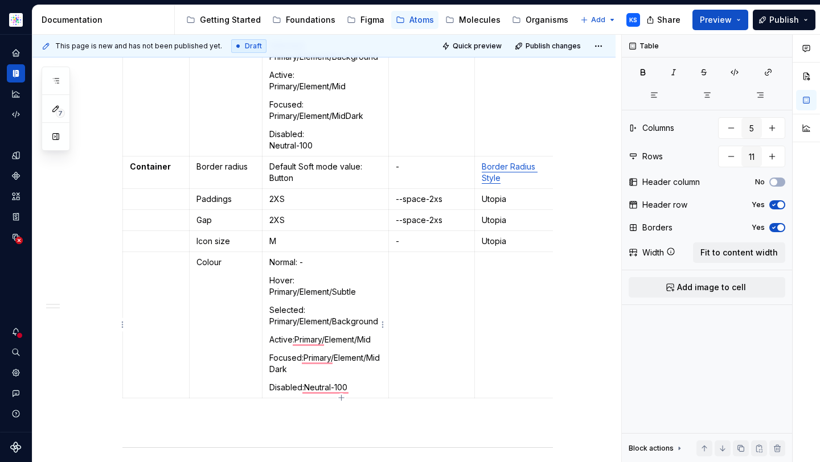
click at [297, 322] on p "Selected: Primary/Element/Background" at bounding box center [325, 316] width 112 height 23
click at [322, 322] on p "Selected: Primary/Element/Background" at bounding box center [325, 316] width 112 height 23
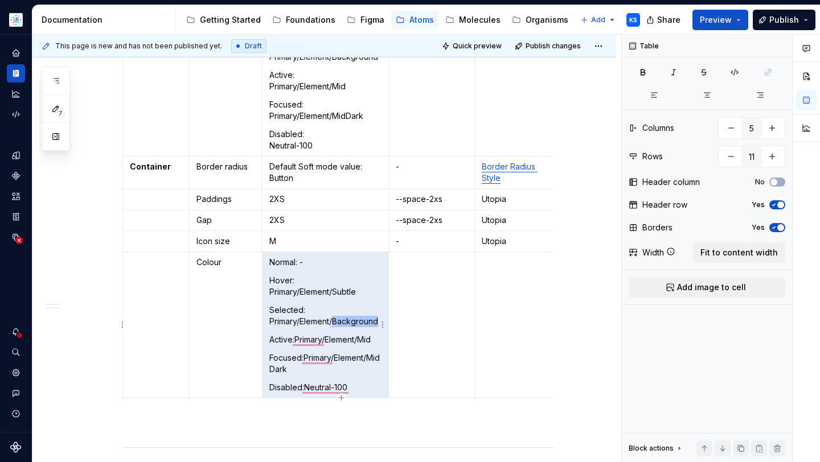
drag, startPoint x: 335, startPoint y: 322, endPoint x: 378, endPoint y: 320, distance: 43.3
click at [378, 320] on p "Selected: Primary/Element/Background" at bounding box center [325, 316] width 112 height 23
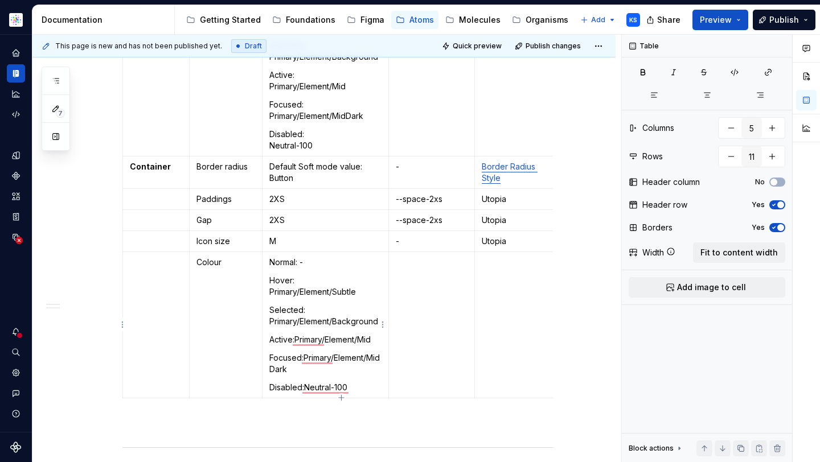
click at [364, 322] on p "Selected: Primary/Element/Background" at bounding box center [325, 316] width 112 height 23
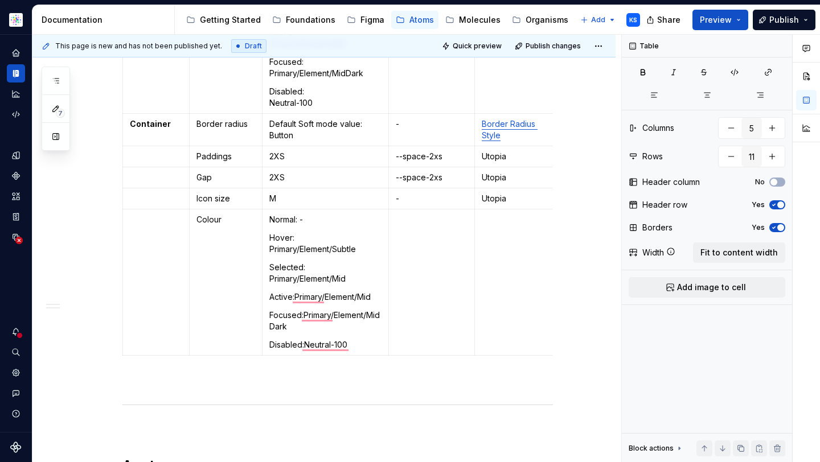
scroll to position [462, 0]
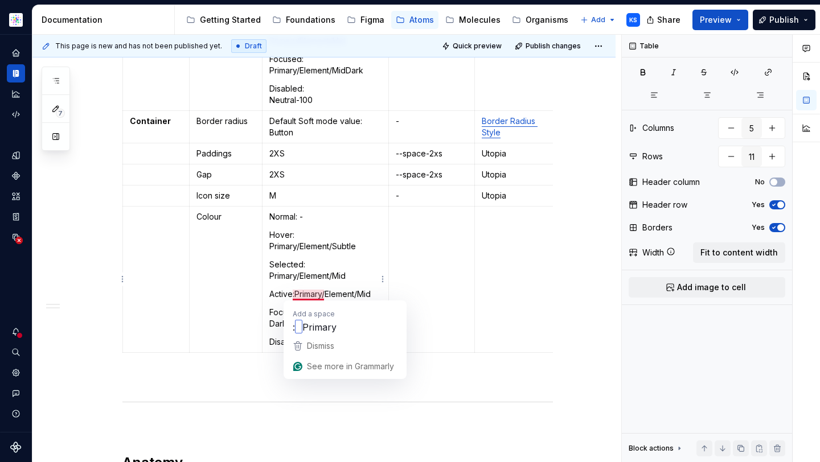
click at [297, 293] on p "Active:Primary/Element/Mid" at bounding box center [325, 294] width 112 height 11
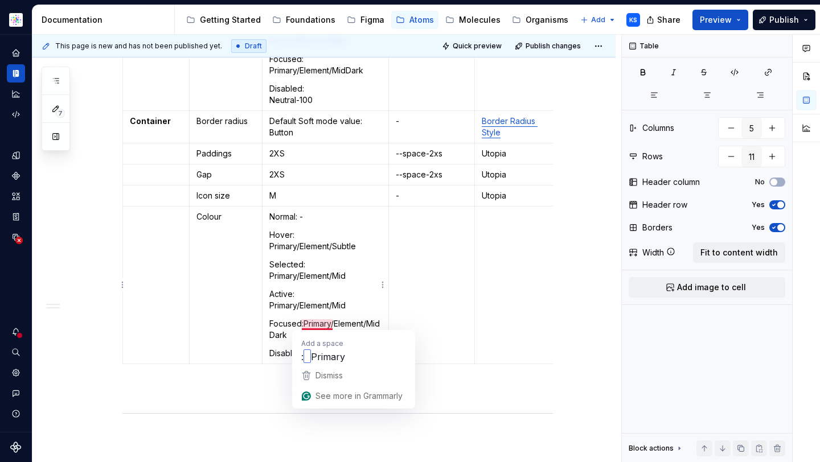
click at [302, 323] on p "Focused:Primary/Element/MidDark" at bounding box center [325, 329] width 112 height 23
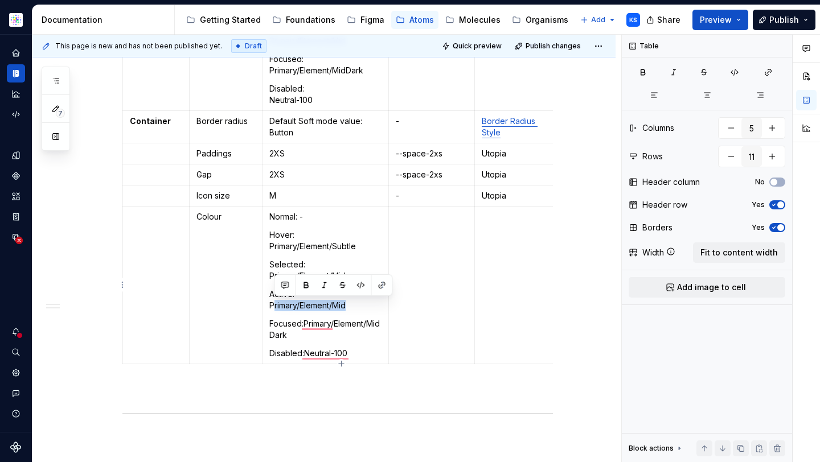
drag, startPoint x: 347, startPoint y: 306, endPoint x: 274, endPoint y: 307, distance: 73.4
click at [274, 307] on p "Active: Primary/Element/Mid" at bounding box center [325, 300] width 112 height 23
drag, startPoint x: 277, startPoint y: 307, endPoint x: 269, endPoint y: 309, distance: 8.1
click at [269, 309] on p "Active: Pneutral-05" at bounding box center [325, 300] width 112 height 23
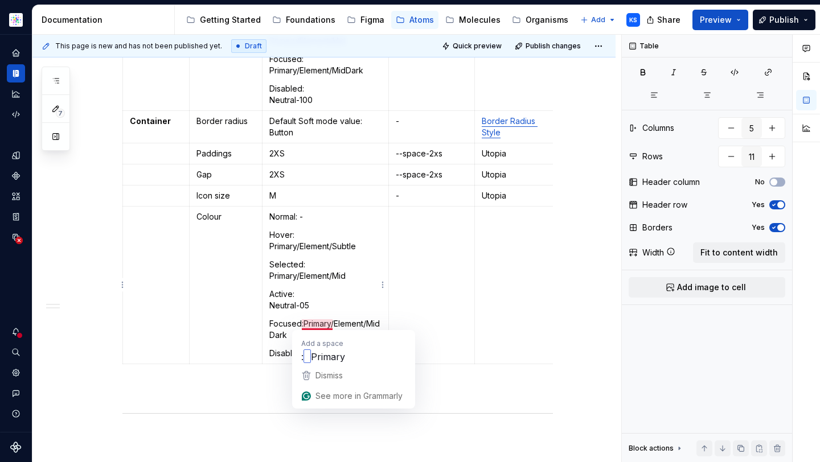
click at [302, 324] on p "Focused:Primary/Element/MidDark" at bounding box center [325, 329] width 112 height 23
click at [305, 326] on p "Focused:Primary/Element/MidDark" at bounding box center [325, 329] width 112 height 23
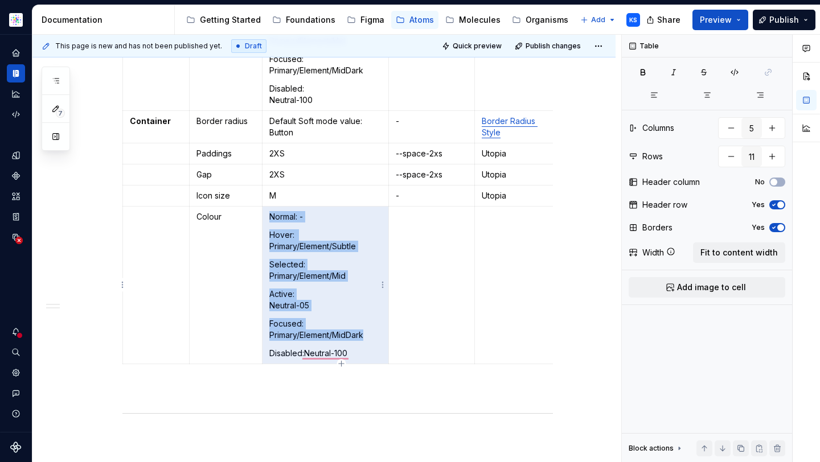
drag, startPoint x: 335, startPoint y: 340, endPoint x: 276, endPoint y: 332, distance: 59.2
click at [276, 332] on p "Focused: Primary/Element/MidDark" at bounding box center [325, 329] width 112 height 23
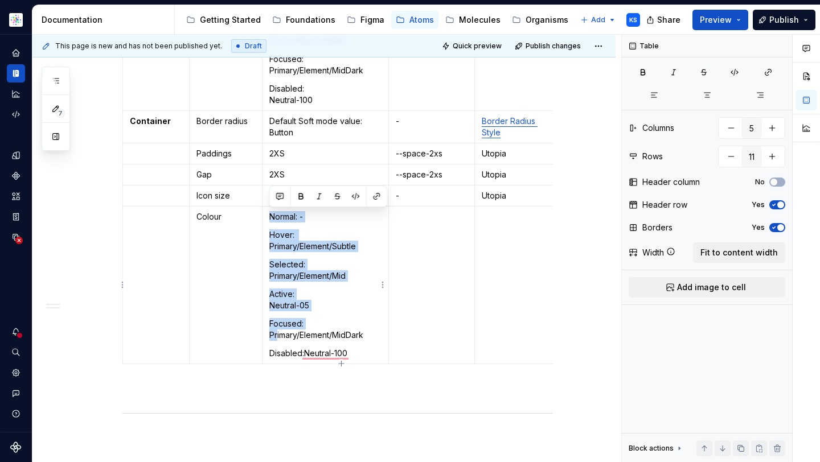
click at [276, 332] on p "Focused: Primary/Element/MidDark" at bounding box center [325, 329] width 112 height 23
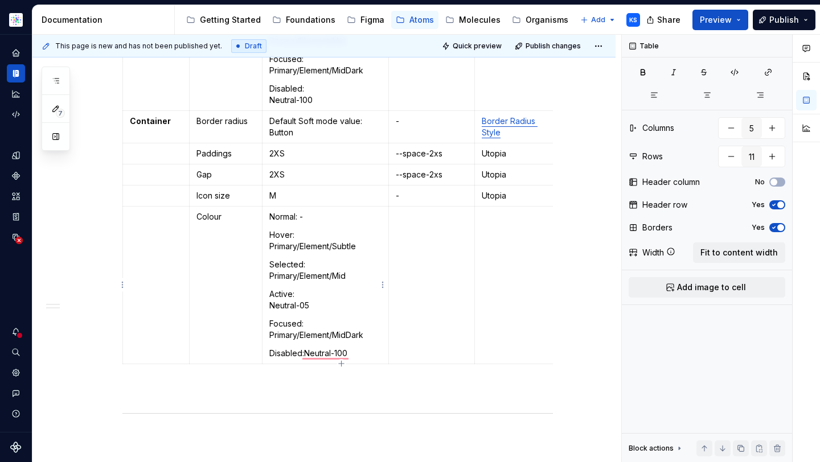
click at [332, 338] on p "Focused: Primary/Element/MidDark" at bounding box center [325, 329] width 112 height 23
drag, startPoint x: 372, startPoint y: 334, endPoint x: 269, endPoint y: 338, distance: 103.7
click at [269, 338] on p "Focused: Primary/Element/MidDark" at bounding box center [325, 329] width 112 height 23
type textarea "*"
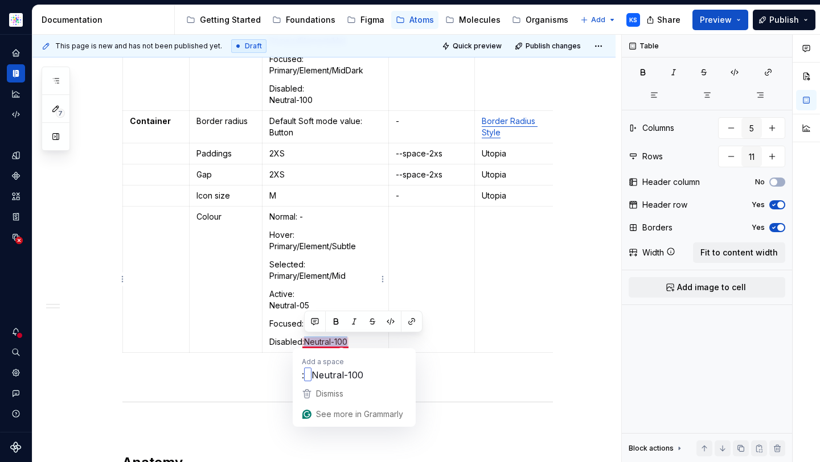
drag, startPoint x: 349, startPoint y: 344, endPoint x: 305, endPoint y: 340, distance: 44.6
click at [305, 340] on p "Disabled:Neutral-100" at bounding box center [325, 341] width 112 height 11
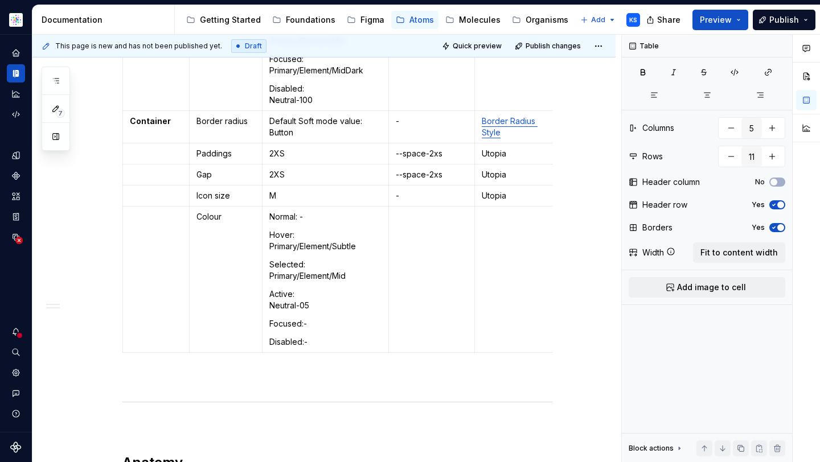
click at [573, 262] on div "Min/Max Properties Element Property Setting Code Reference Data Source Text Typ…" at bounding box center [323, 366] width 583 height 1261
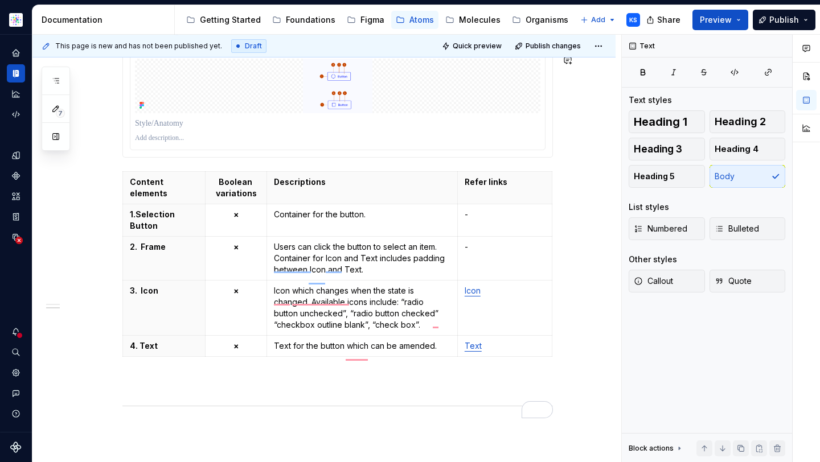
scroll to position [901, 0]
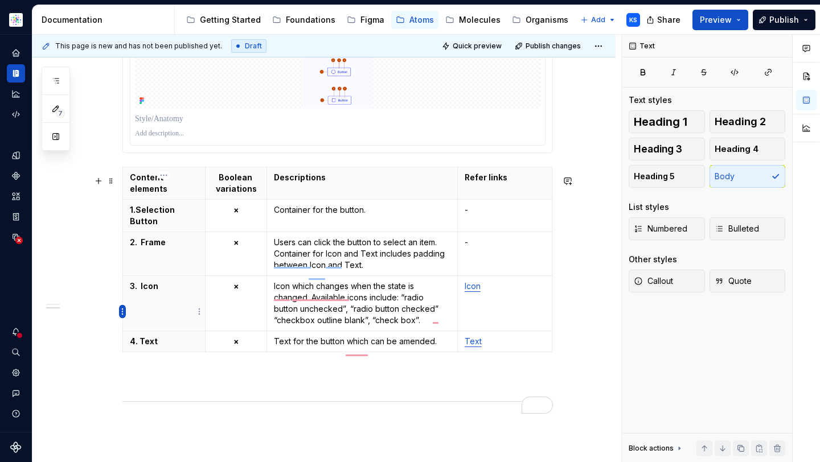
click at [123, 311] on html "Astellas Elements KS Dataset Core Documentation Accessibility guide for tree Pa…" at bounding box center [410, 231] width 820 height 462
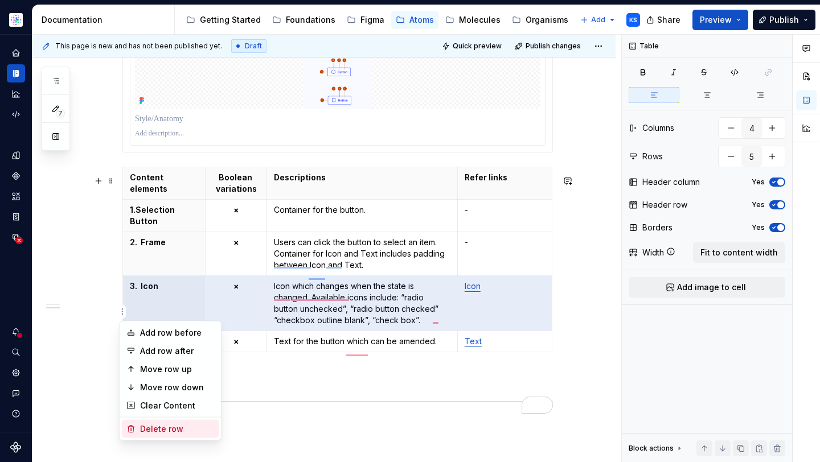
click at [163, 429] on div "Delete row" at bounding box center [177, 428] width 74 height 11
type input "4"
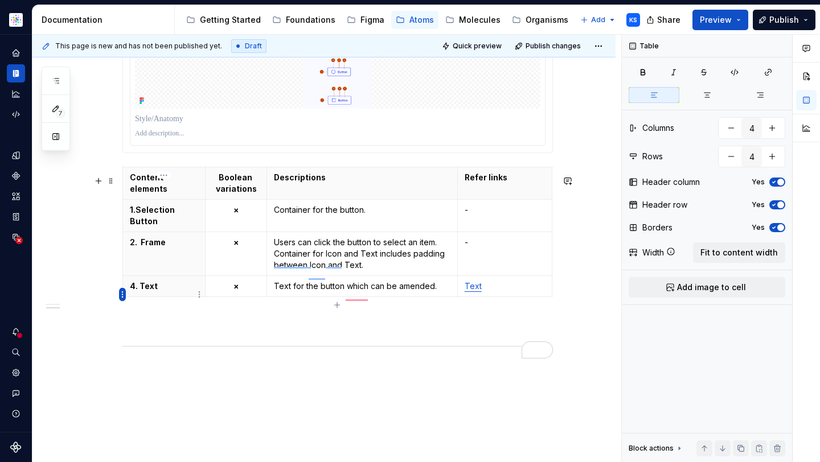
click at [120, 292] on html "Astellas Elements KS Dataset Core Documentation Accessibility guide for tree Pa…" at bounding box center [410, 231] width 820 height 462
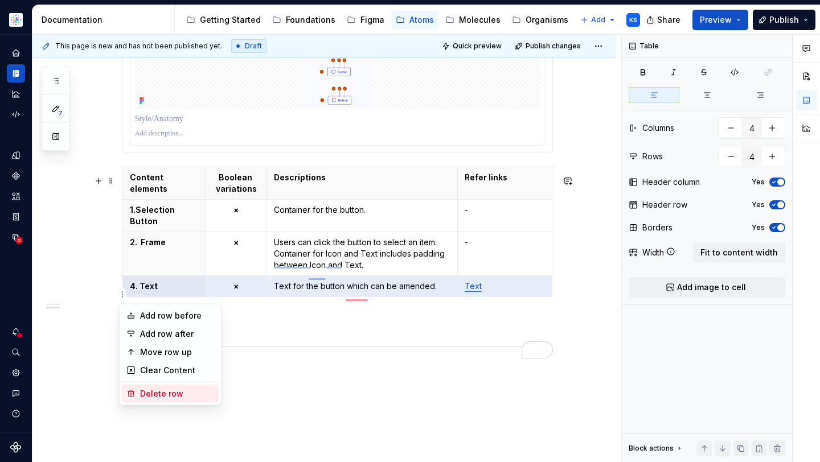
click at [181, 400] on div "Delete row" at bounding box center [170, 394] width 97 height 18
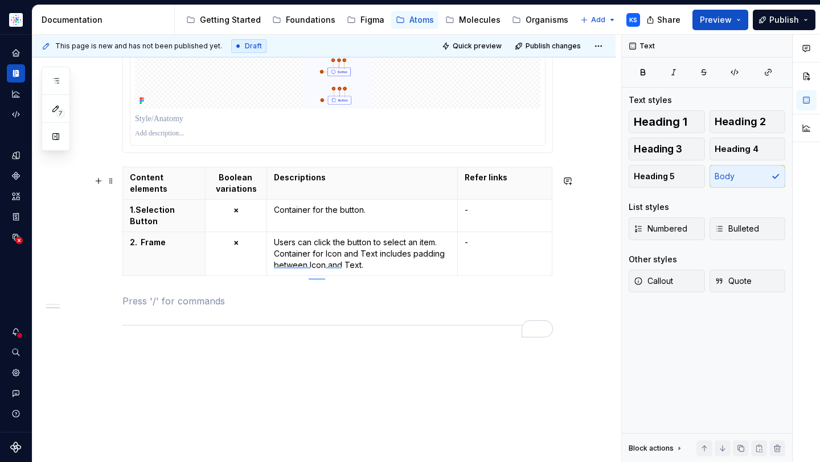
scroll to position [791, 0]
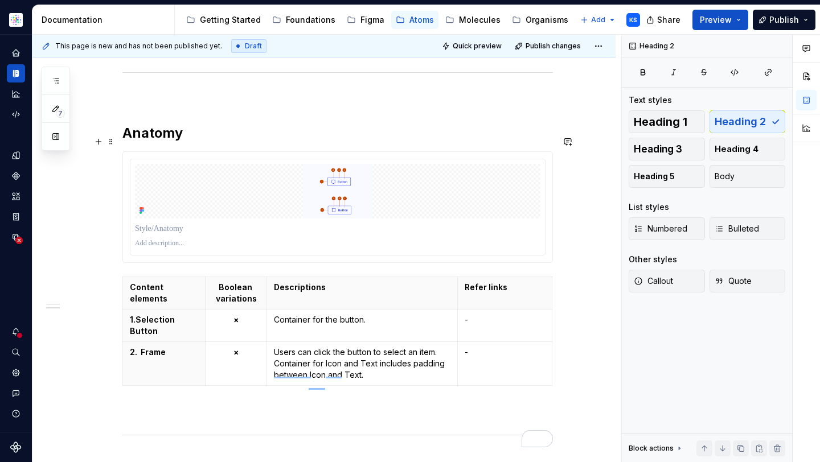
click at [203, 141] on h2 "Anatomy" at bounding box center [337, 133] width 430 height 18
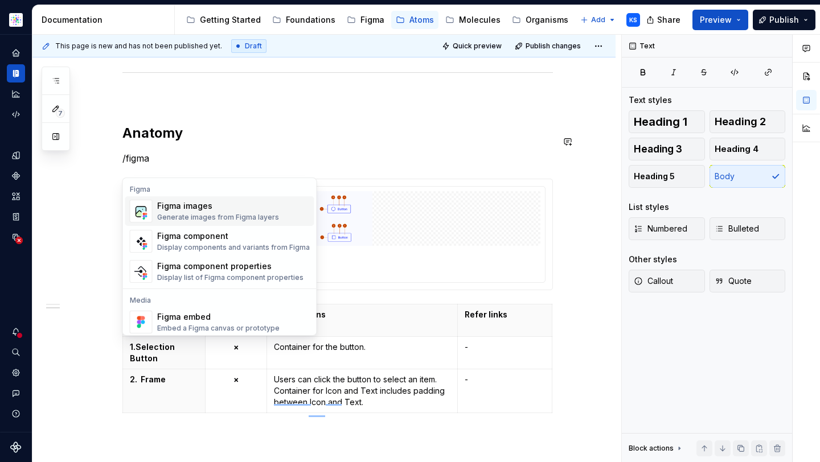
click at [217, 219] on div "Generate images from Figma layers" at bounding box center [218, 217] width 122 height 9
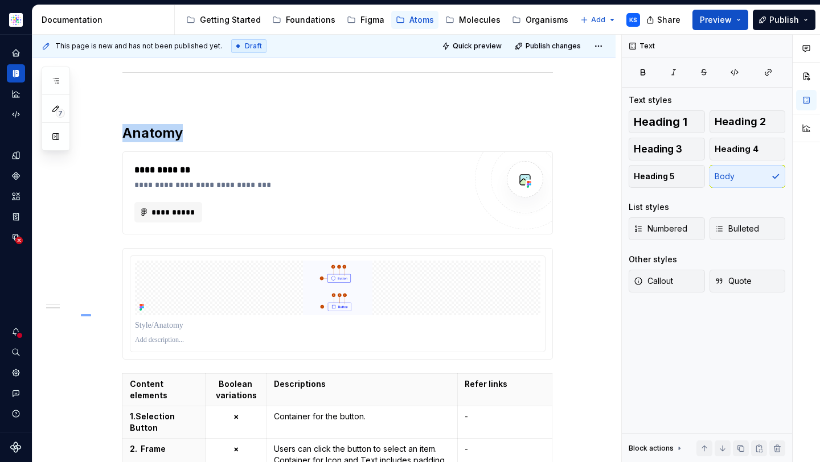
drag, startPoint x: 91, startPoint y: 314, endPoint x: 200, endPoint y: 316, distance: 109.3
click at [201, 316] on div "**********" at bounding box center [326, 249] width 589 height 428
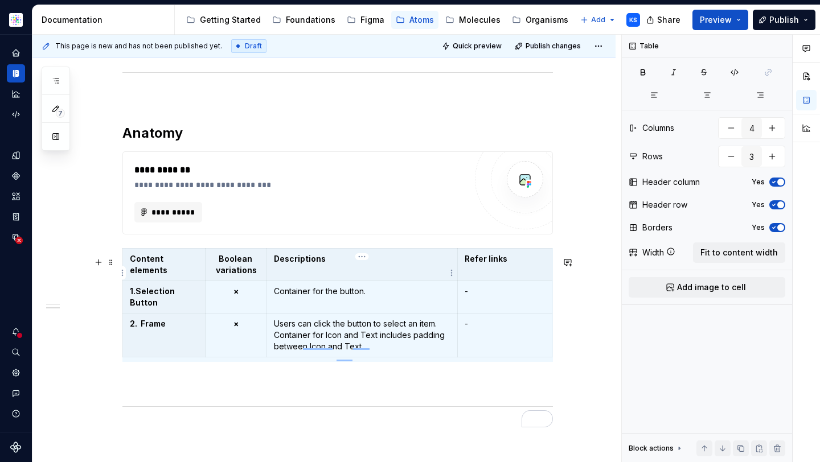
scroll to position [5, 0]
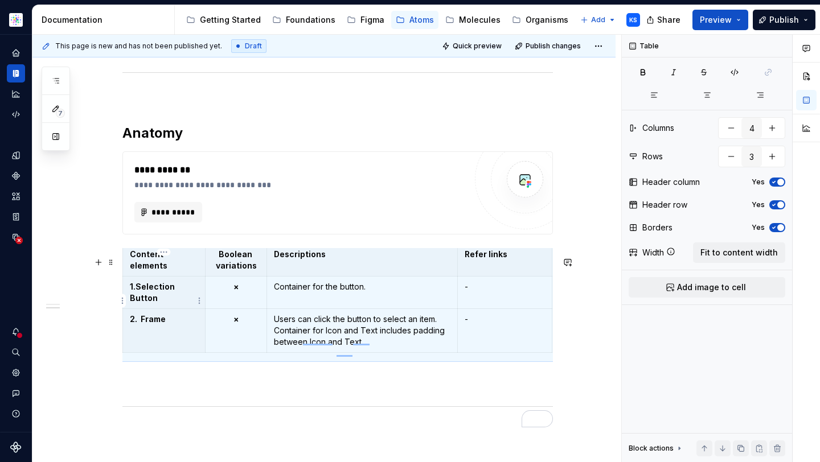
click at [151, 303] on p "1. Selection Button" at bounding box center [164, 292] width 68 height 23
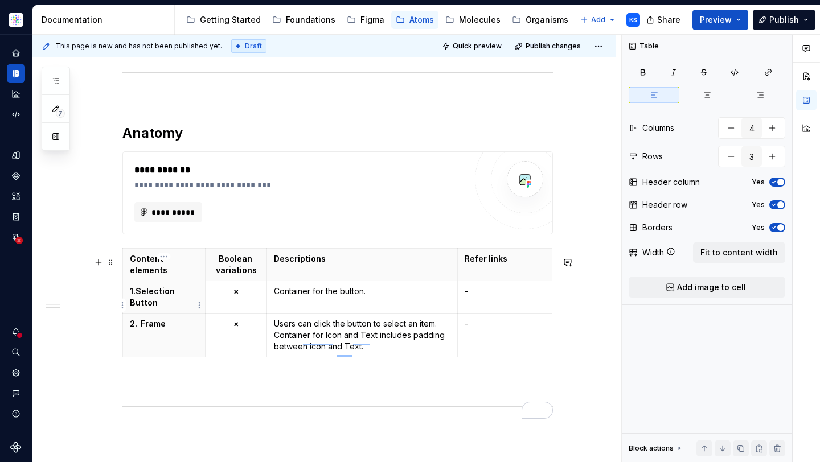
scroll to position [0, 0]
drag, startPoint x: 166, startPoint y: 307, endPoint x: 139, endPoint y: 297, distance: 28.3
click at [139, 297] on p "1. Selection Button" at bounding box center [164, 297] width 68 height 23
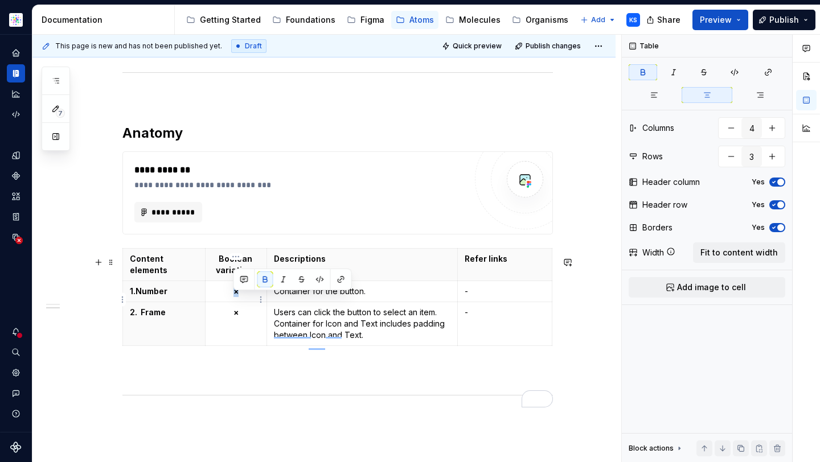
drag, startPoint x: 246, startPoint y: 301, endPoint x: 234, endPoint y: 301, distance: 12.5
click at [234, 297] on p "×" at bounding box center [235, 291] width 47 height 11
click at [236, 326] on td "×" at bounding box center [235, 324] width 61 height 44
click at [375, 297] on p "Container for the button." at bounding box center [362, 291] width 176 height 11
drag, startPoint x: 398, startPoint y: 291, endPoint x: 268, endPoint y: 291, distance: 129.8
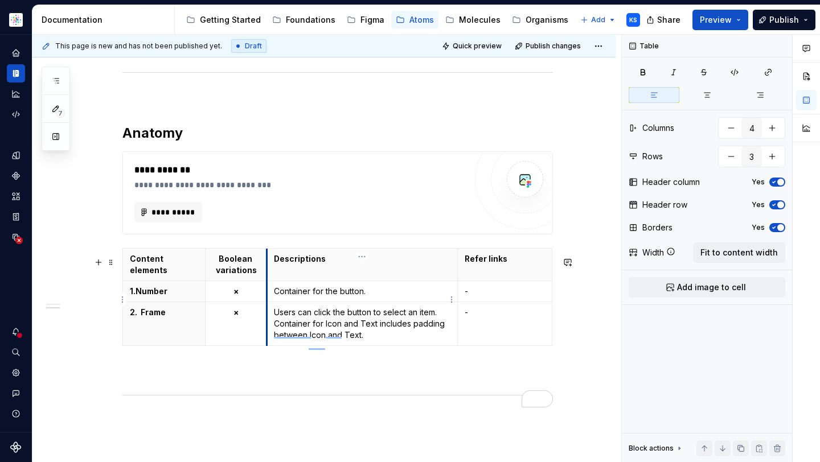
click at [268, 292] on td "Container for the button." at bounding box center [362, 291] width 191 height 21
click at [319, 297] on p "Container for the button." at bounding box center [362, 291] width 176 height 11
drag, startPoint x: 369, startPoint y: 299, endPoint x: 275, endPoint y: 298, distance: 93.9
click at [275, 297] on p "Container for the button." at bounding box center [362, 291] width 176 height 11
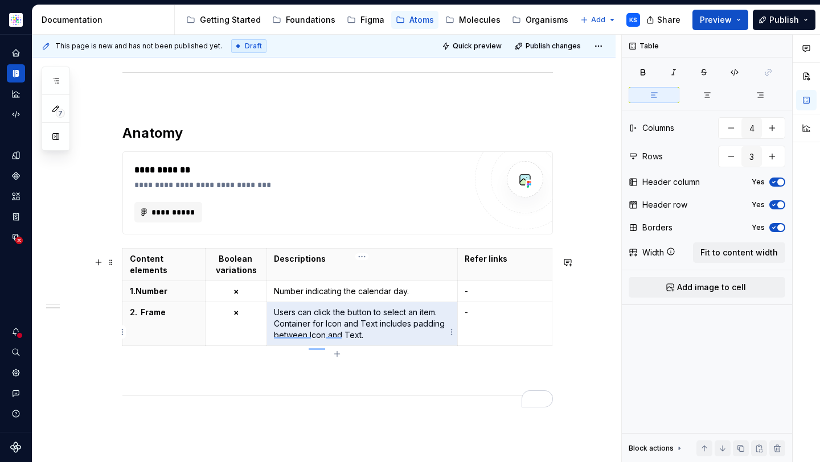
drag, startPoint x: 364, startPoint y: 344, endPoint x: 275, endPoint y: 317, distance: 92.7
click at [275, 317] on p "Users can click the button to select an item. Container for Icon and Text inclu…" at bounding box center [362, 324] width 176 height 34
click at [166, 318] on p "2. Frame" at bounding box center [164, 312] width 68 height 11
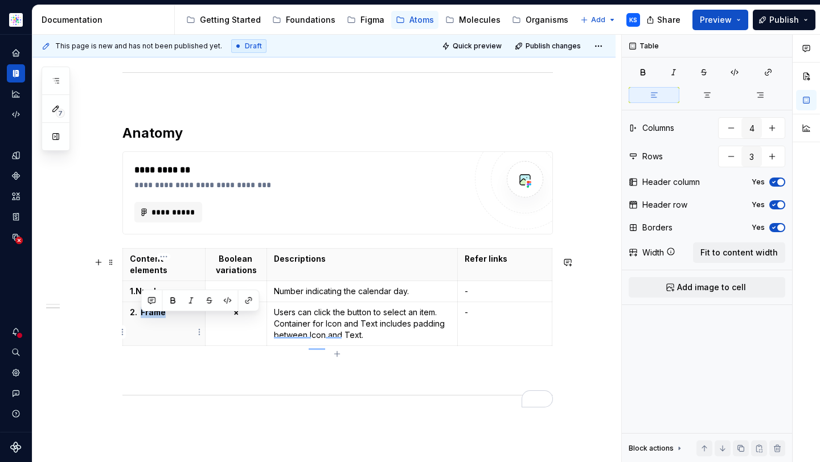
drag, startPoint x: 172, startPoint y: 324, endPoint x: 142, endPoint y: 324, distance: 30.2
click at [142, 318] on p "2. Frame" at bounding box center [164, 312] width 68 height 11
click at [343, 328] on p "Users can click the button to select an item. Container for Icon and Text inclu…" at bounding box center [362, 324] width 176 height 34
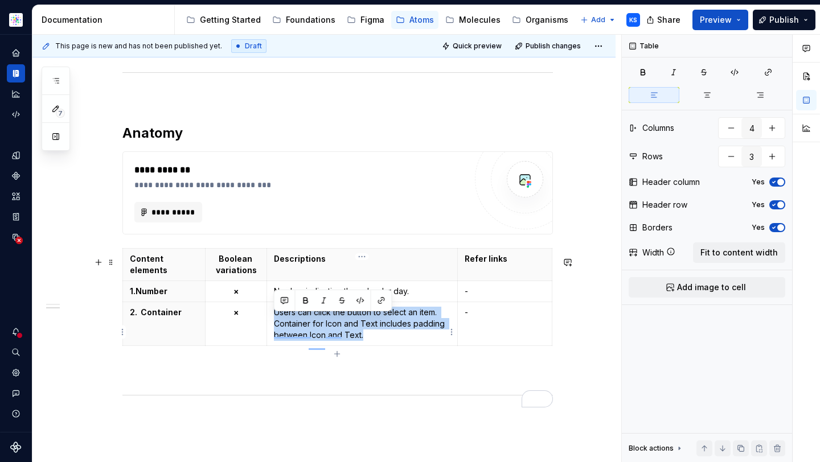
drag, startPoint x: 375, startPoint y: 343, endPoint x: 271, endPoint y: 322, distance: 105.6
click at [271, 322] on td "Users can click the button to select an item. Container for Icon and Text inclu…" at bounding box center [362, 324] width 191 height 44
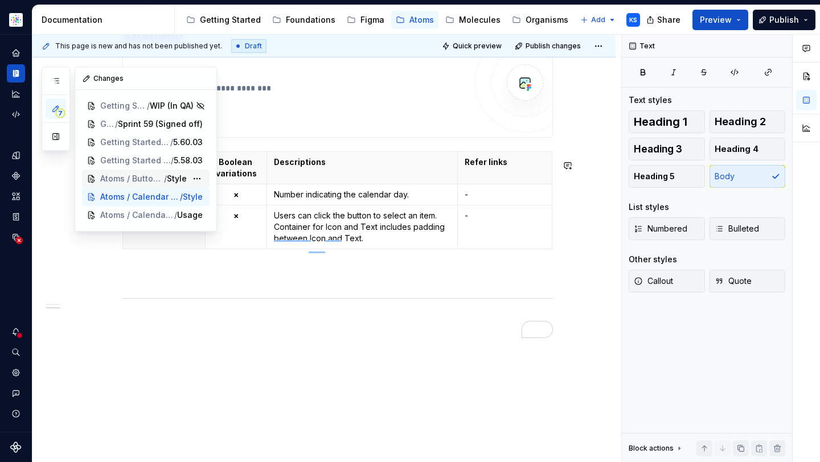
click at [118, 173] on span "Atoms / Button Selection" at bounding box center [132, 178] width 64 height 11
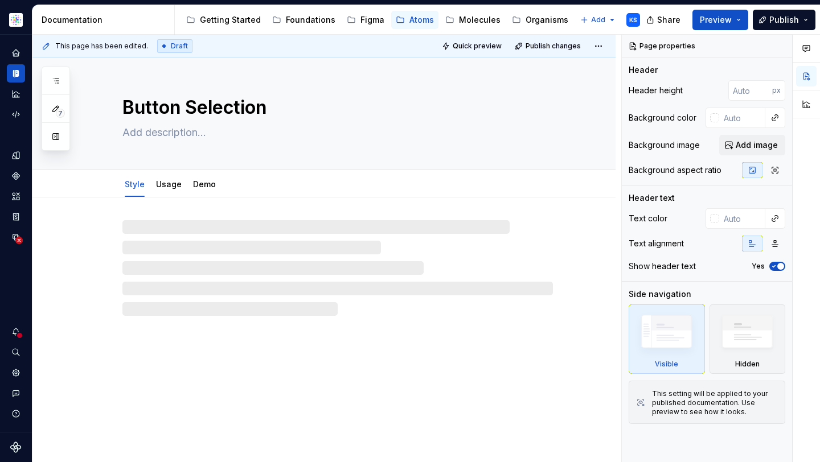
type textarea "*"
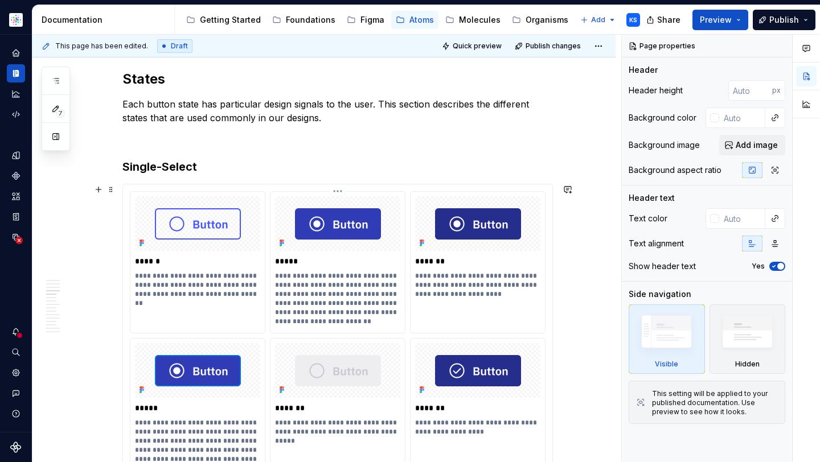
scroll to position [1241, 0]
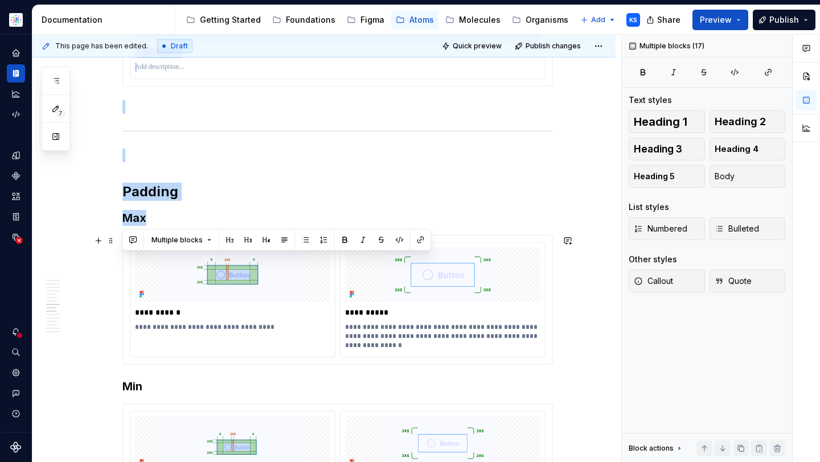
drag, startPoint x: 128, startPoint y: 143, endPoint x: 316, endPoint y: 309, distance: 250.9
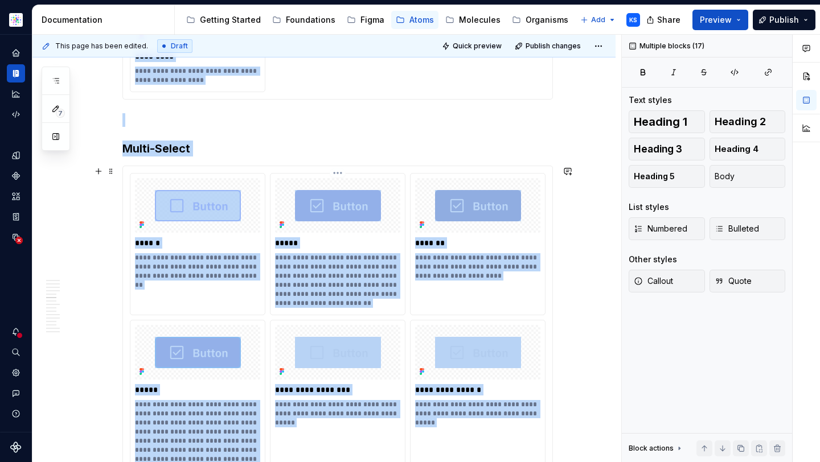
scroll to position [1804, 0]
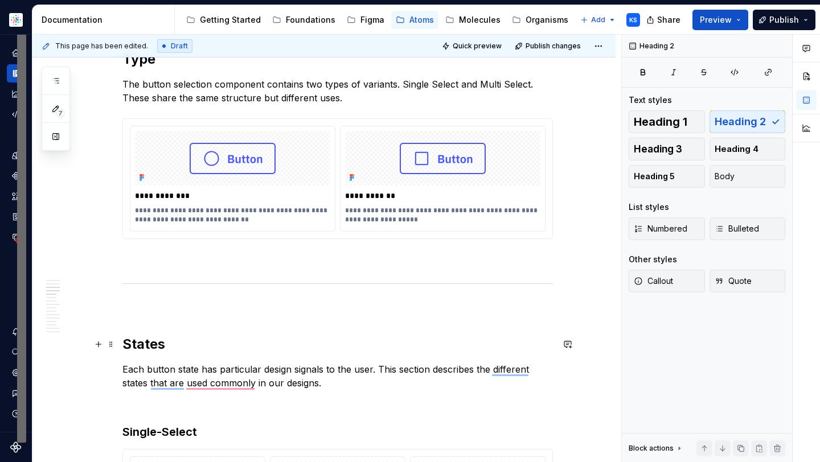
click at [213, 349] on h2 "States" at bounding box center [337, 344] width 430 height 18
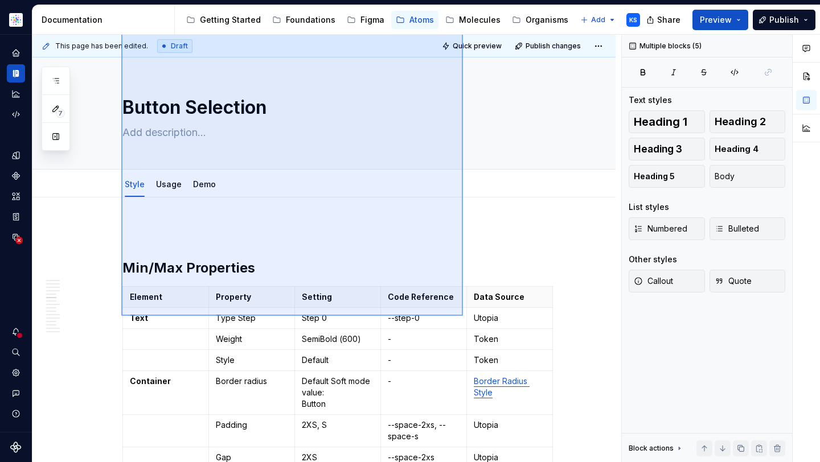
scroll to position [1548, 0]
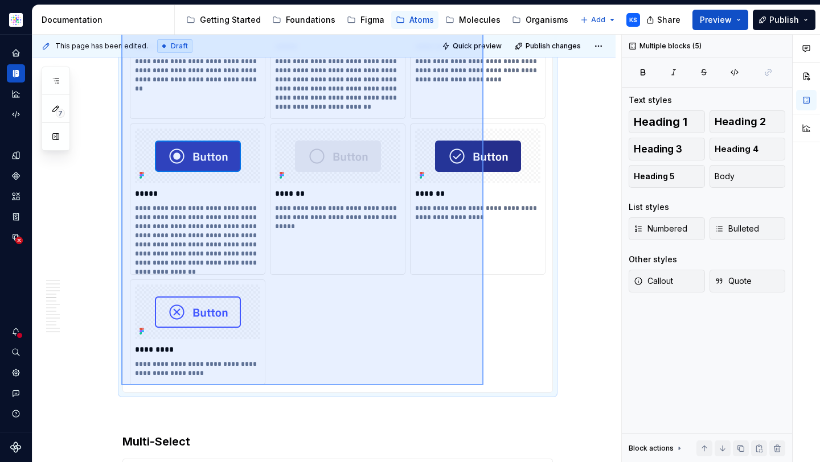
click at [486, 388] on div "**********" at bounding box center [326, 249] width 589 height 428
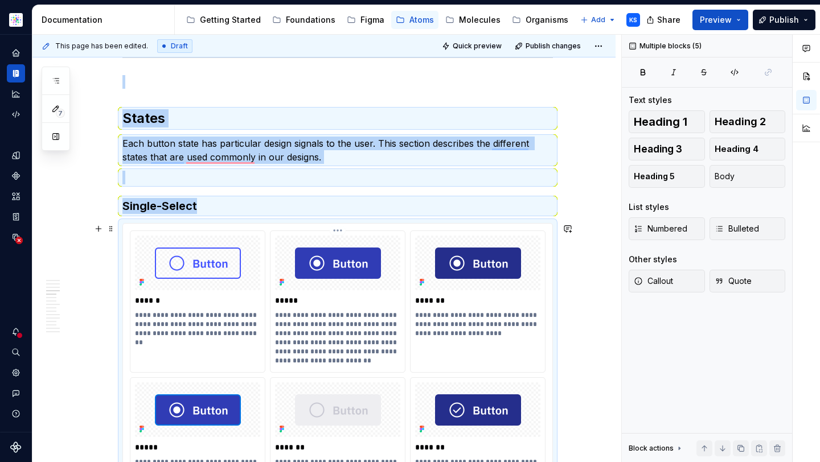
scroll to position [1275, 0]
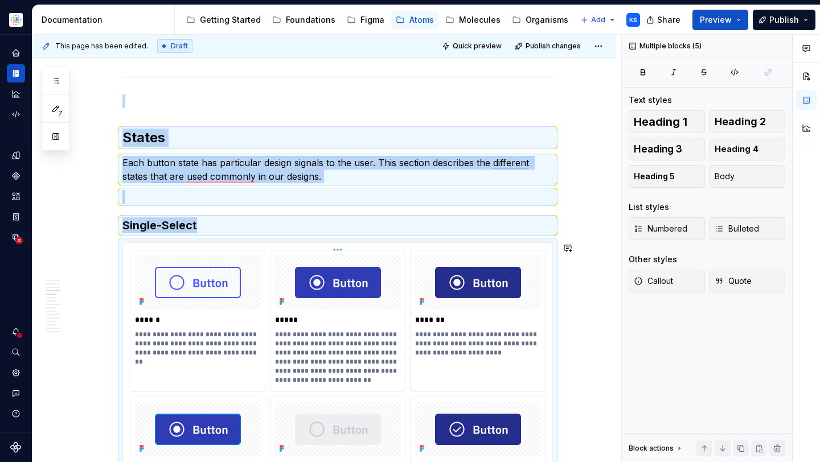
copy div "States Each button state has particular design signals to the user. This sectio…"
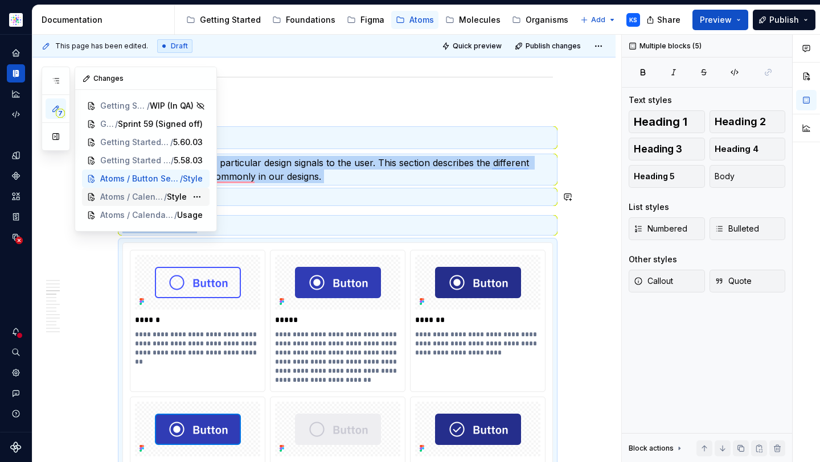
click at [132, 190] on div "Atoms / Calendar | Cell / Style" at bounding box center [146, 197] width 128 height 18
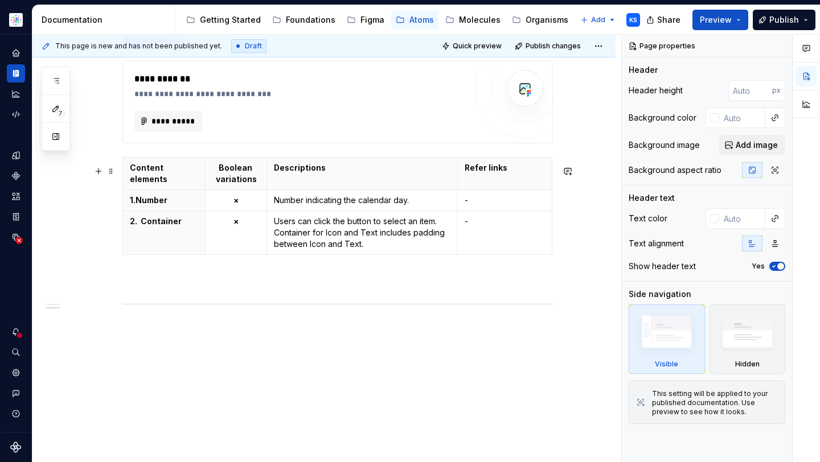
scroll to position [915, 0]
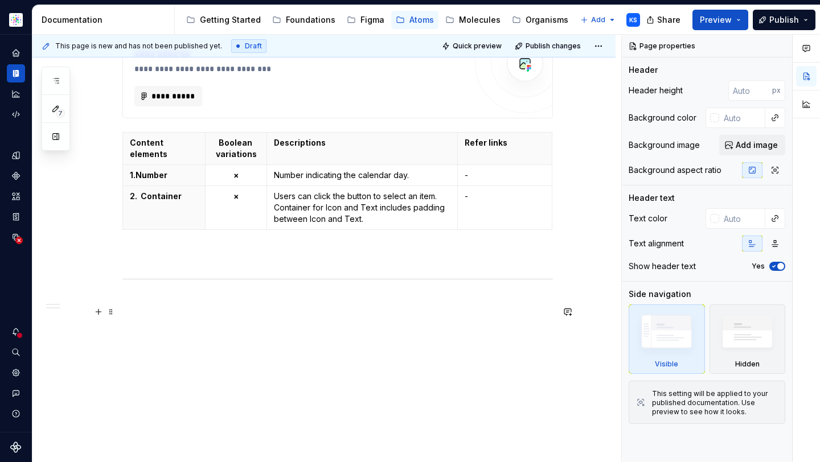
click at [257, 302] on p at bounding box center [337, 304] width 430 height 14
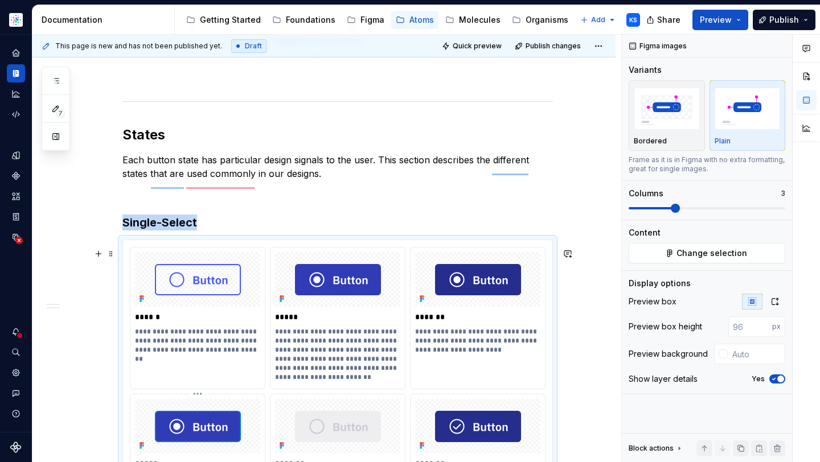
scroll to position [878, 0]
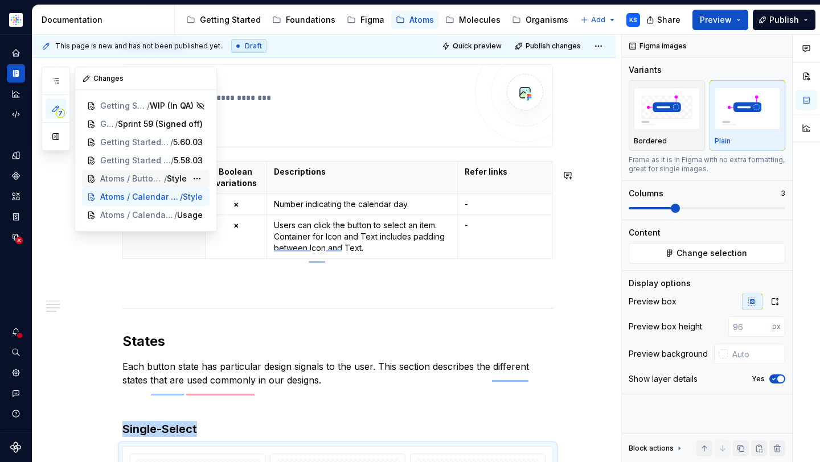
click at [119, 174] on span "Atoms / Button Selection" at bounding box center [132, 178] width 64 height 11
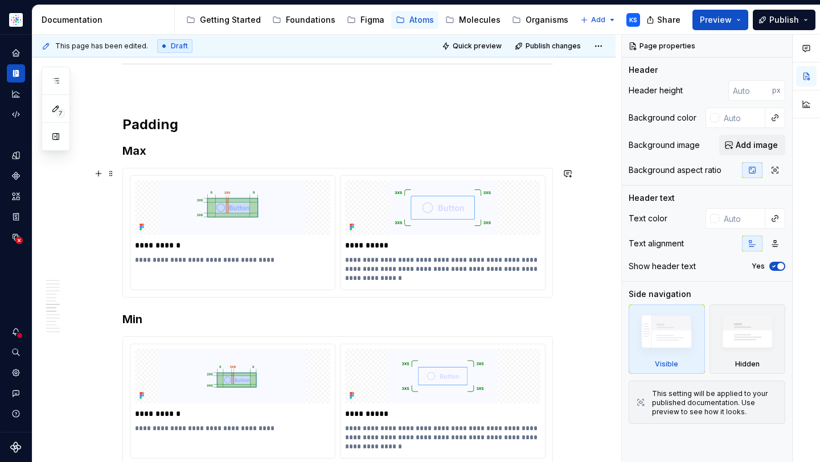
scroll to position [2471, 0]
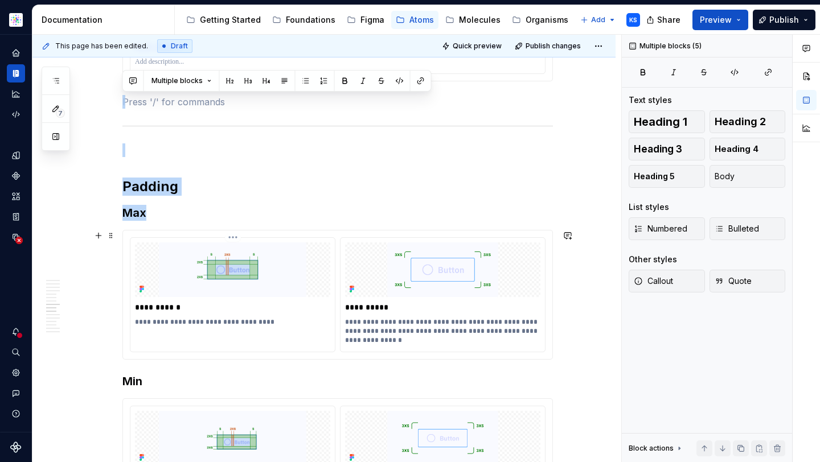
drag, startPoint x: 137, startPoint y: 102, endPoint x: 249, endPoint y: 314, distance: 240.4
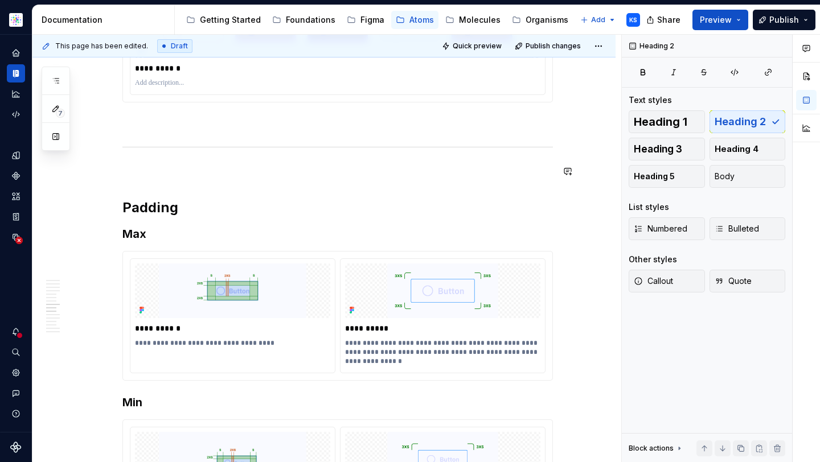
scroll to position [0, 0]
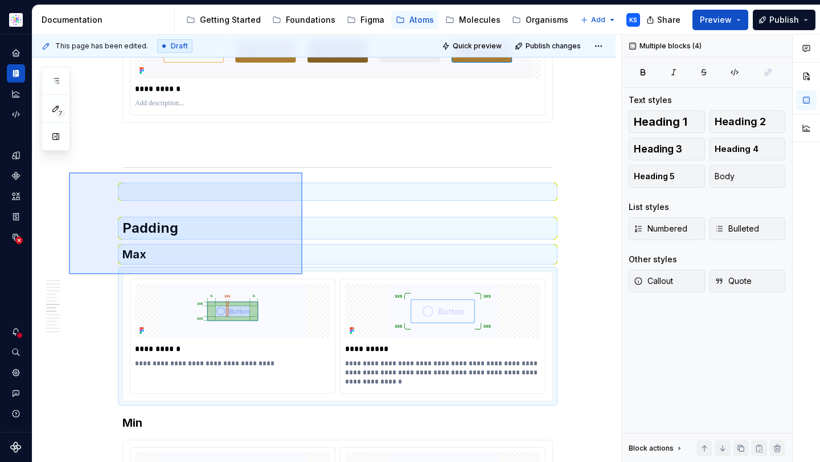
drag, startPoint x: 69, startPoint y: 172, endPoint x: 302, endPoint y: 276, distance: 255.3
click at [302, 276] on div "**********" at bounding box center [326, 249] width 589 height 428
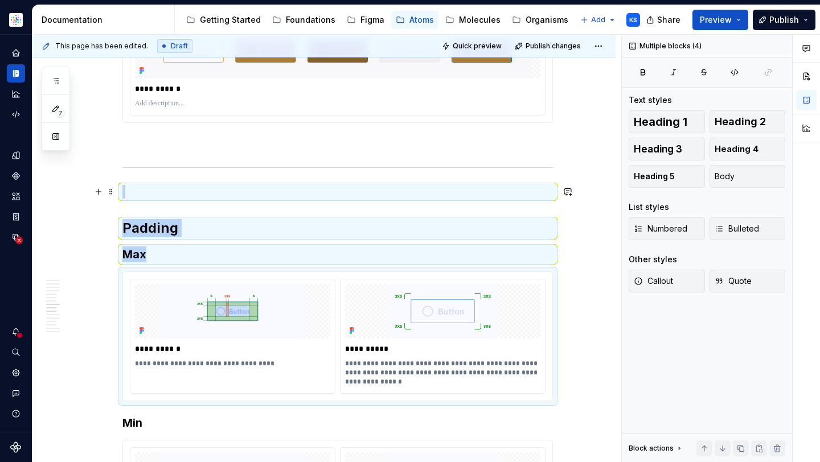
click at [59, 198] on div "**********" at bounding box center [326, 249] width 589 height 428
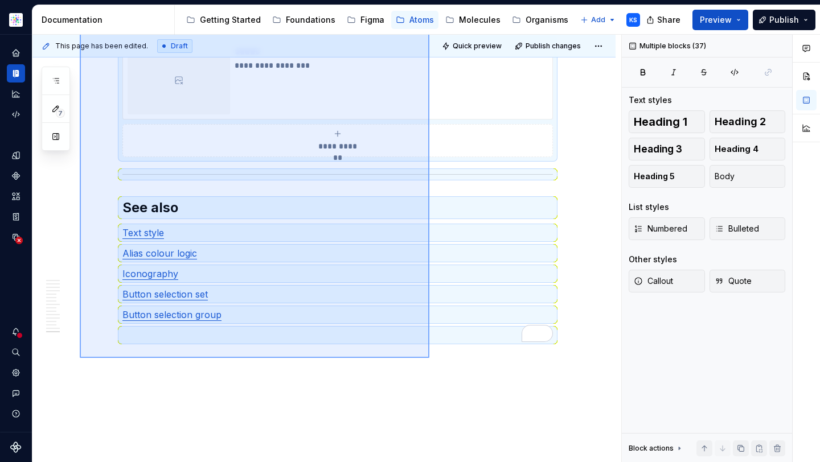
drag, startPoint x: 80, startPoint y: 156, endPoint x: 442, endPoint y: 339, distance: 405.8
click at [442, 339] on div "**********" at bounding box center [326, 249] width 589 height 428
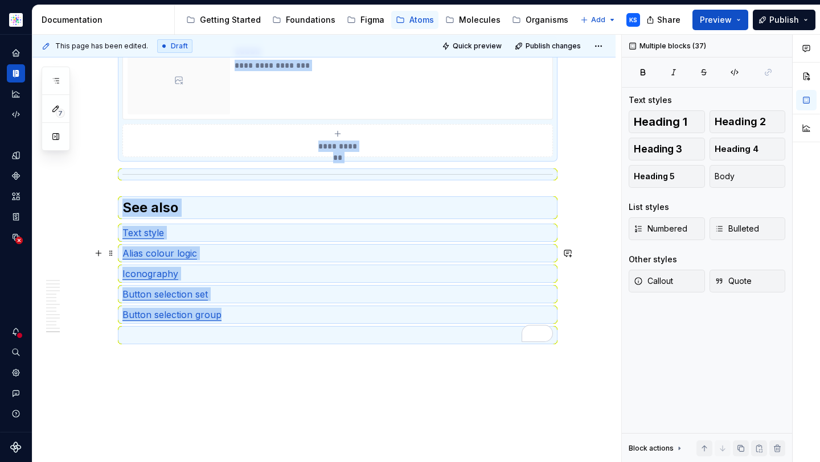
copy div "**********"
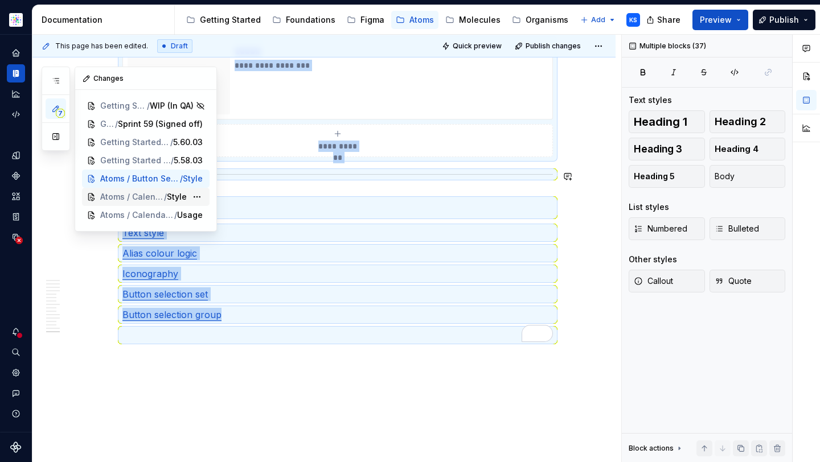
click at [135, 191] on span "Atoms / Calendar | Cell" at bounding box center [132, 196] width 64 height 11
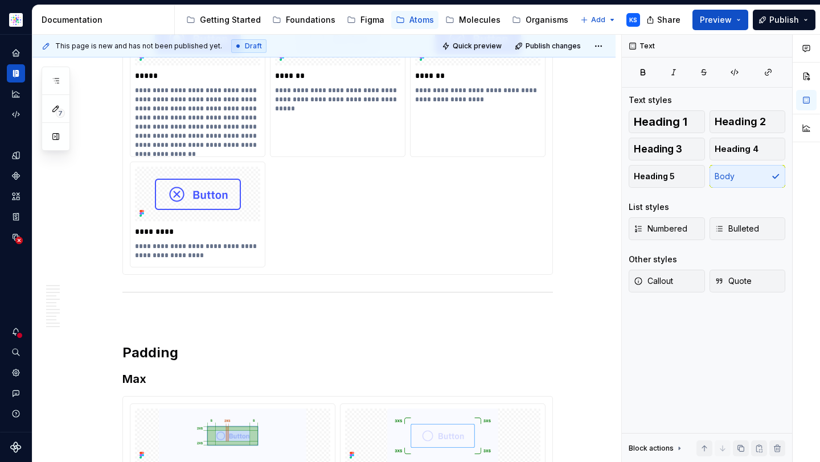
scroll to position [1473, 0]
type textarea "*"
